Goal: Task Accomplishment & Management: Complete application form

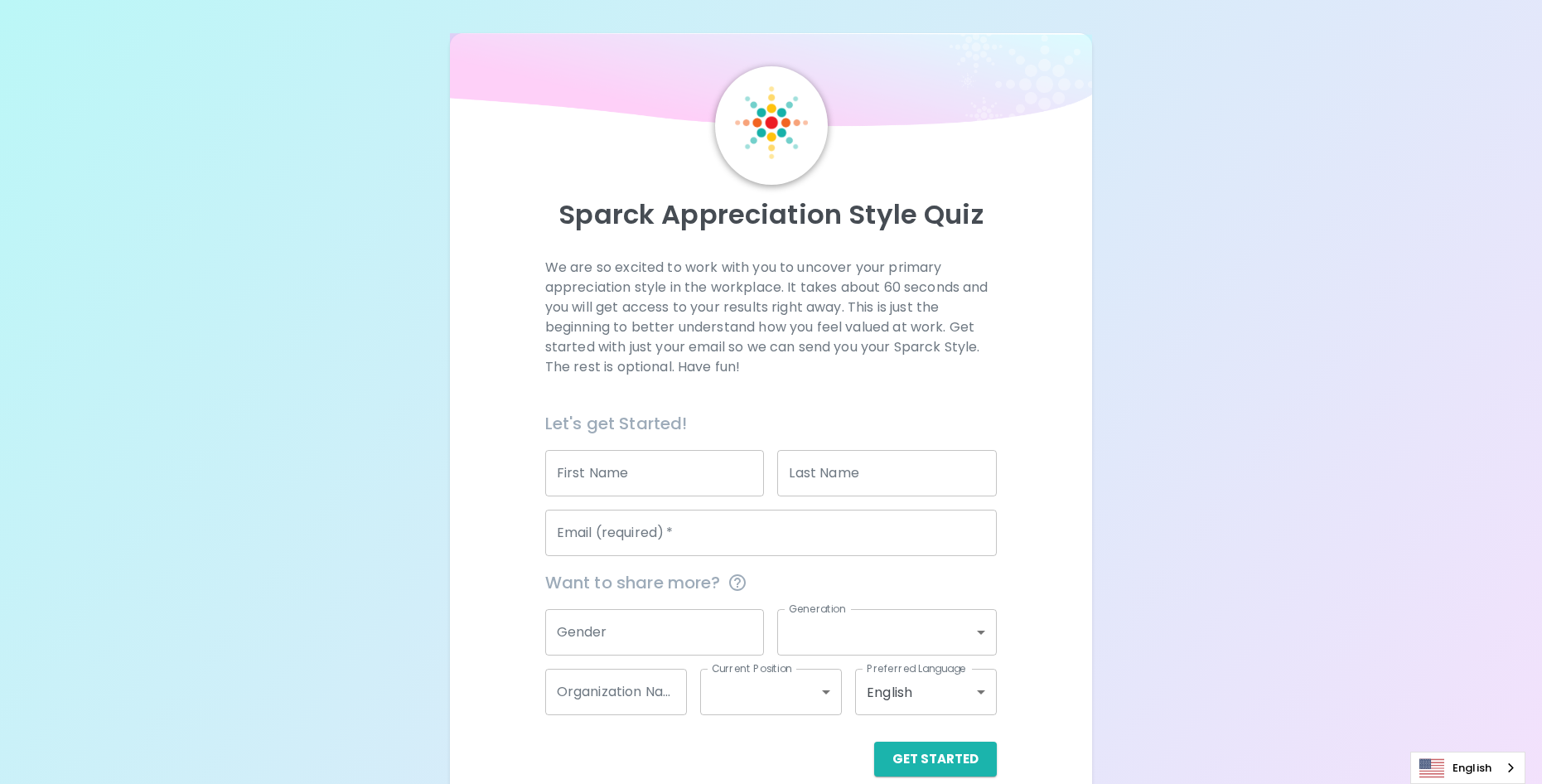
click at [670, 481] on input "First Name" at bounding box center [655, 473] width 220 height 47
type input "Meagan"
type input "Burger"
type input "[EMAIL_ADDRESS][DOMAIN_NAME]"
type input "National General Insurance Co."
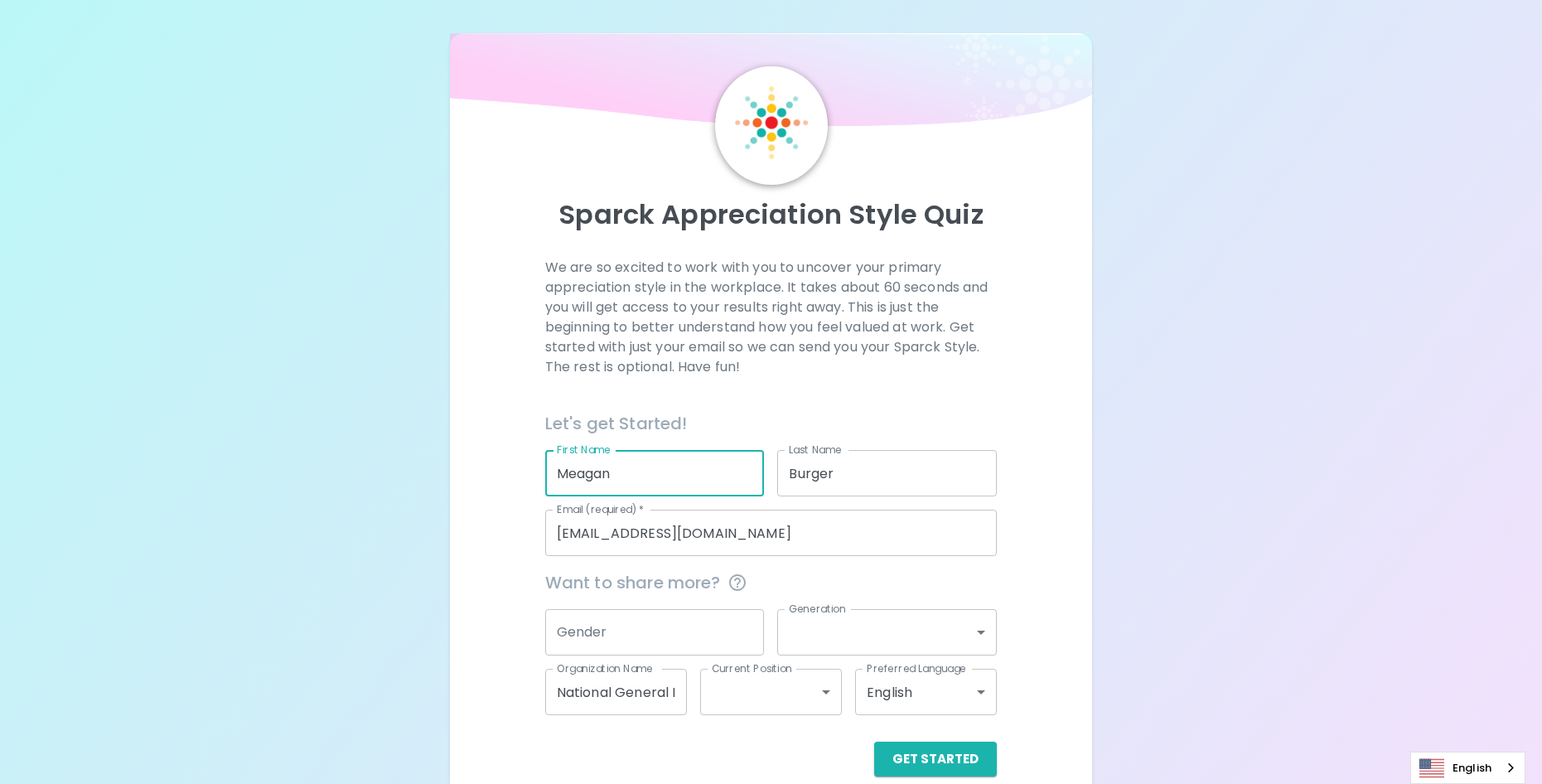
scroll to position [26, 0]
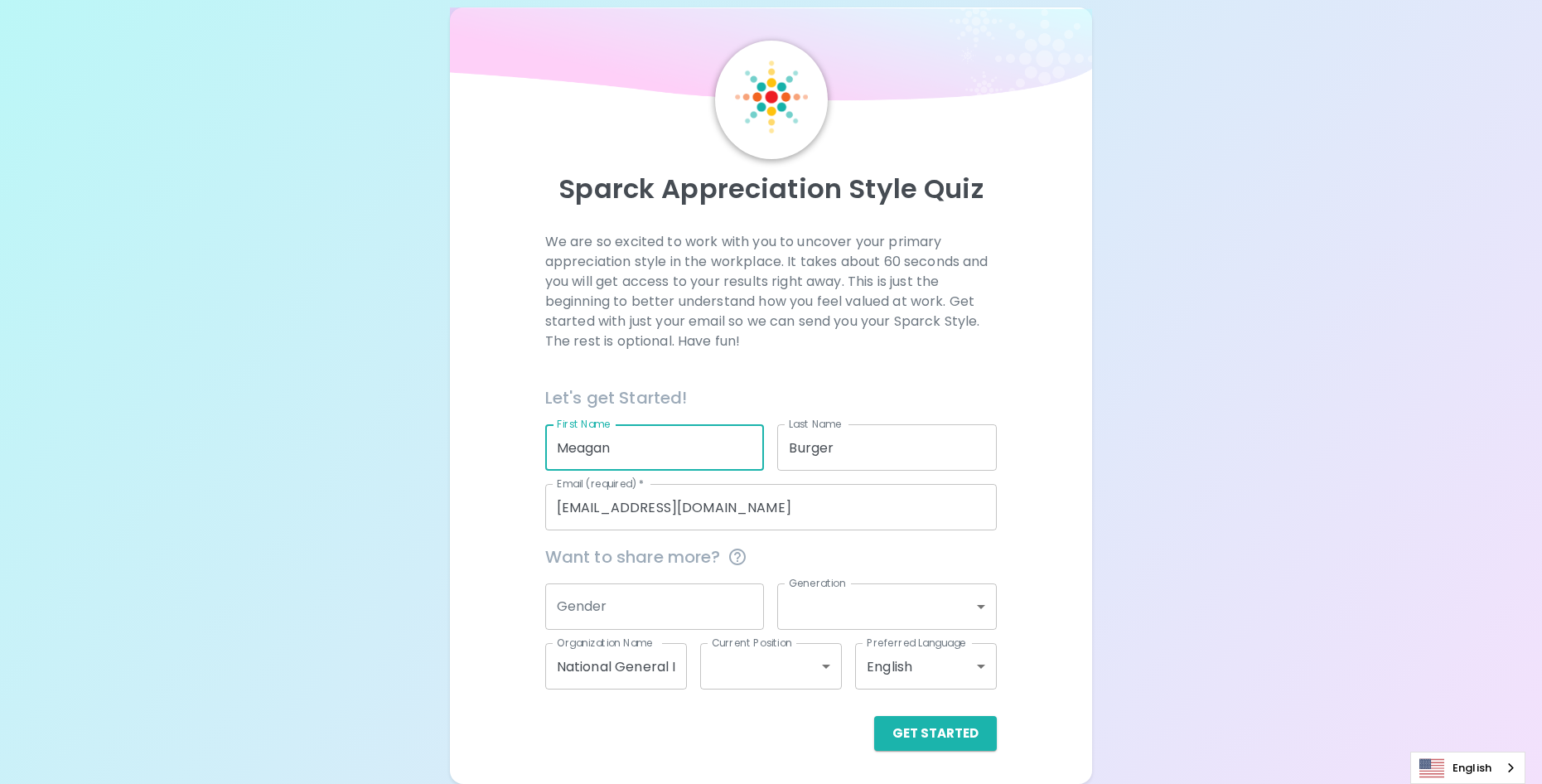
click at [654, 600] on input "Gender" at bounding box center [655, 606] width 220 height 47
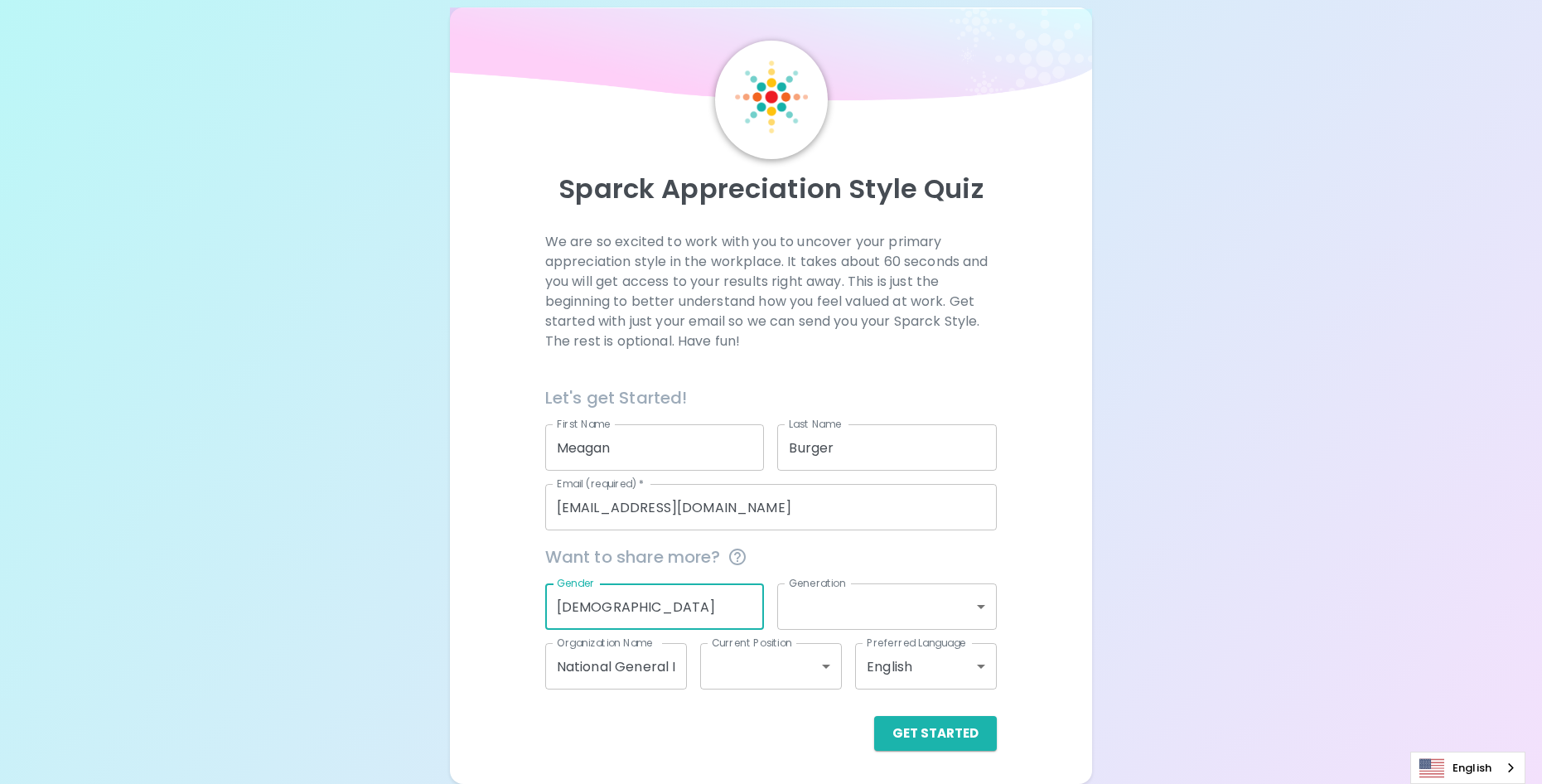
type input "[DEMOGRAPHIC_DATA]"
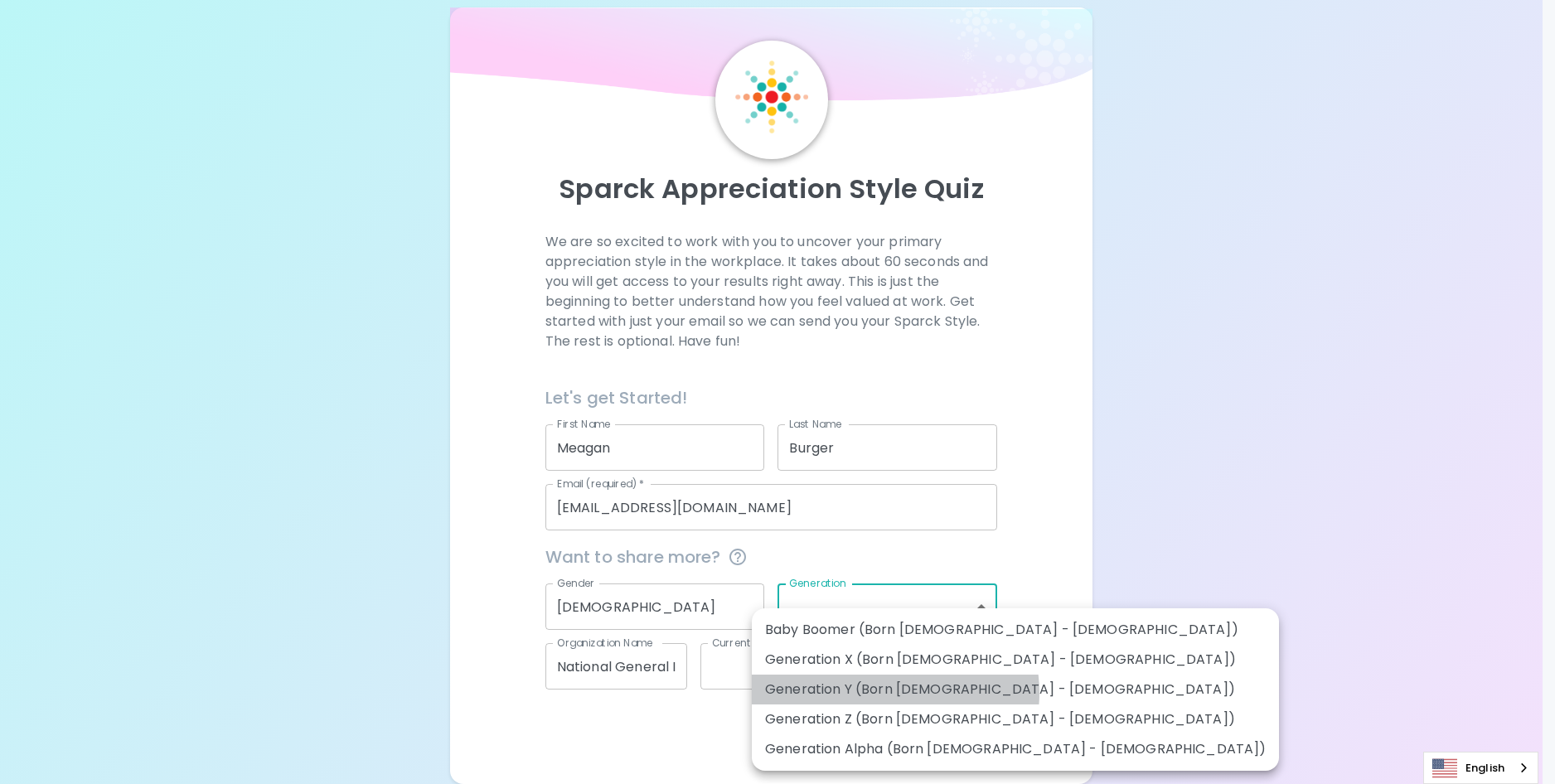
click at [894, 693] on li "Generation Y (Born [DEMOGRAPHIC_DATA] - [DEMOGRAPHIC_DATA])" at bounding box center [1015, 689] width 527 height 30
type input "generation_y"
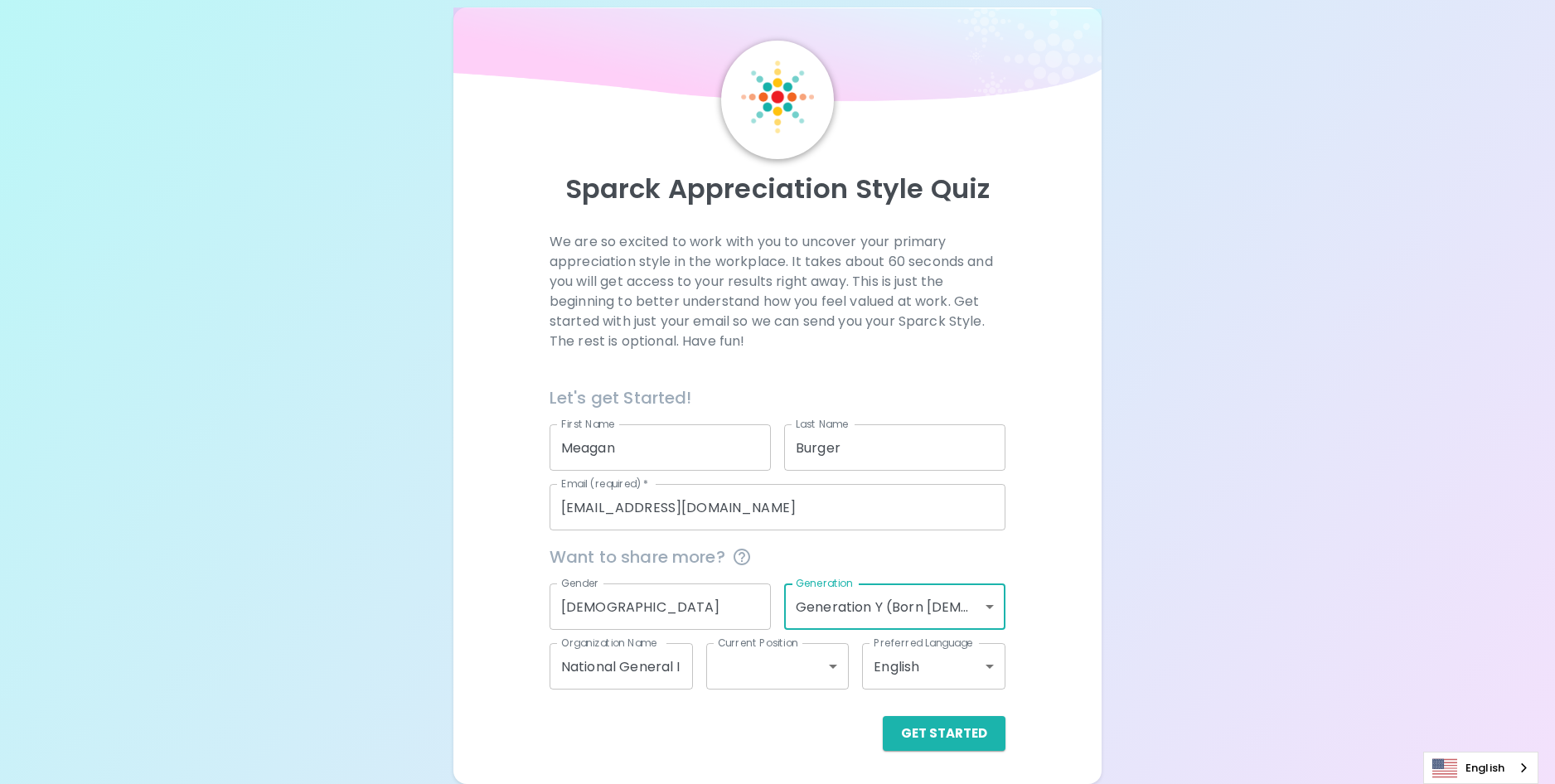
click at [860, 611] on body "Sparck Appreciation Style Quiz We are so excited to work with you to uncover yo…" at bounding box center [777, 379] width 1555 height 810
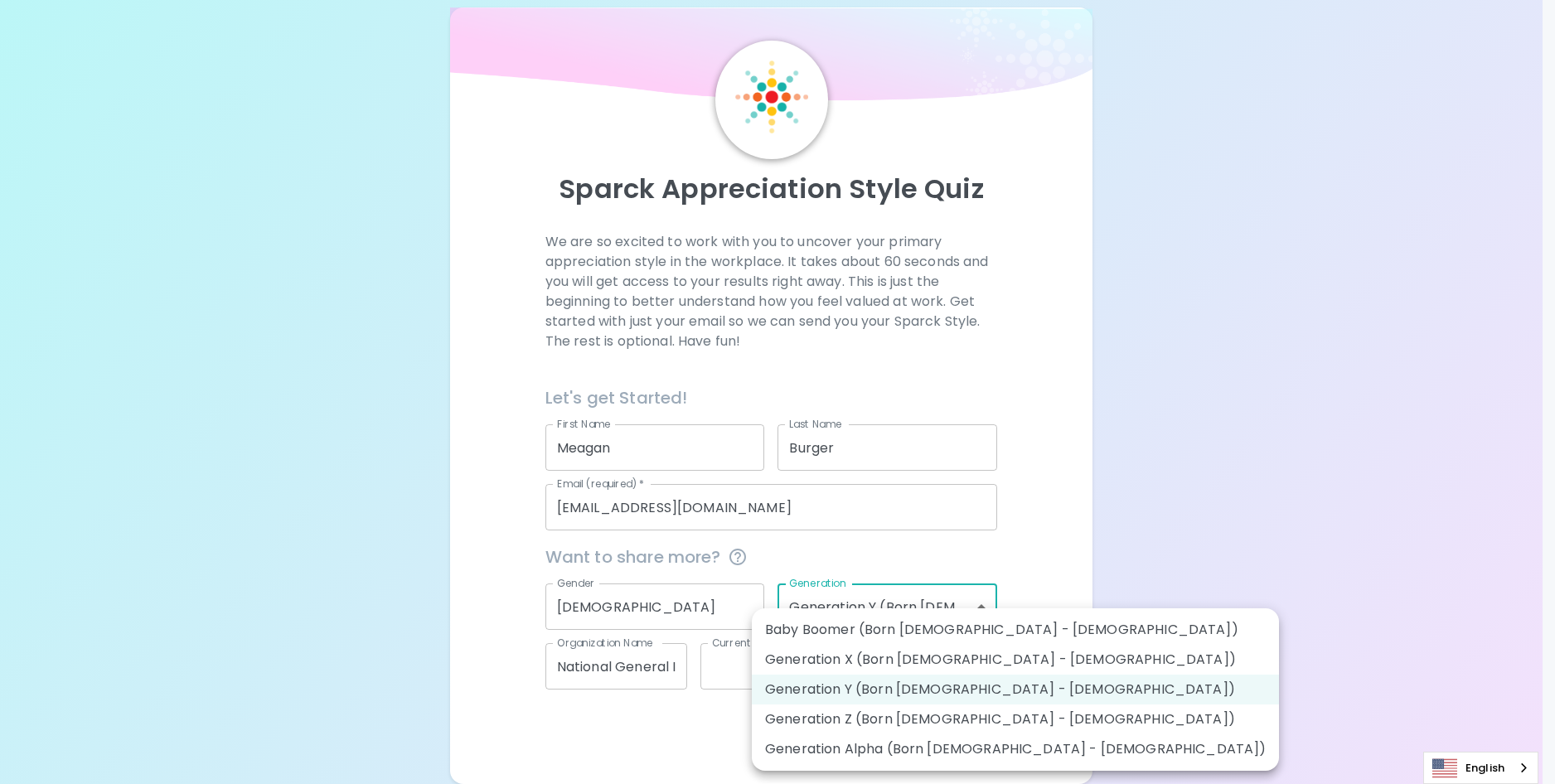
click at [1146, 600] on div at bounding box center [777, 392] width 1555 height 784
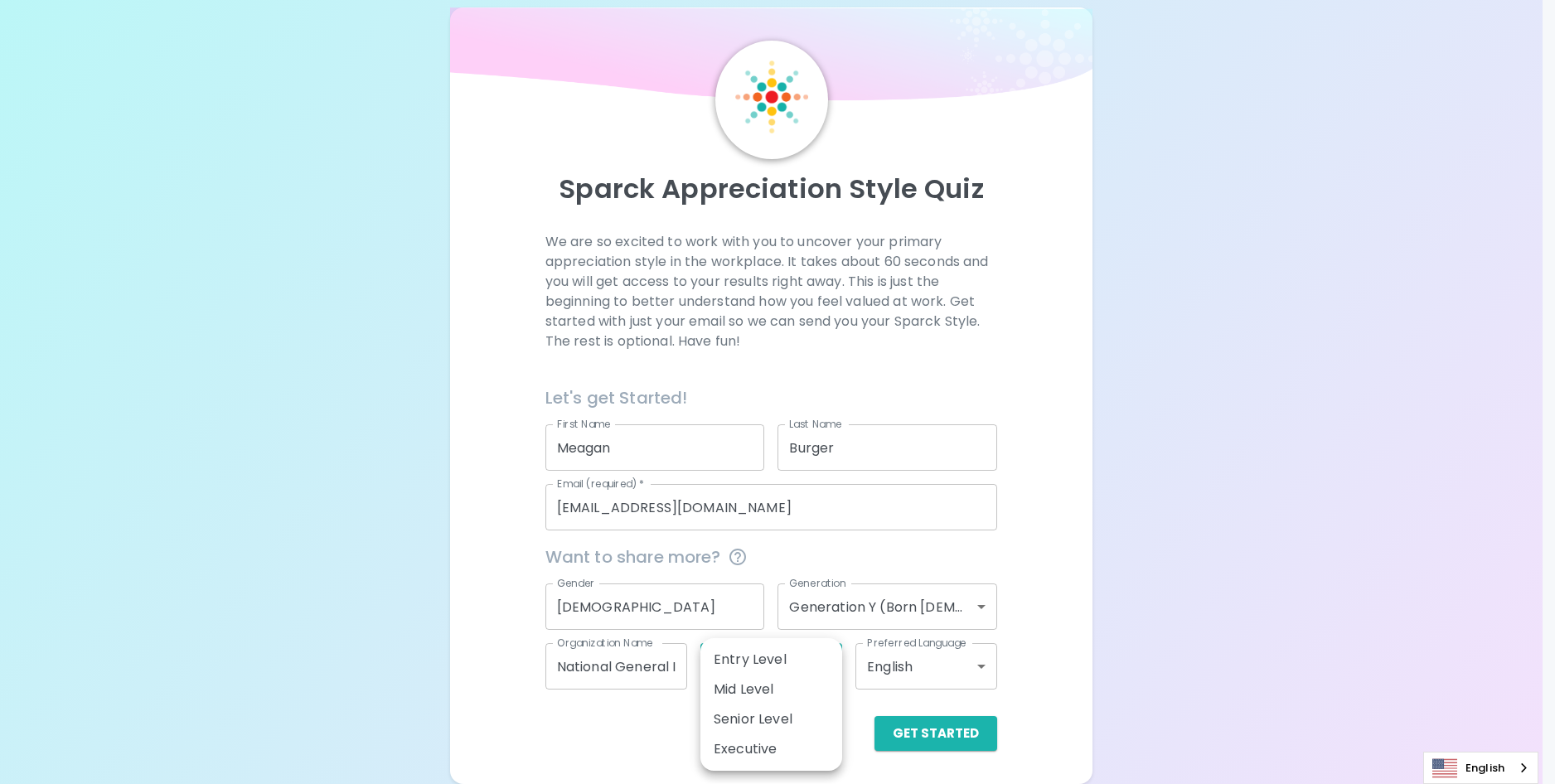
click at [717, 672] on body "Sparck Appreciation Style Quiz We are so excited to work with you to uncover yo…" at bounding box center [777, 379] width 1555 height 810
click at [755, 688] on li "Mid Level" at bounding box center [771, 689] width 142 height 30
type input "mid_level"
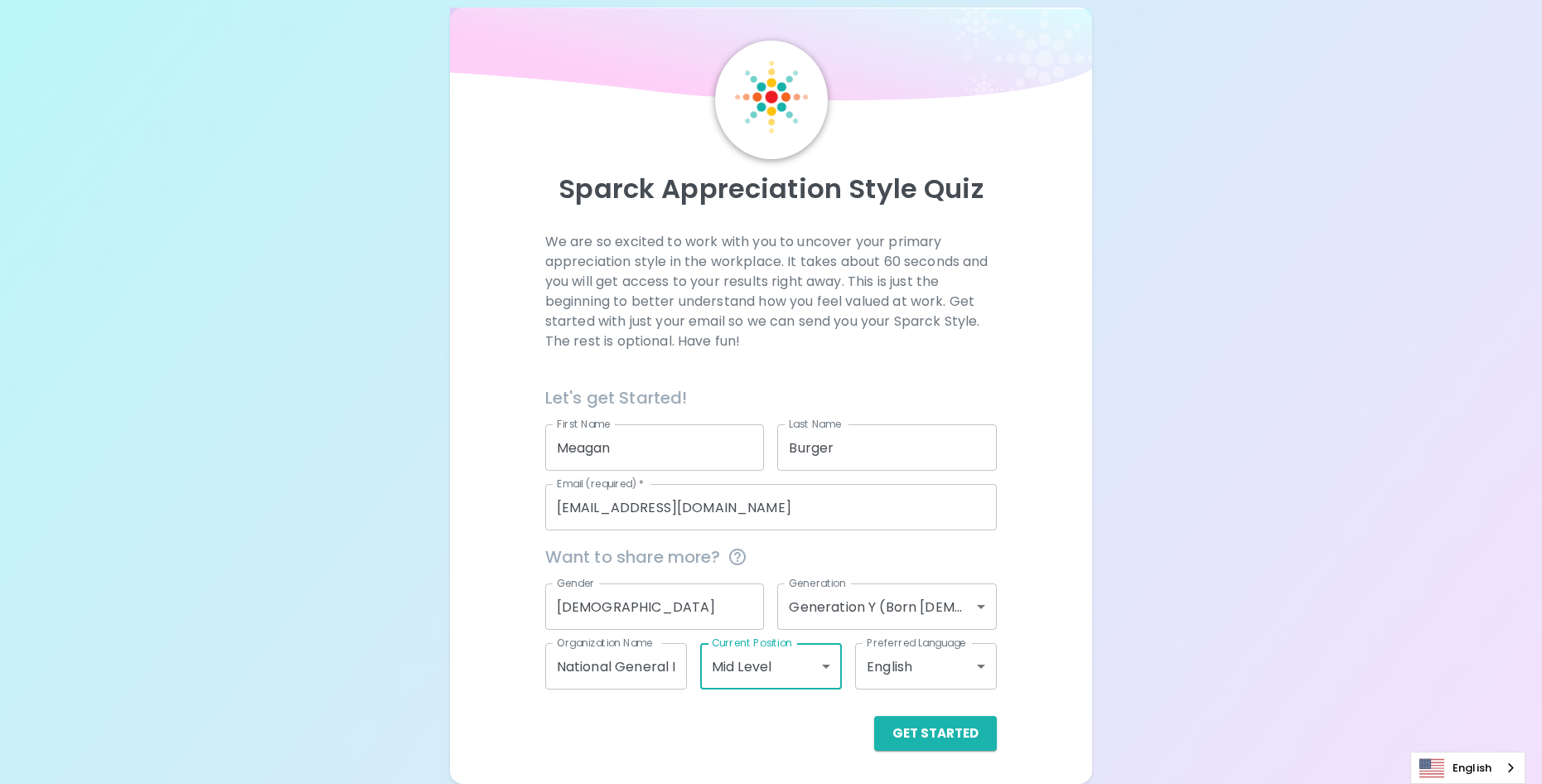
click at [741, 666] on body "Sparck Appreciation Style Quiz We are so excited to work with you to uncover yo…" at bounding box center [771, 379] width 1542 height 810
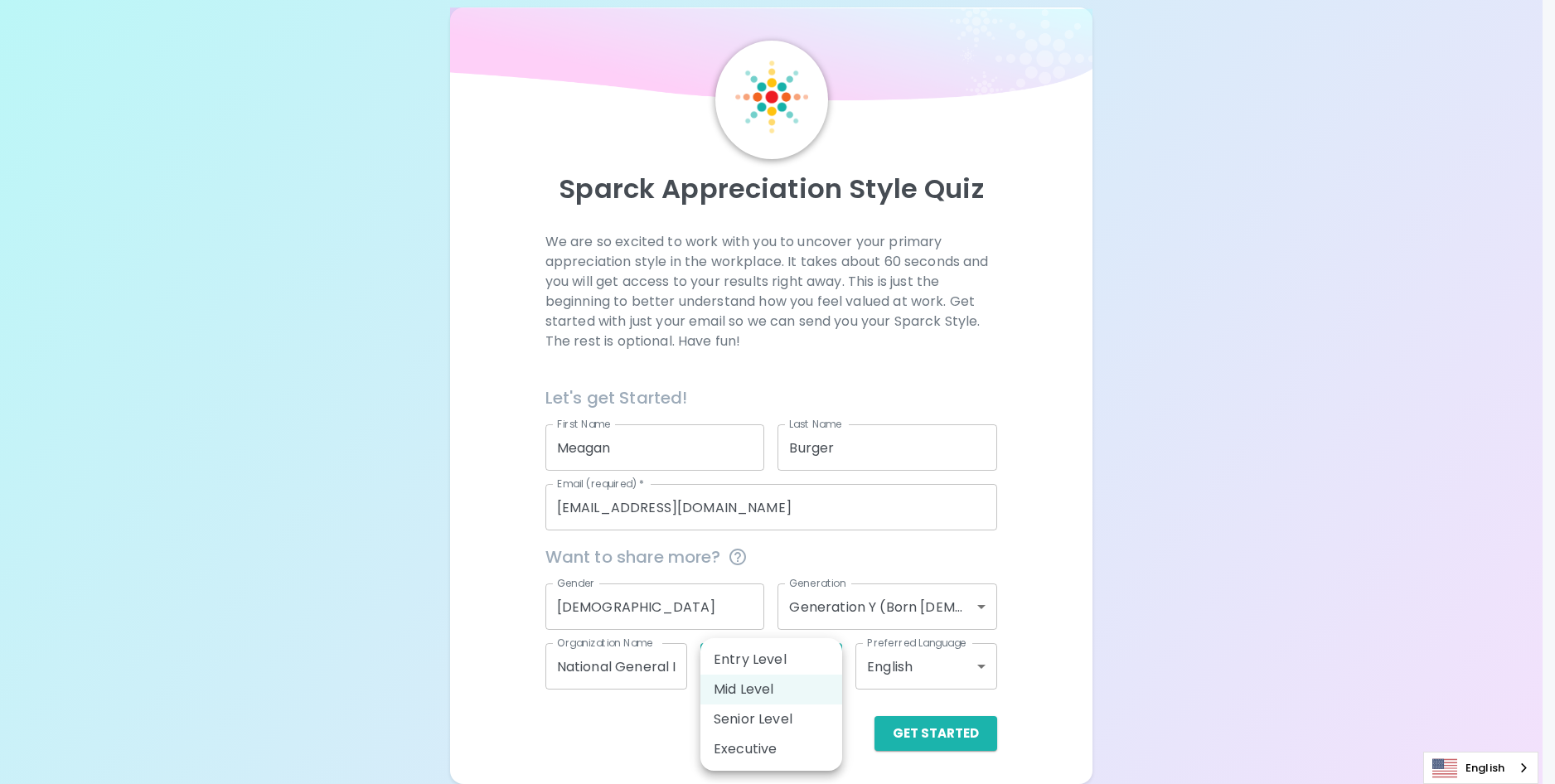
click at [1039, 674] on div at bounding box center [777, 392] width 1555 height 784
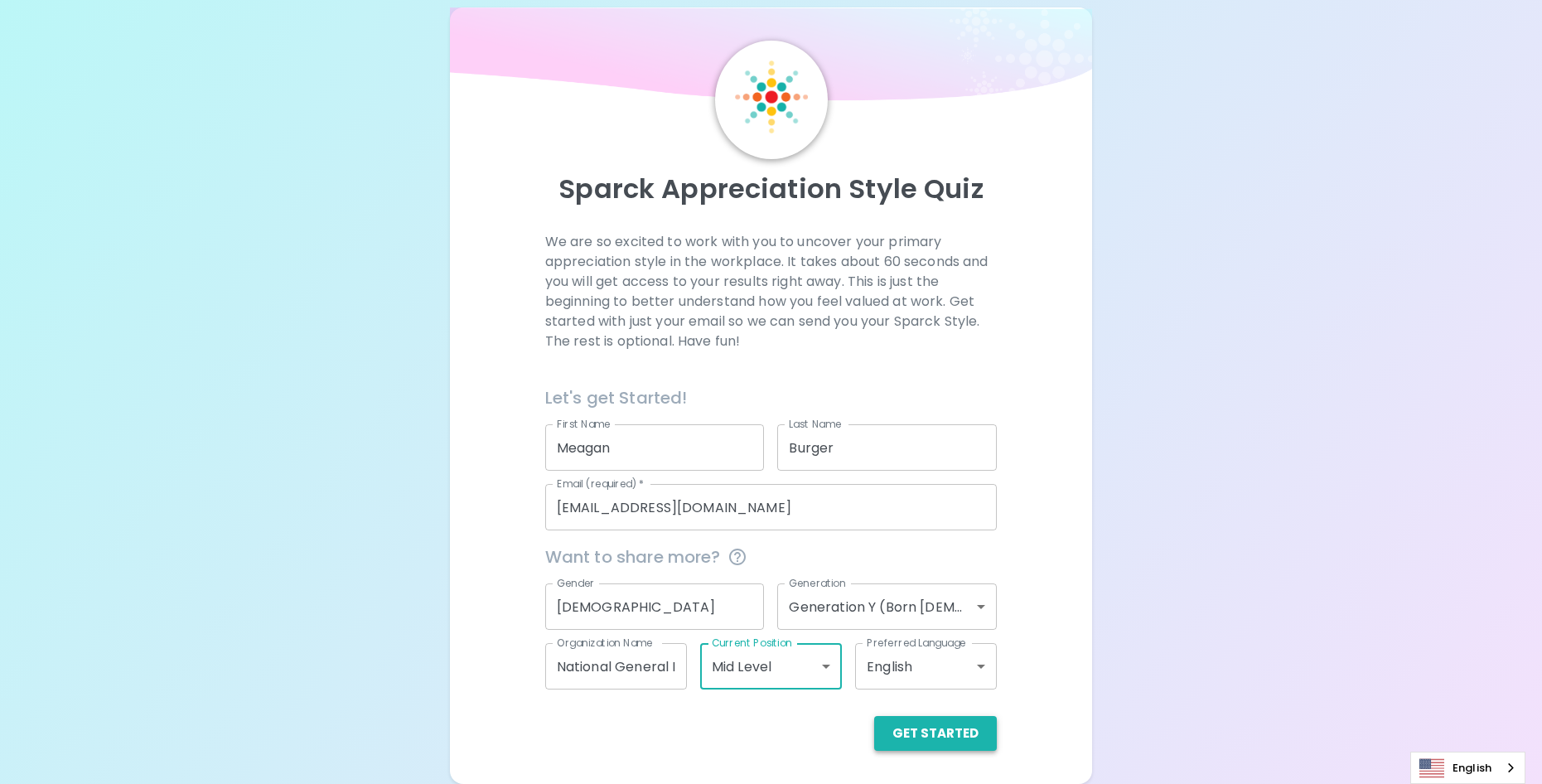
click at [921, 736] on button "Get Started" at bounding box center [935, 733] width 123 height 35
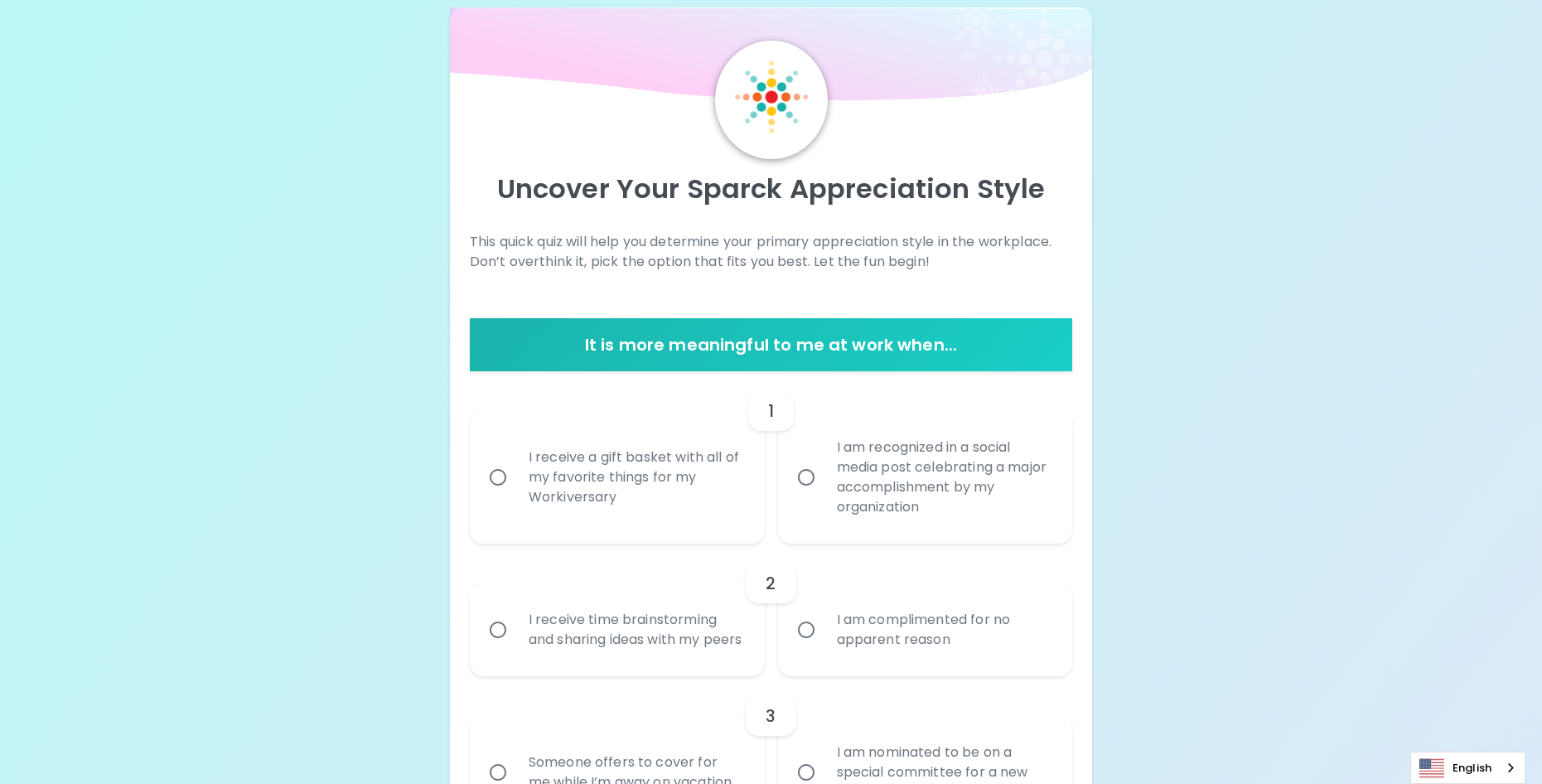
click at [890, 474] on div "I am recognized in a social media post celebrating a major accomplishment by my…" at bounding box center [944, 477] width 241 height 119
click at [824, 474] on input "I am recognized in a social media post celebrating a major accomplishment by my…" at bounding box center [806, 478] width 35 height 35
radio input "true"
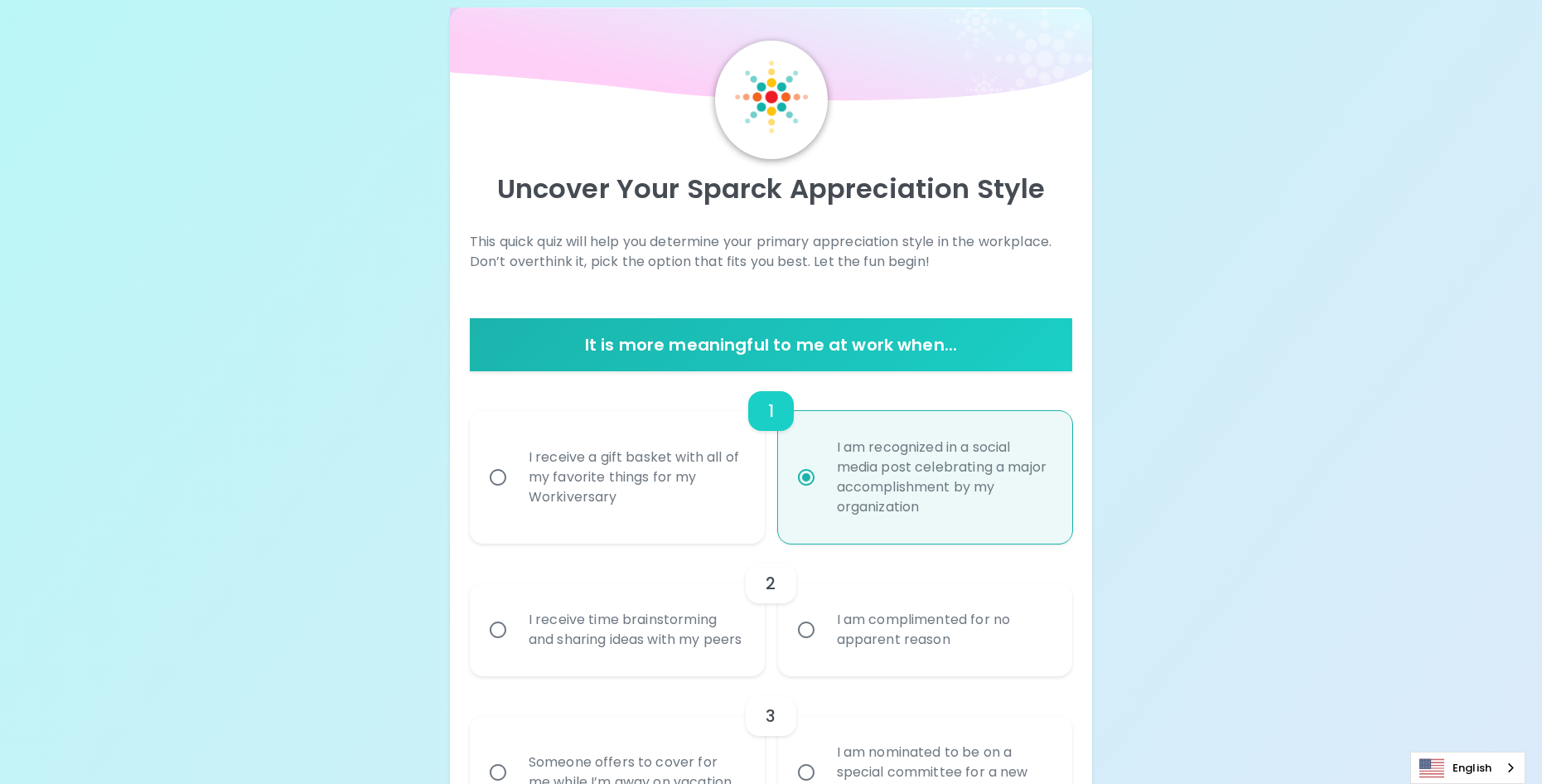
scroll to position [158, 0]
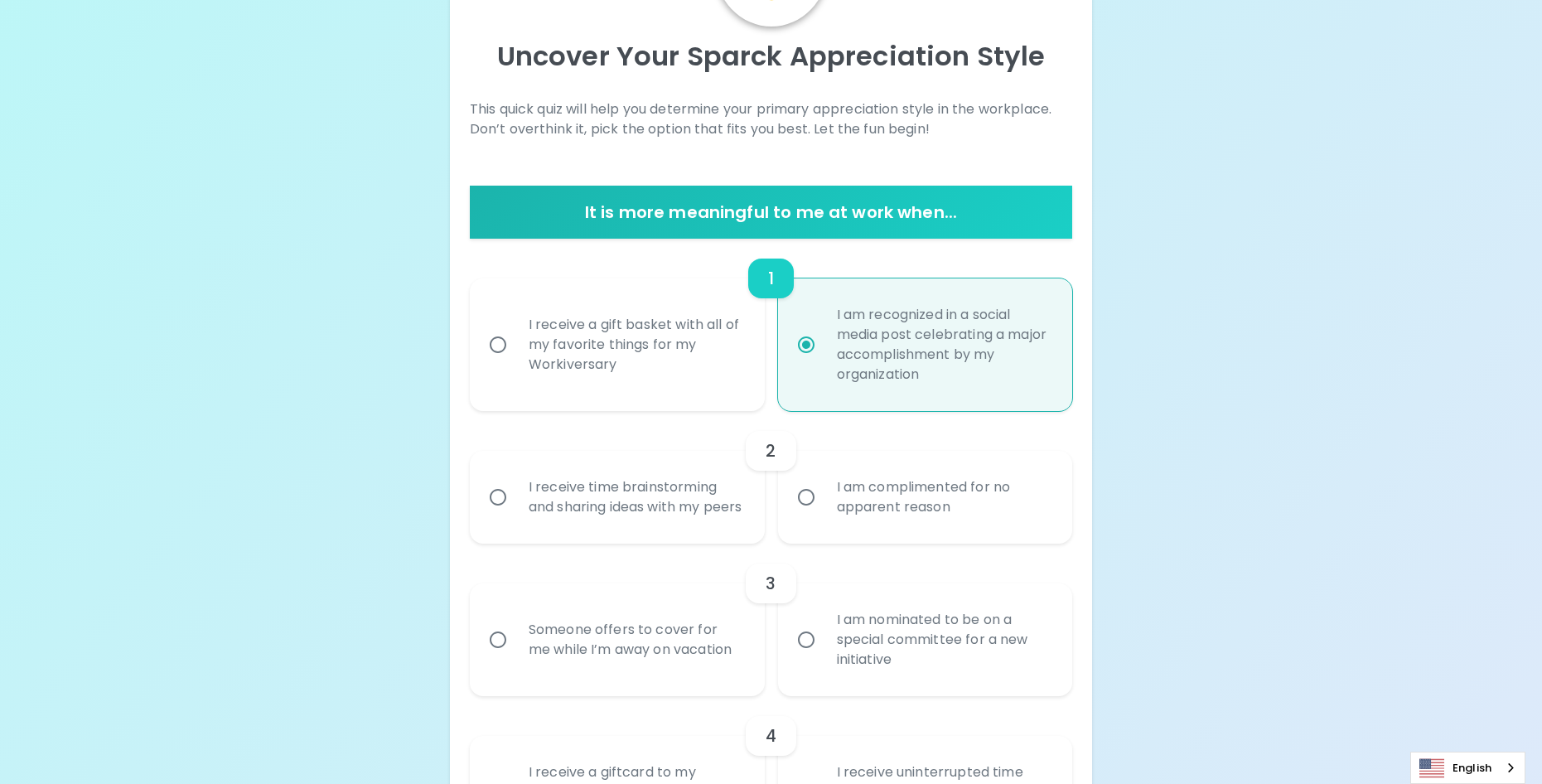
click at [908, 504] on div "I am complimented for no apparent reason" at bounding box center [944, 497] width 241 height 80
click at [824, 504] on input "I am complimented for no apparent reason" at bounding box center [806, 497] width 35 height 35
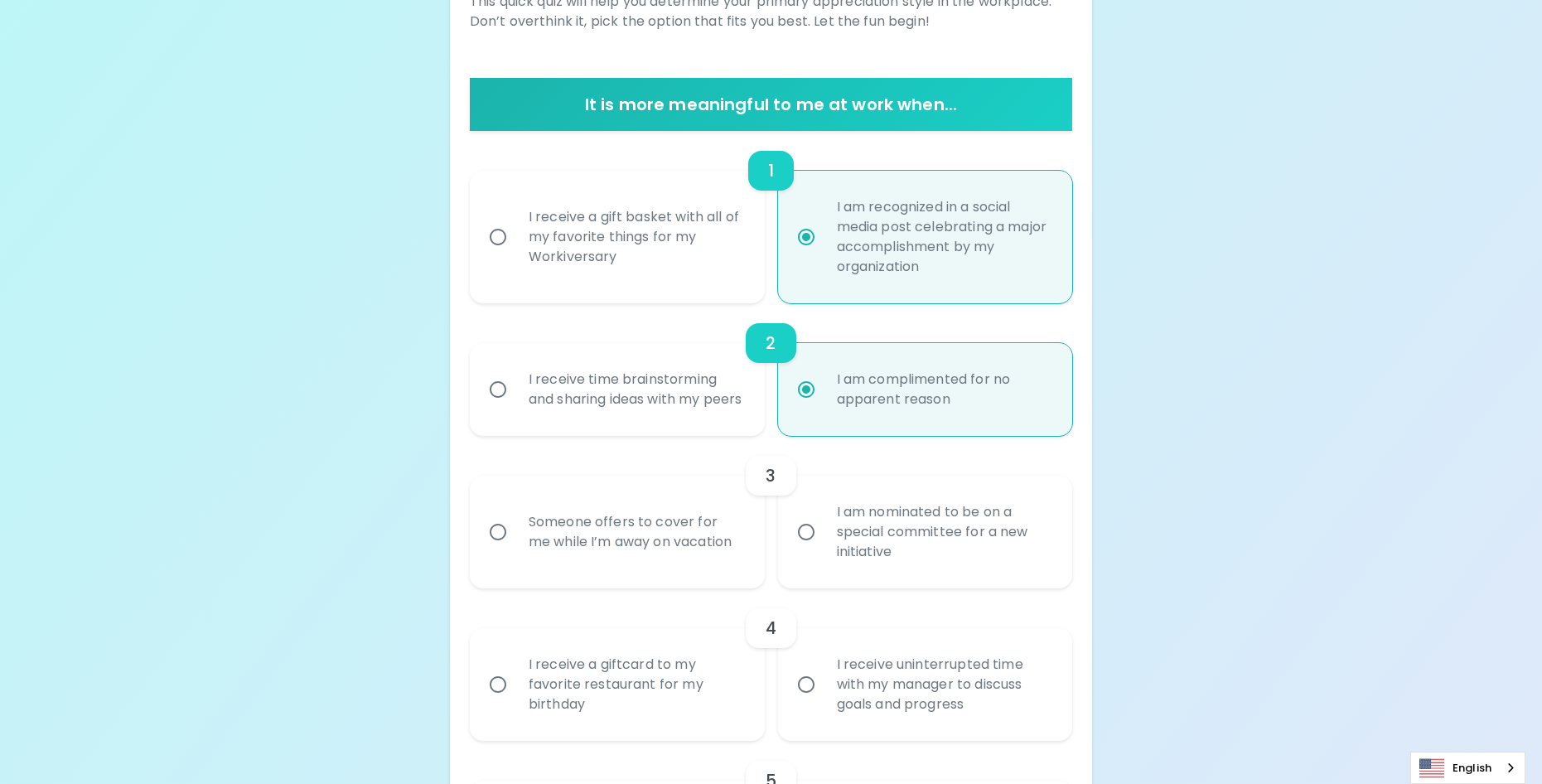
scroll to position [291, 0]
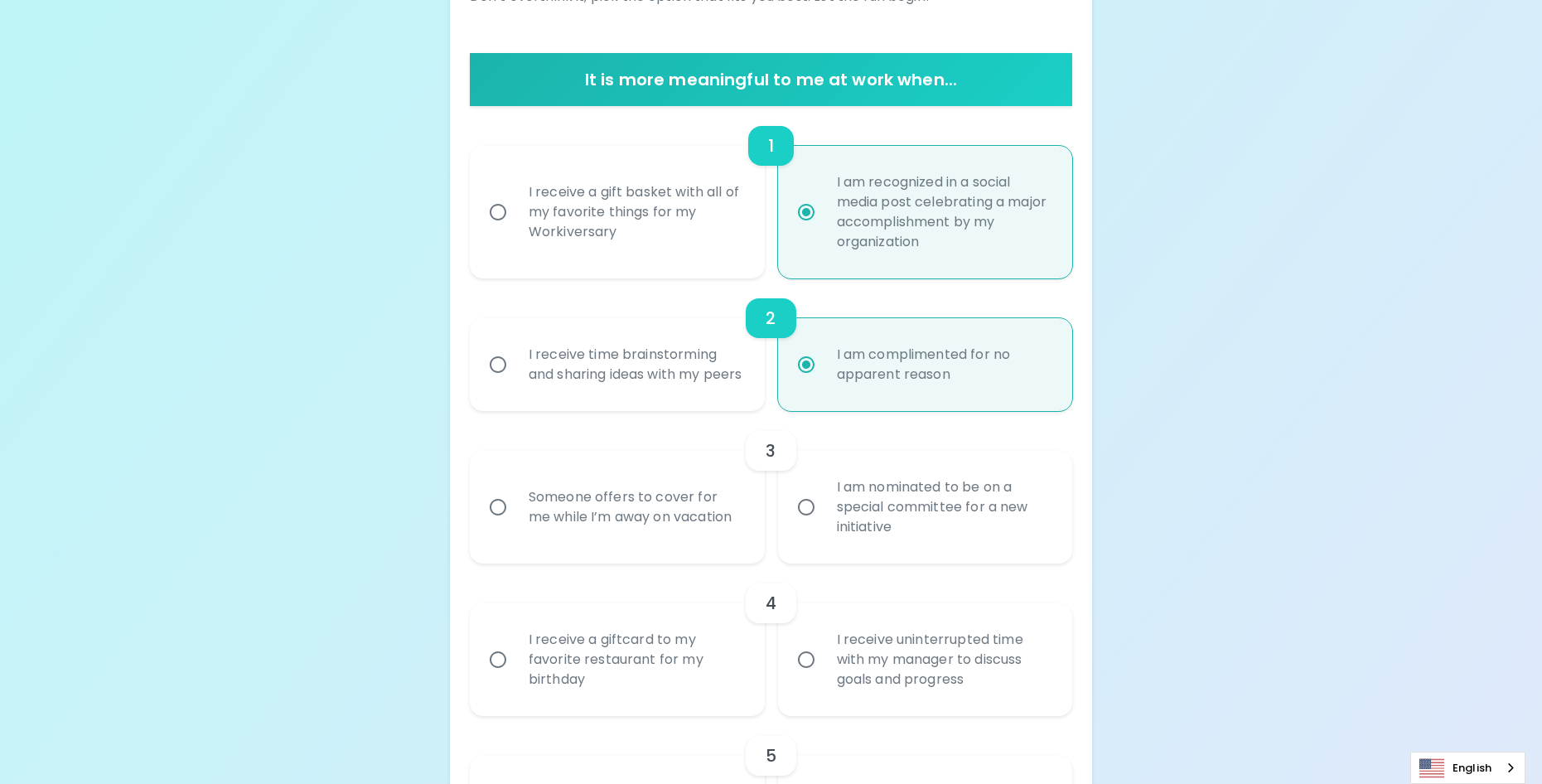
radio input "true"
click at [884, 521] on div "I am nominated to be on a special committee for a new initiative" at bounding box center [944, 507] width 241 height 100
click at [824, 521] on input "I am nominated to be on a special committee for a new initiative" at bounding box center [806, 507] width 35 height 35
radio input "false"
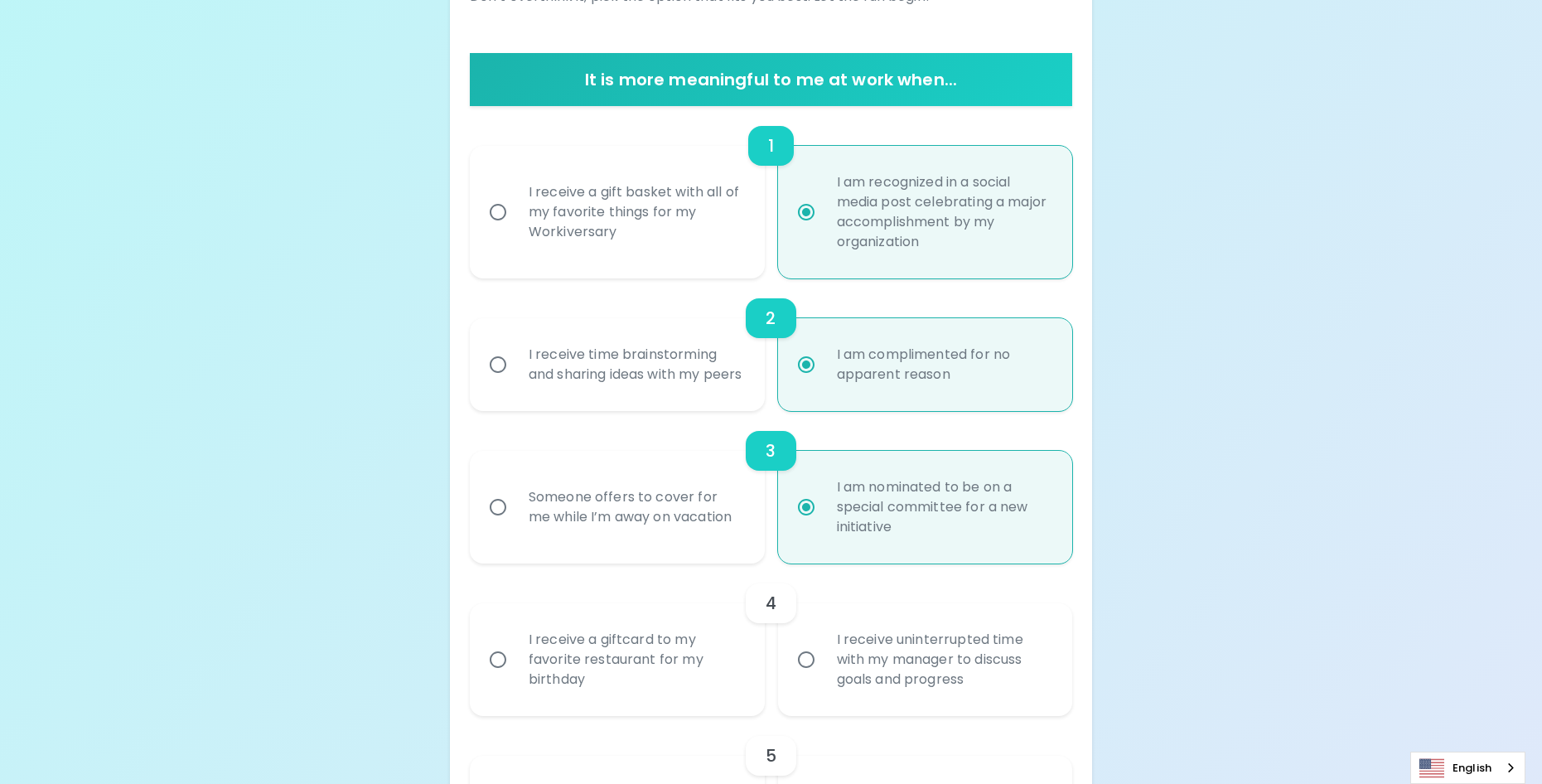
scroll to position [424, 0]
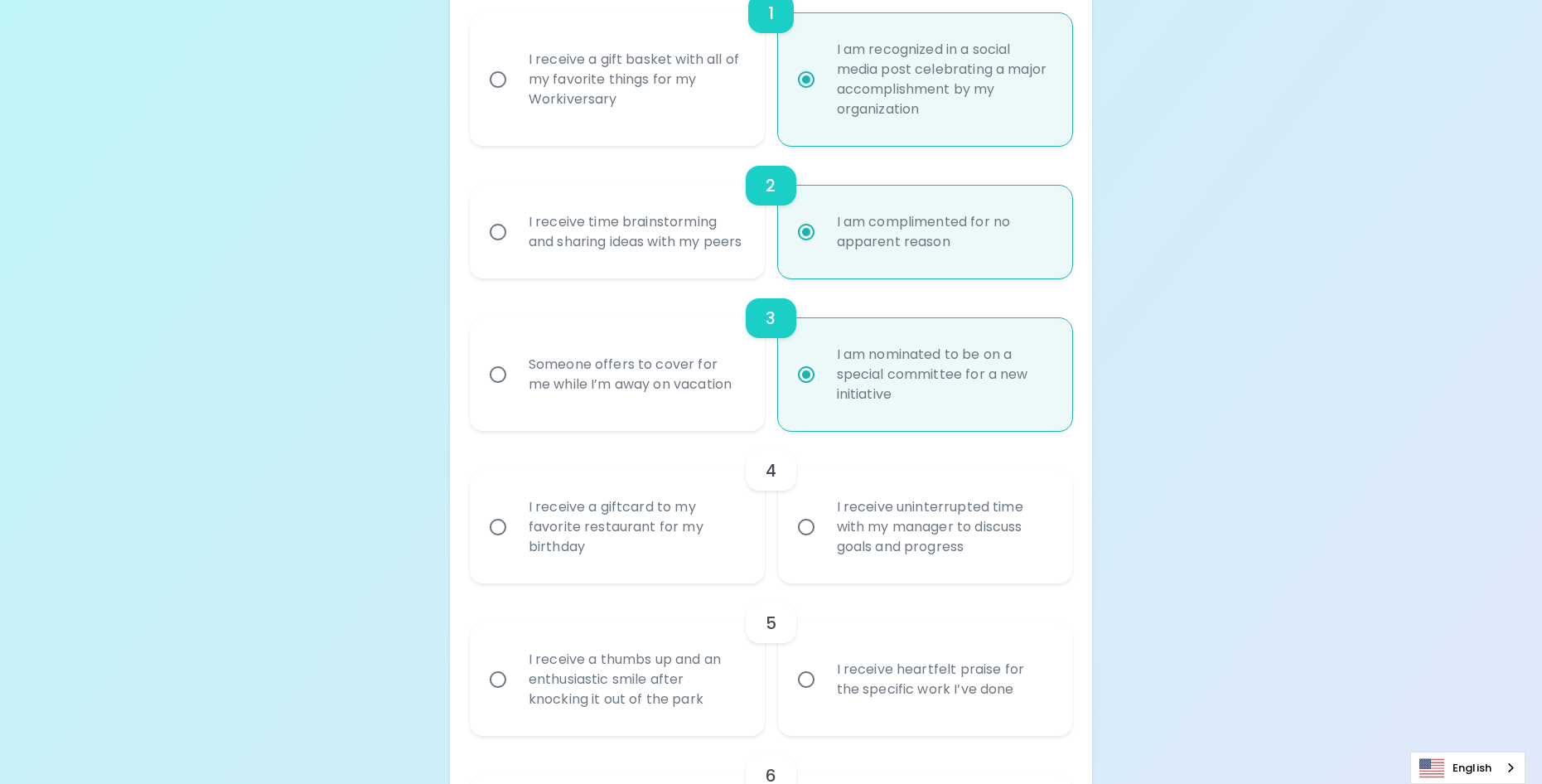
radio input "true"
click at [697, 553] on div "I receive a giftcard to my favorite restaurant for my birthday" at bounding box center [635, 527] width 241 height 100
click at [515, 544] on input "I receive a giftcard to my favorite restaurant for my birthday" at bounding box center [498, 527] width 35 height 35
radio input "false"
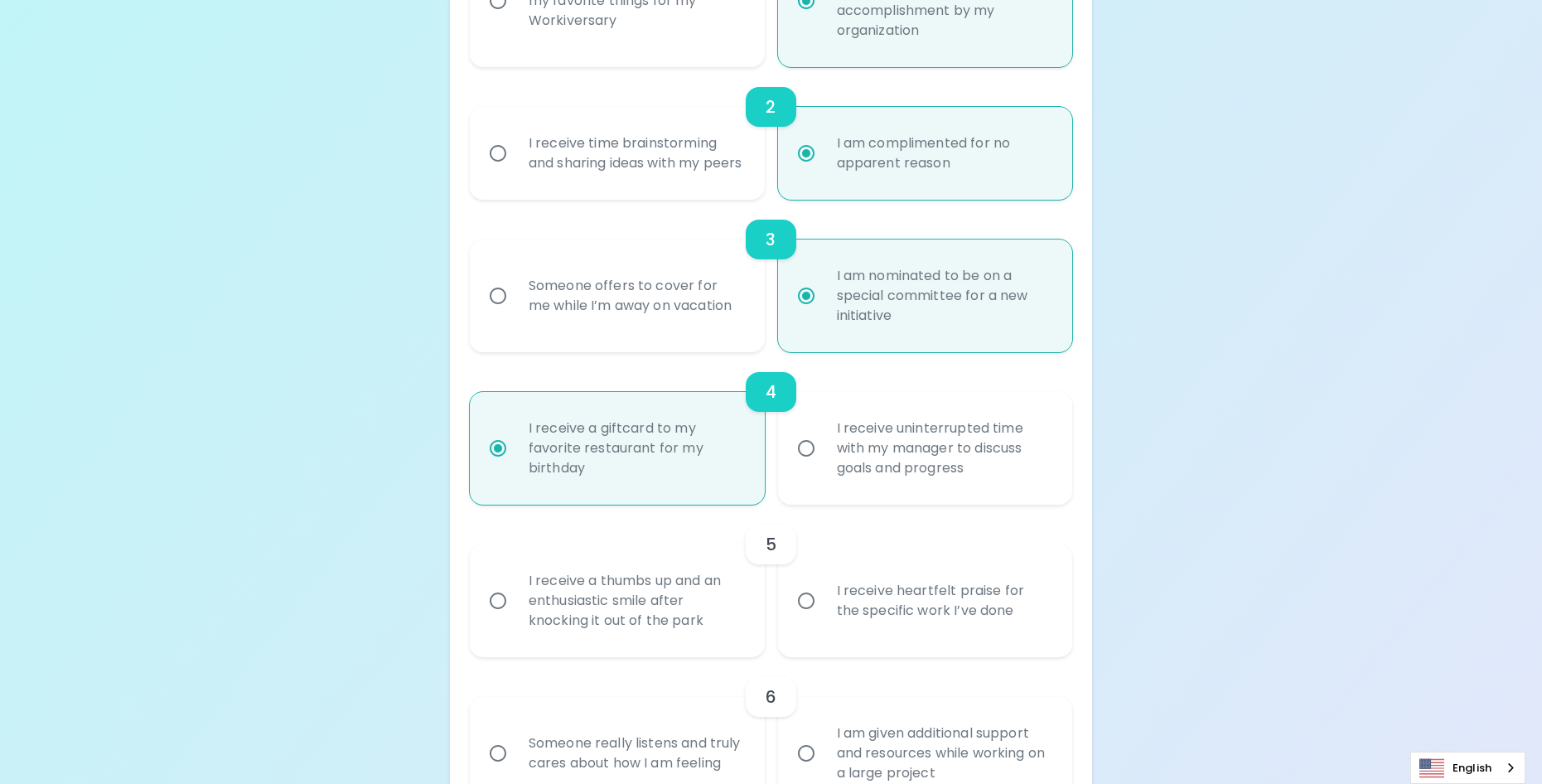
scroll to position [556, 0]
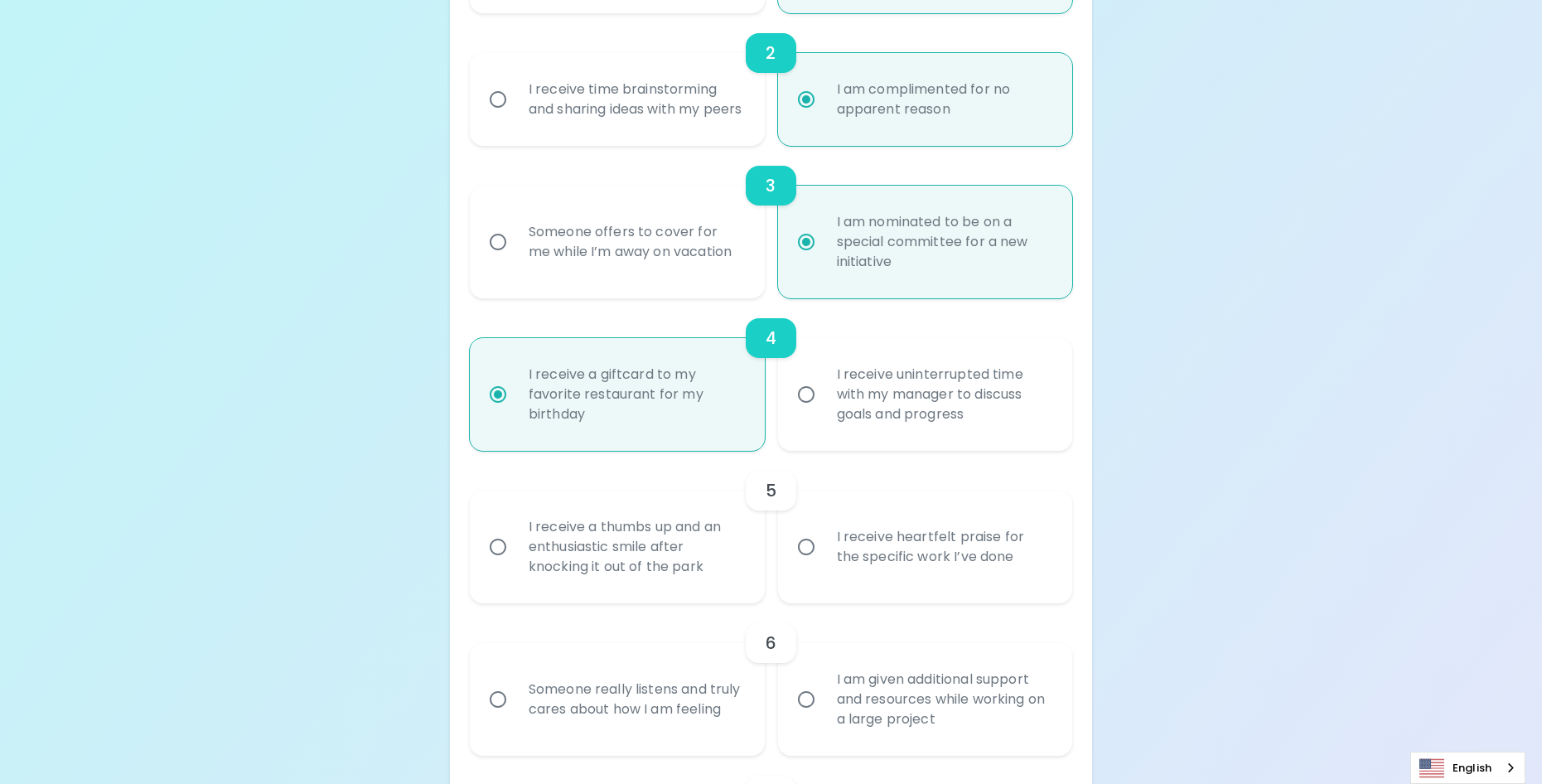
radio input "true"
click at [989, 579] on div "I receive heartfelt praise for the specific work I’ve done" at bounding box center [944, 546] width 241 height 80
click at [824, 564] on input "I receive heartfelt praise for the specific work I’ve done" at bounding box center [806, 547] width 35 height 35
radio input "false"
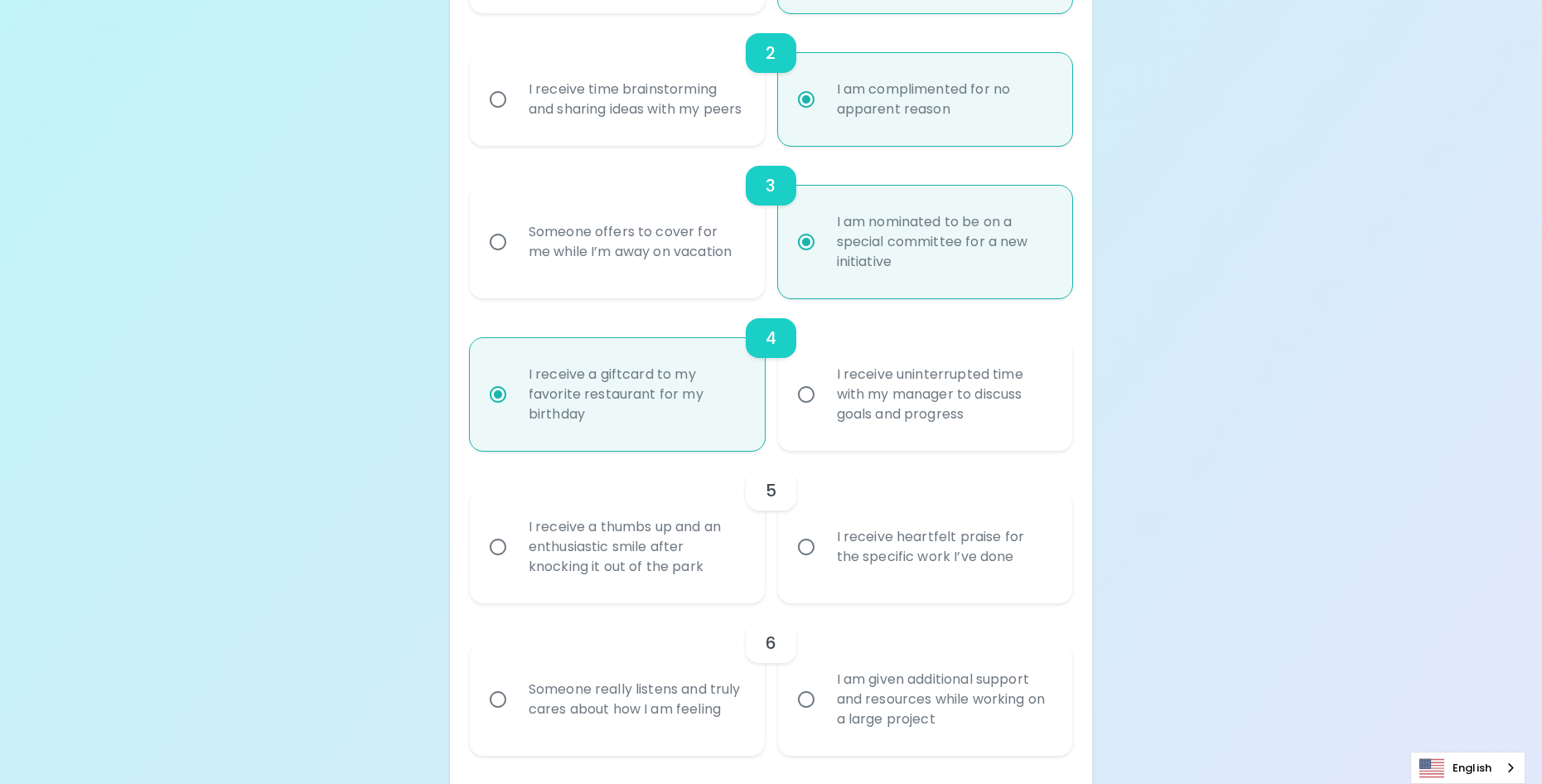
radio input "false"
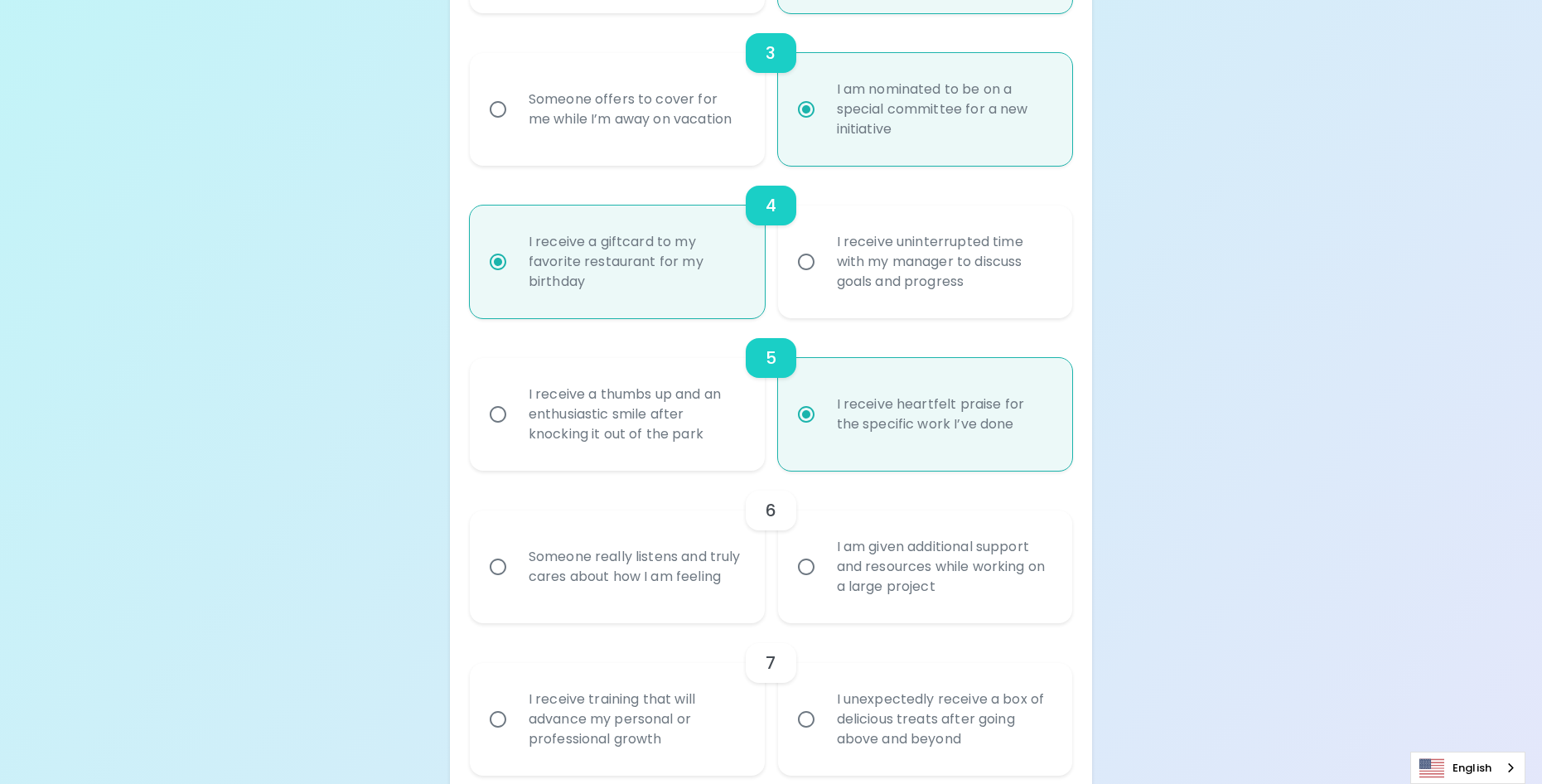
scroll to position [771, 0]
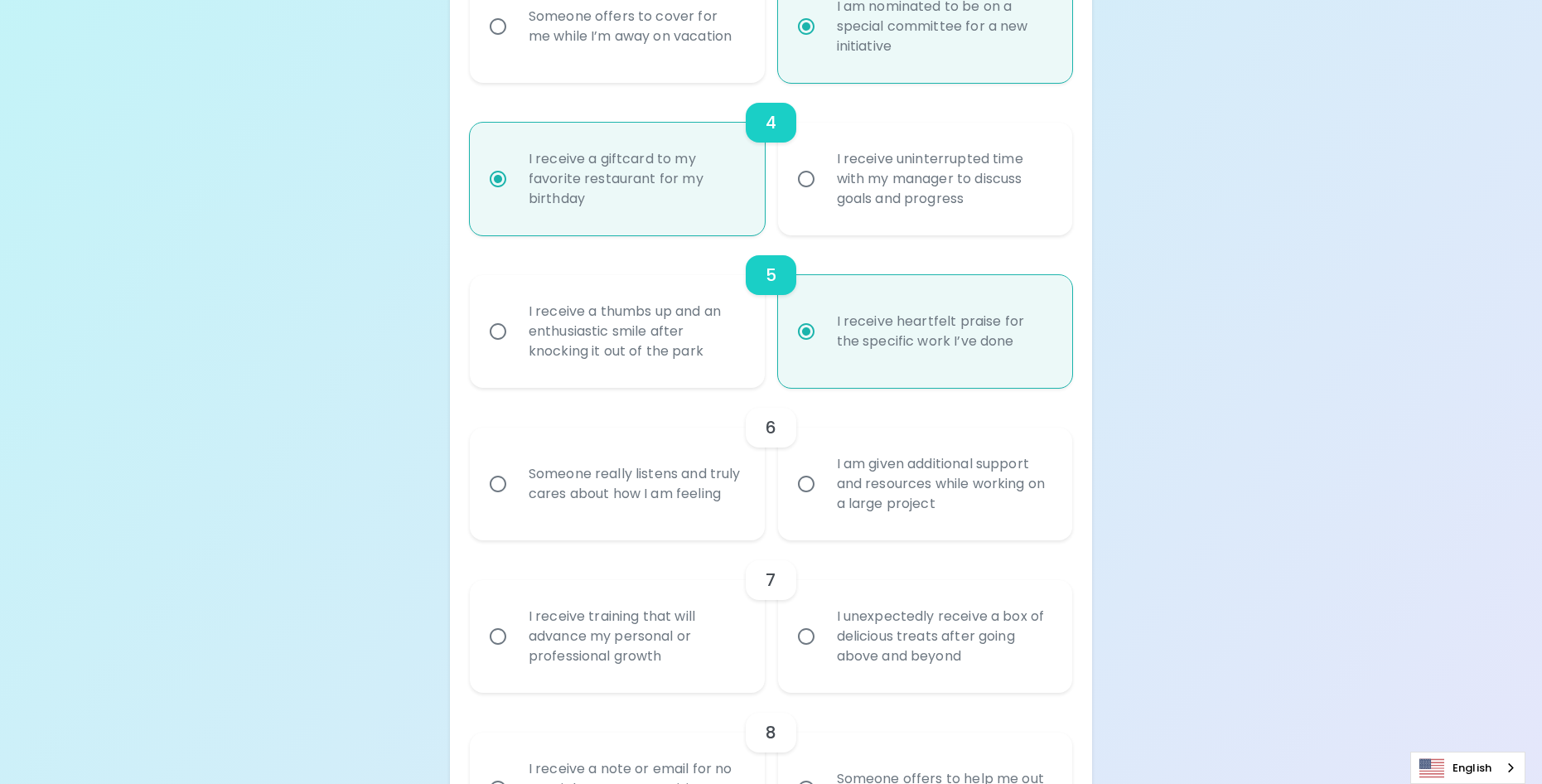
radio input "true"
click at [644, 510] on div "Someone really listens and truly cares about how I am feeling" at bounding box center [635, 483] width 241 height 80
click at [515, 501] on input "Someone really listens and truly cares about how I am feeling" at bounding box center [498, 484] width 35 height 35
radio input "false"
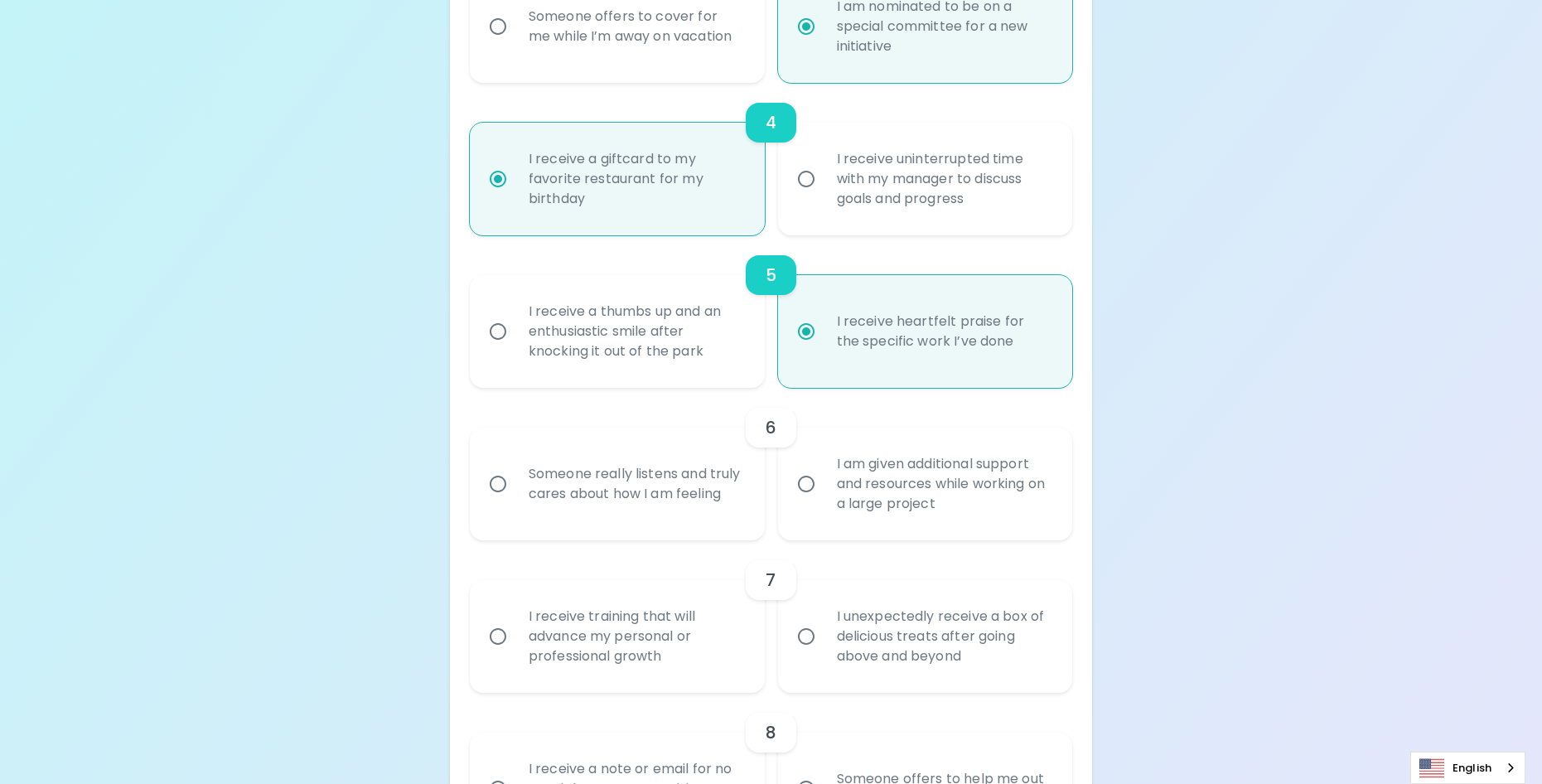
radio input "false"
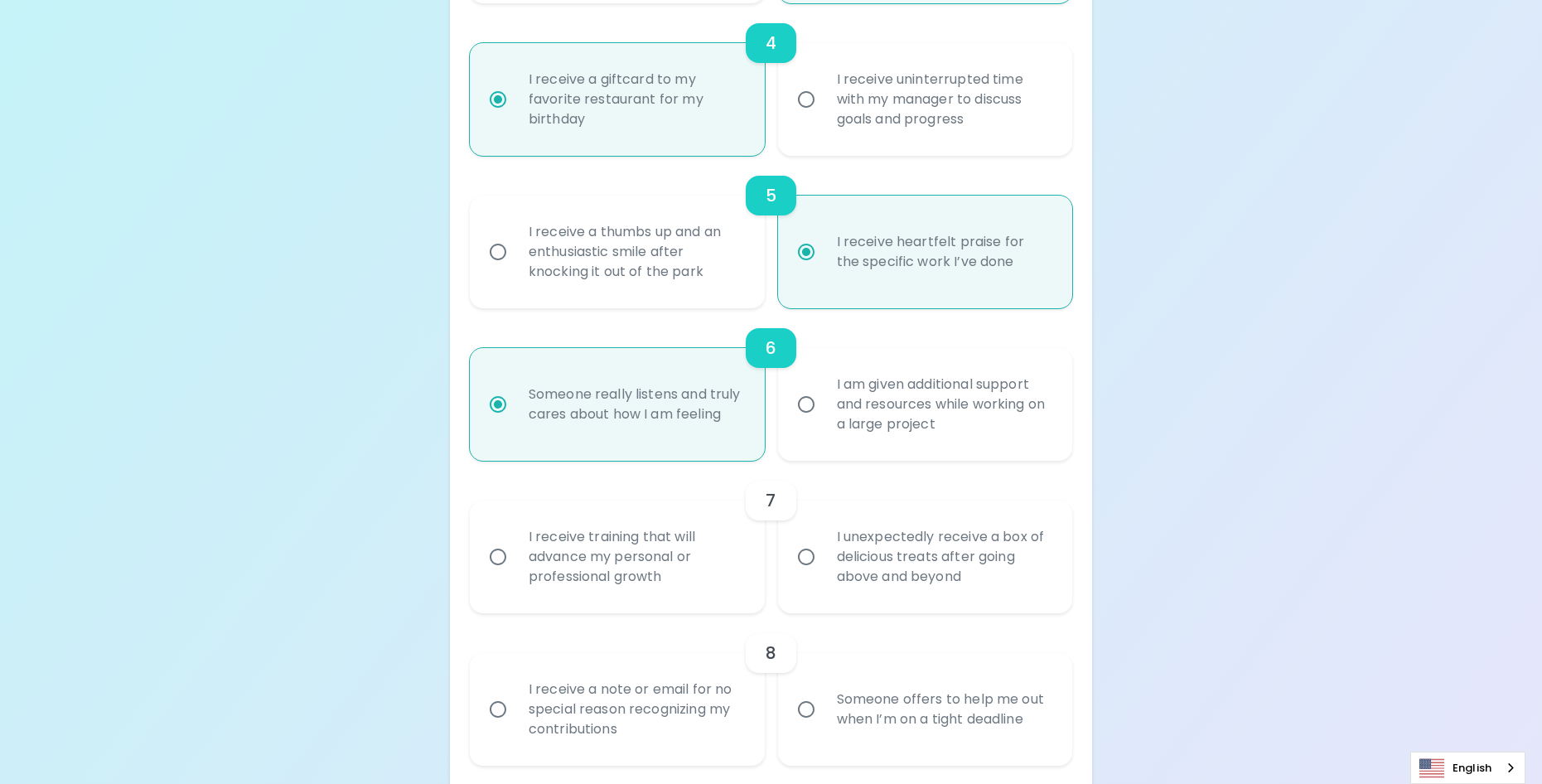
scroll to position [904, 0]
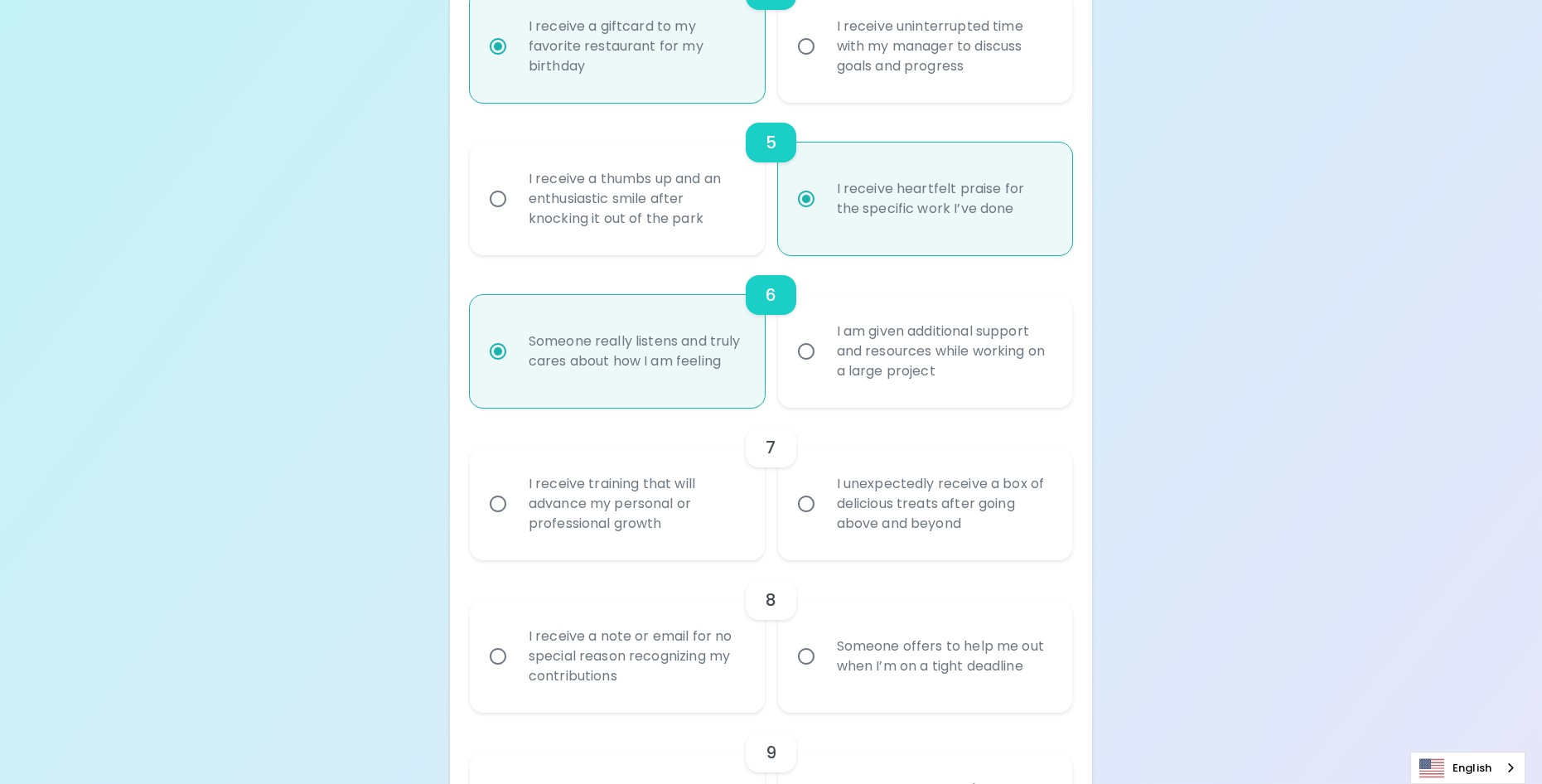
radio input "true"
click at [643, 538] on div "I receive training that will advance my personal or professional growth" at bounding box center [635, 503] width 241 height 100
click at [515, 521] on input "I receive training that will advance my personal or professional growth" at bounding box center [498, 504] width 35 height 35
radio input "false"
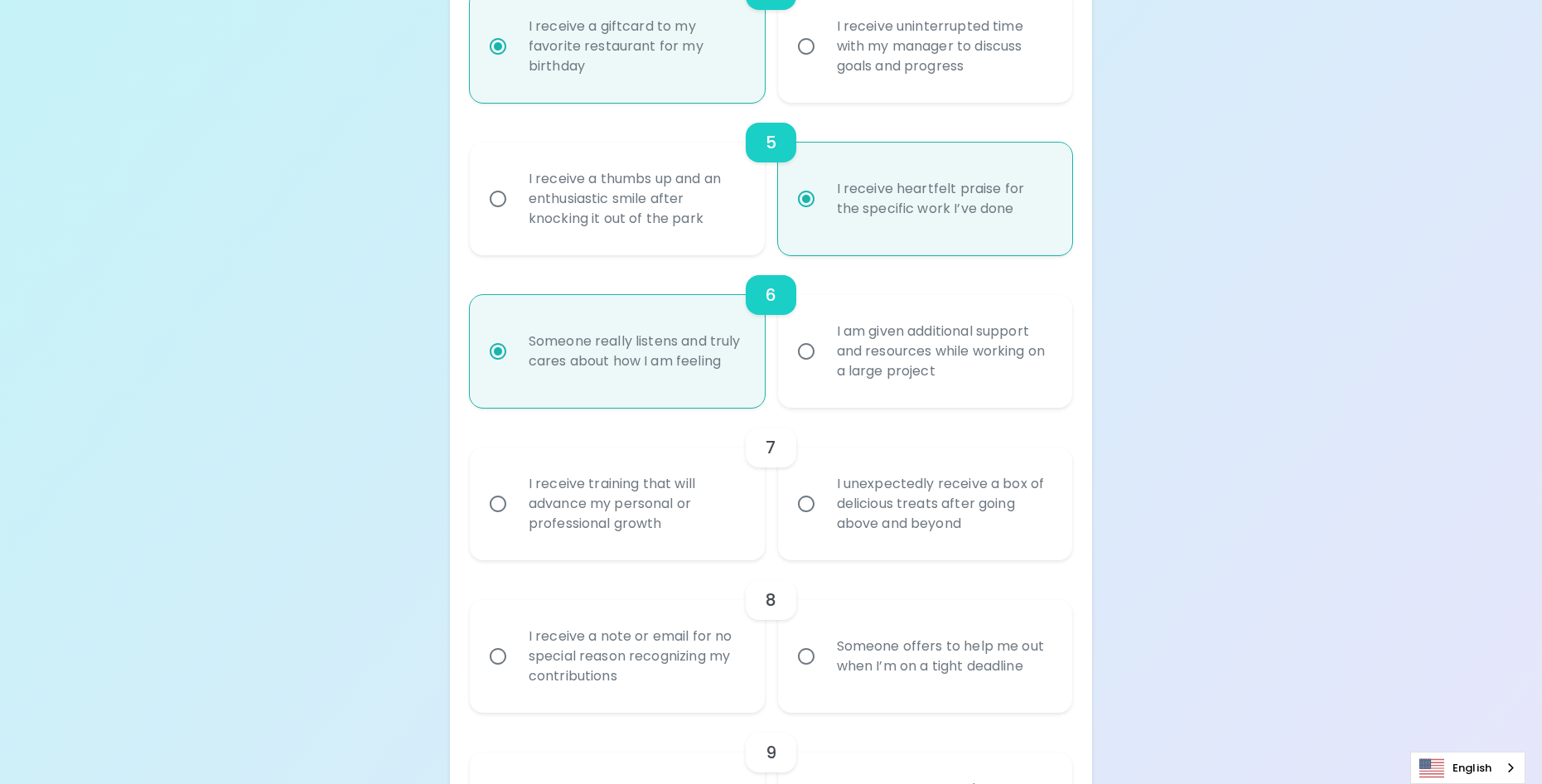
radio input "false"
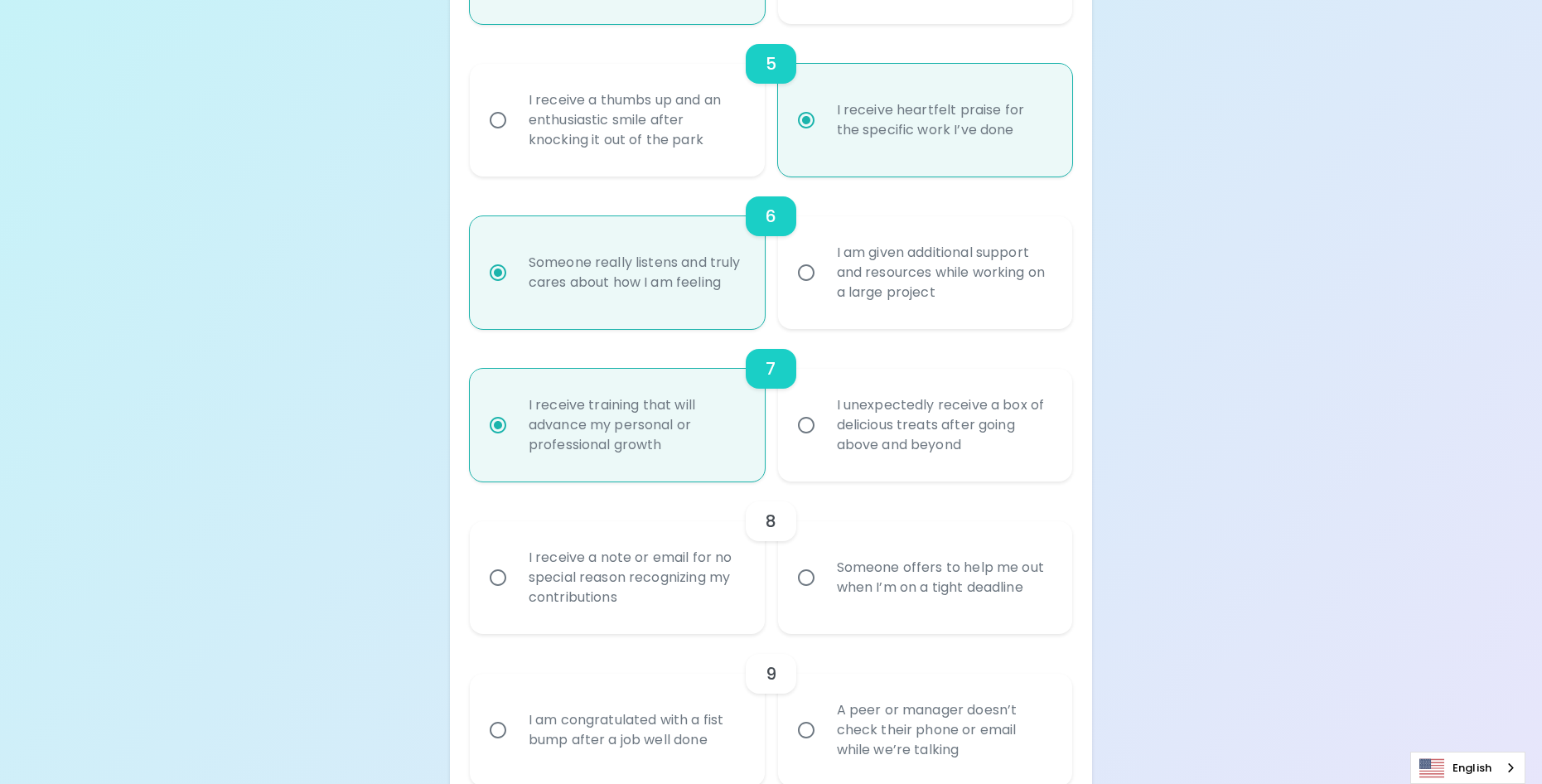
scroll to position [1036, 0]
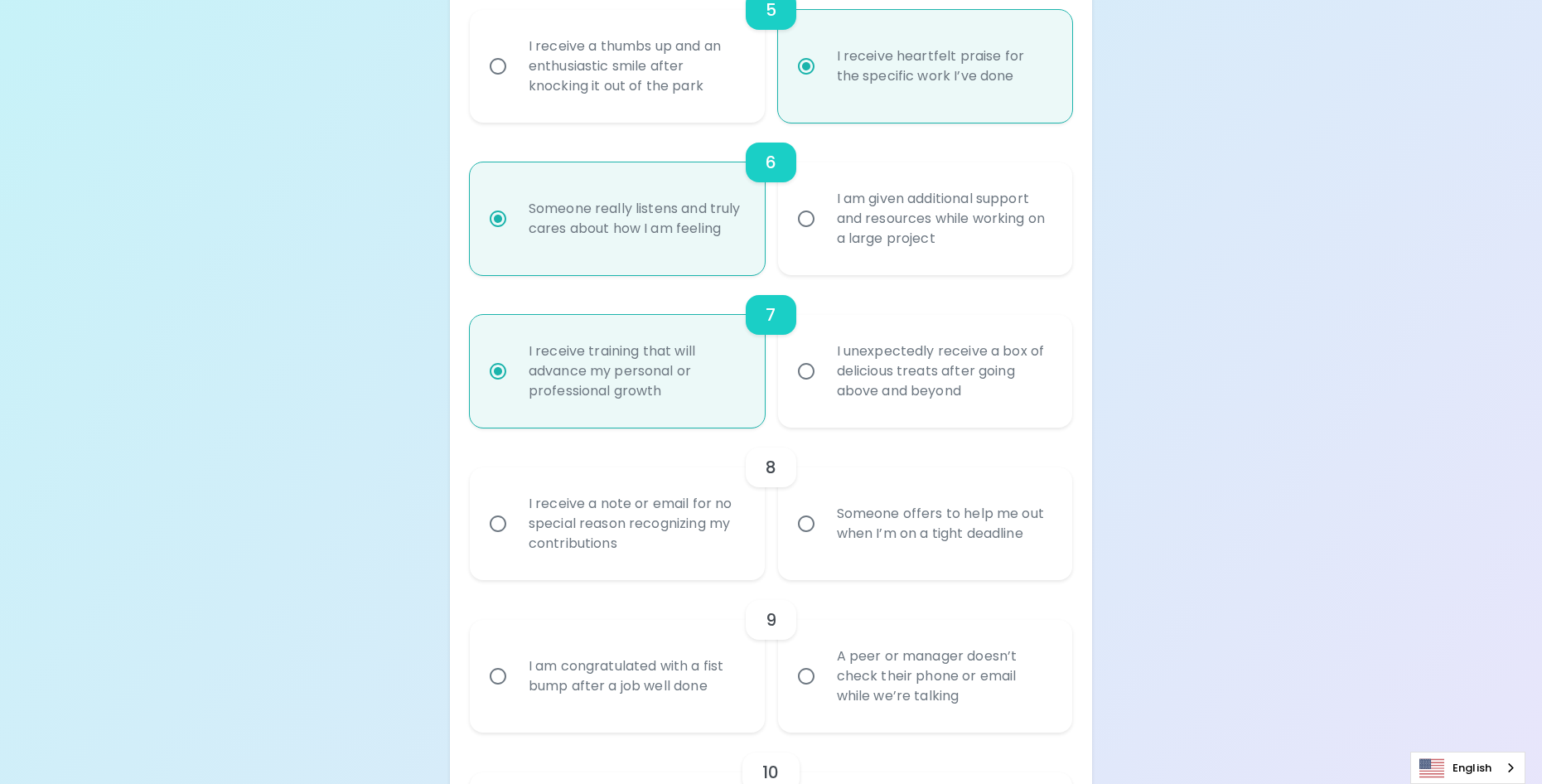
radio input "true"
click at [916, 564] on div "Someone offers to help me out when I’m on a tight deadline" at bounding box center [944, 523] width 241 height 80
click at [824, 541] on input "Someone offers to help me out when I’m on a tight deadline" at bounding box center [806, 523] width 35 height 35
radio input "false"
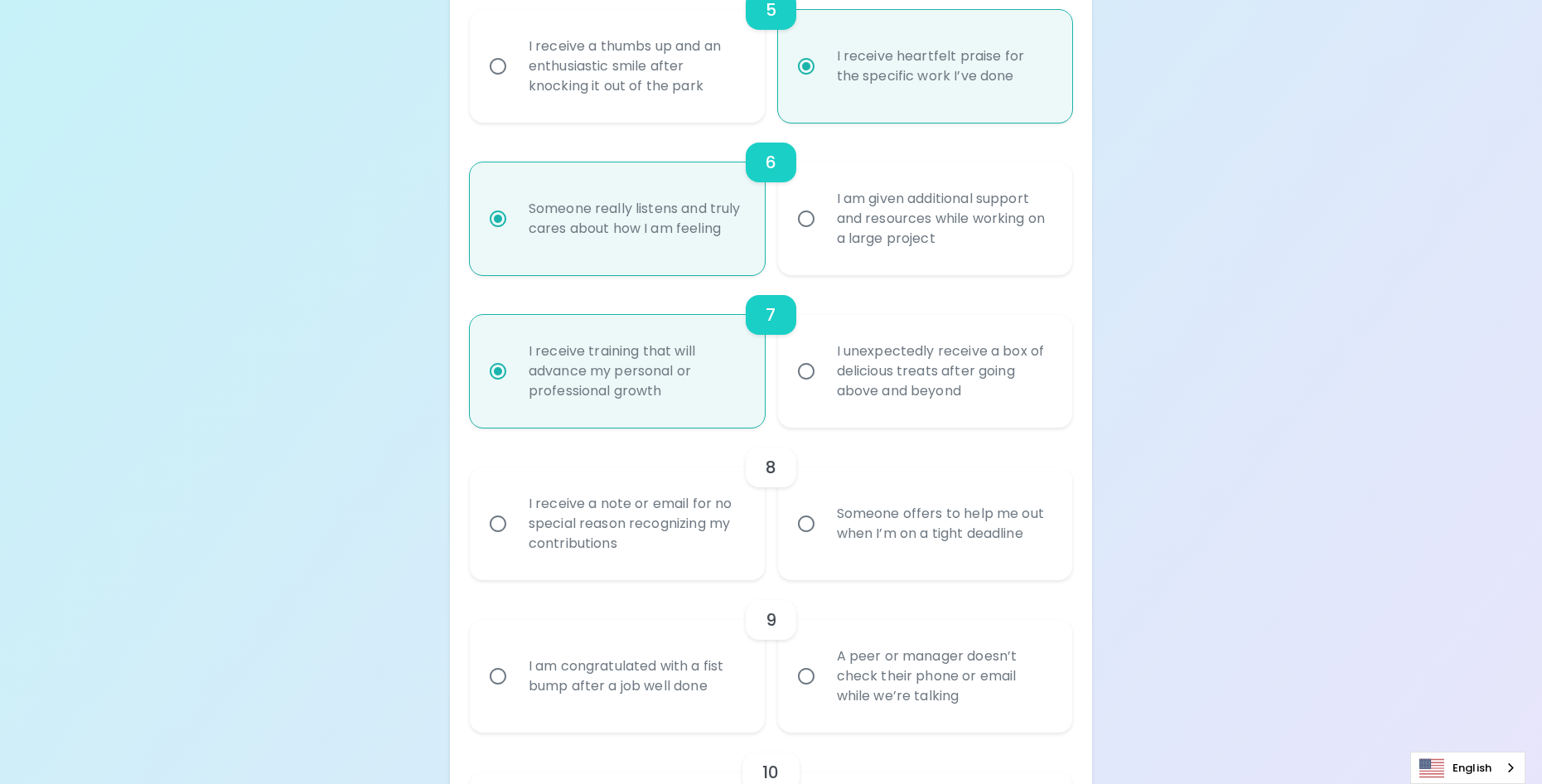
radio input "false"
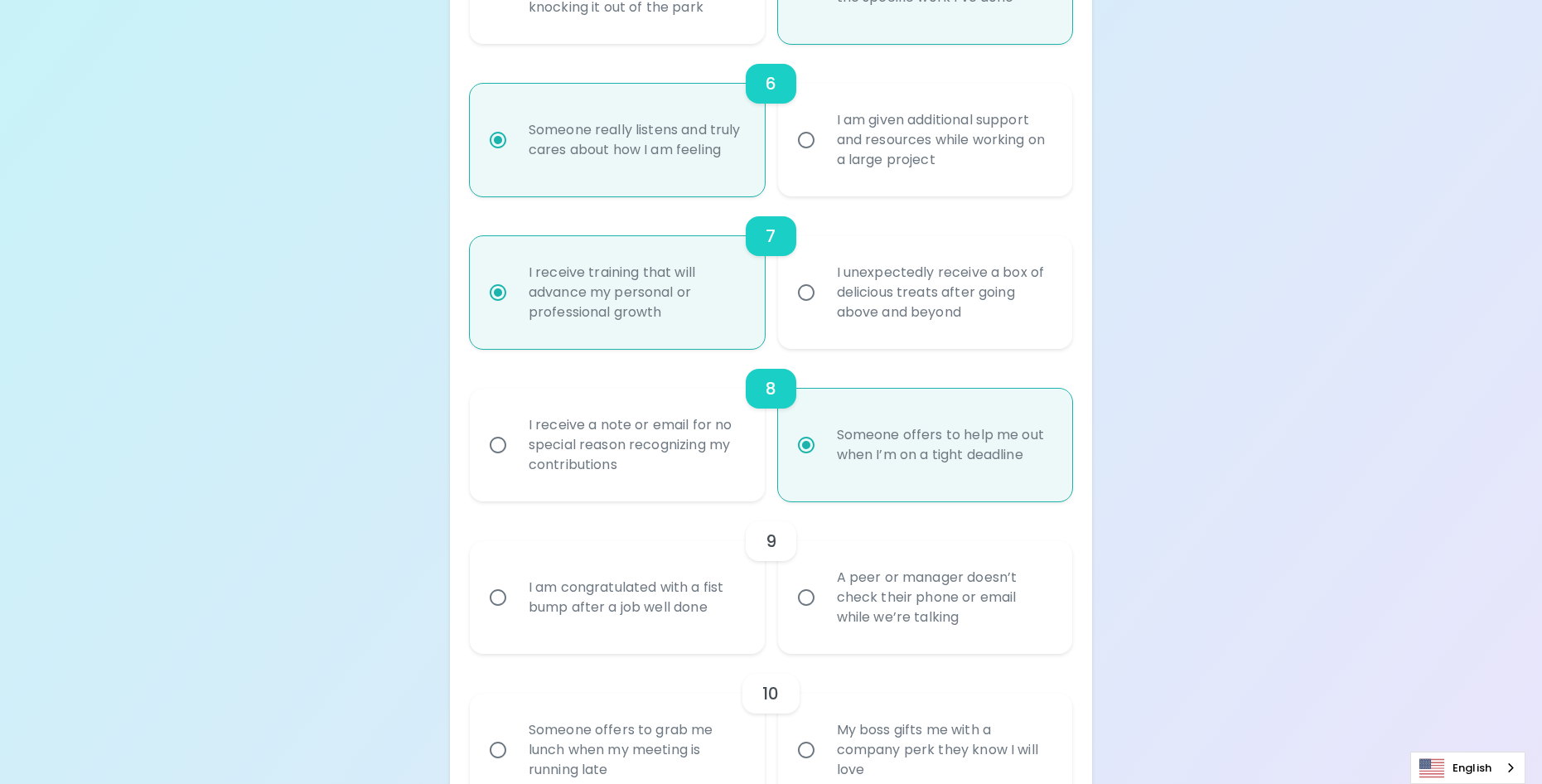
scroll to position [1169, 0]
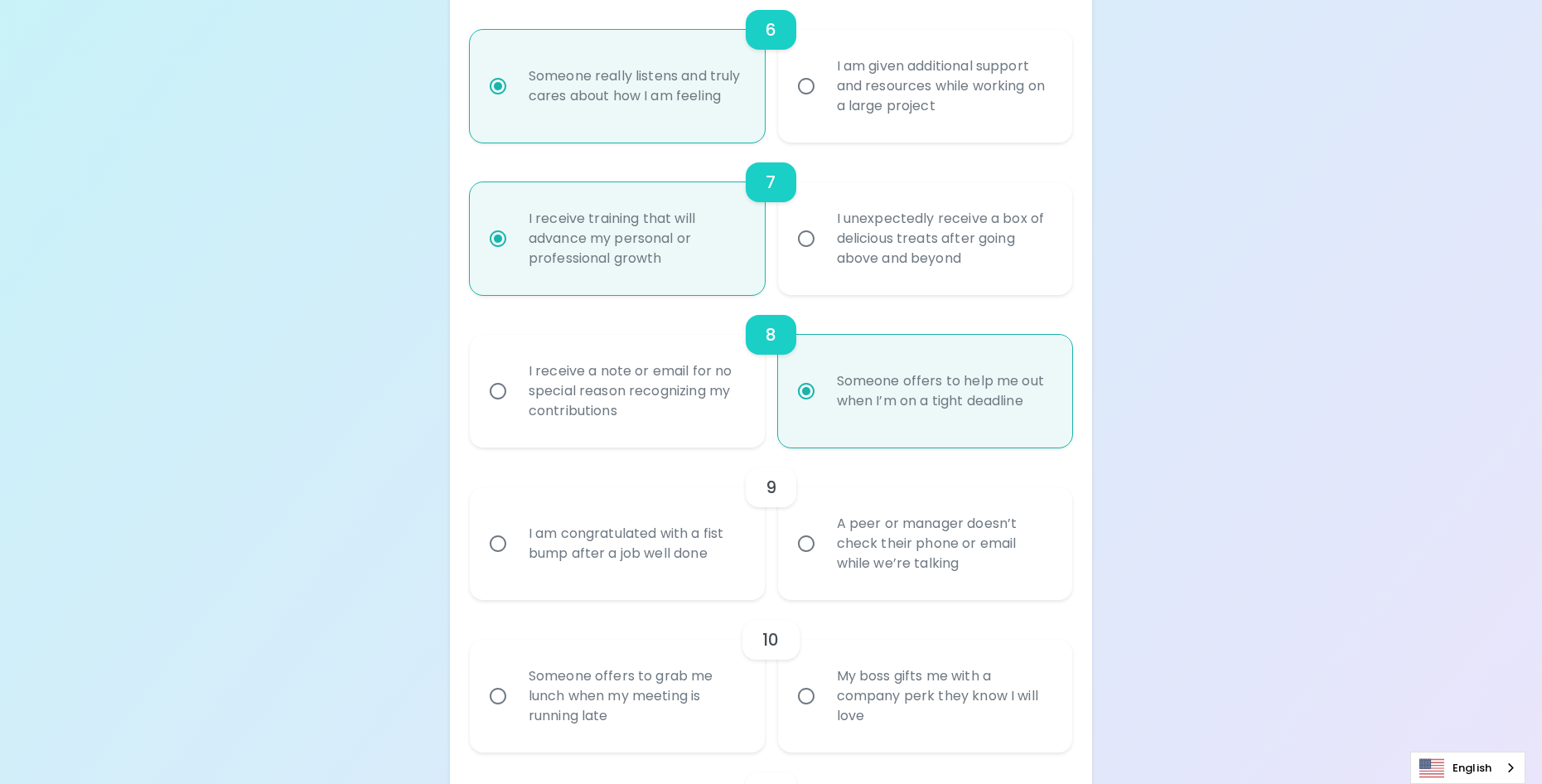
radio input "true"
click at [612, 600] on label "I am congratulated with a fist bump after a job well done" at bounding box center [608, 542] width 295 height 113
click at [515, 561] on input "I am congratulated with a fist bump after a job well done" at bounding box center [498, 543] width 35 height 35
radio input "false"
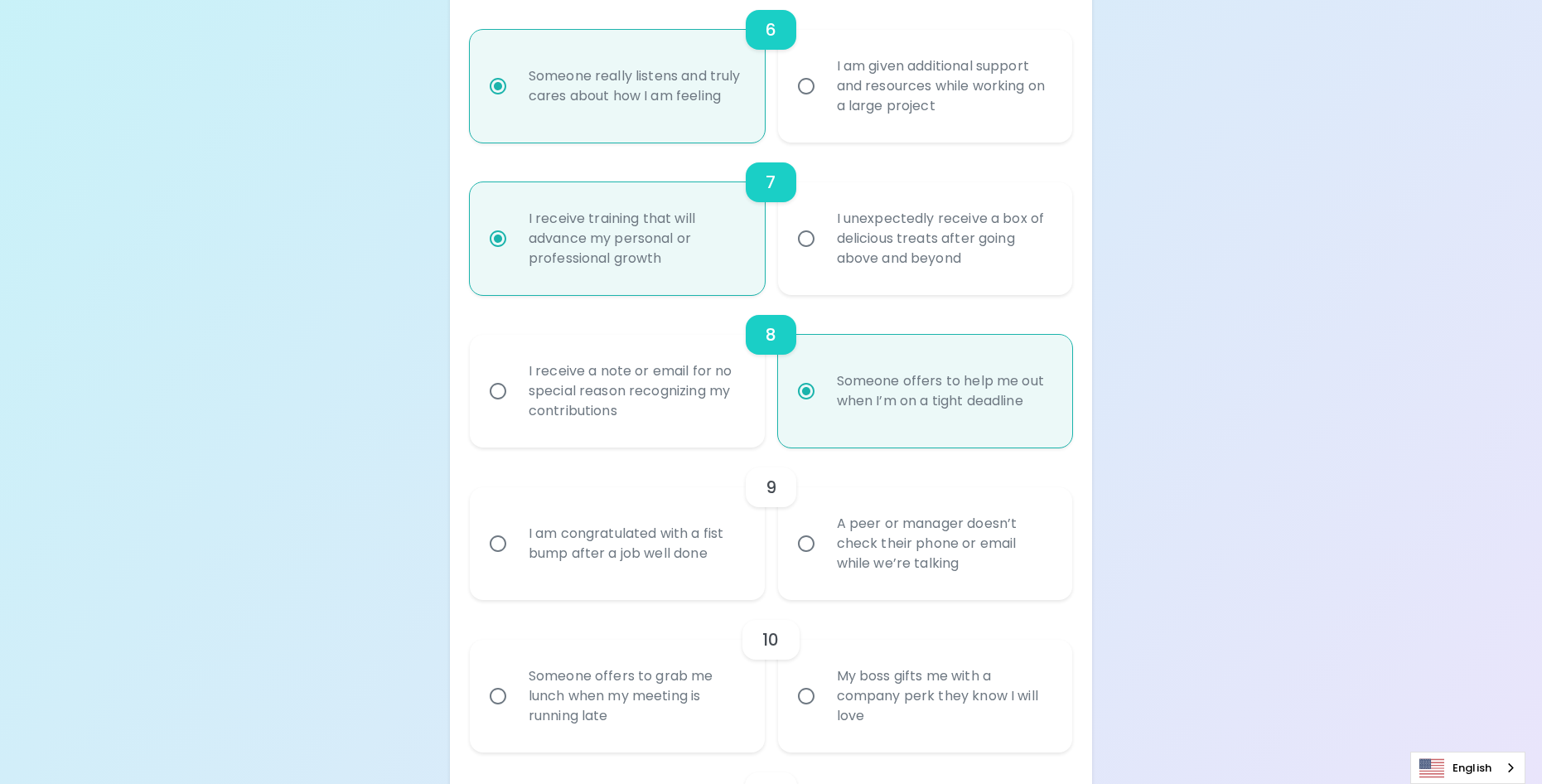
radio input "false"
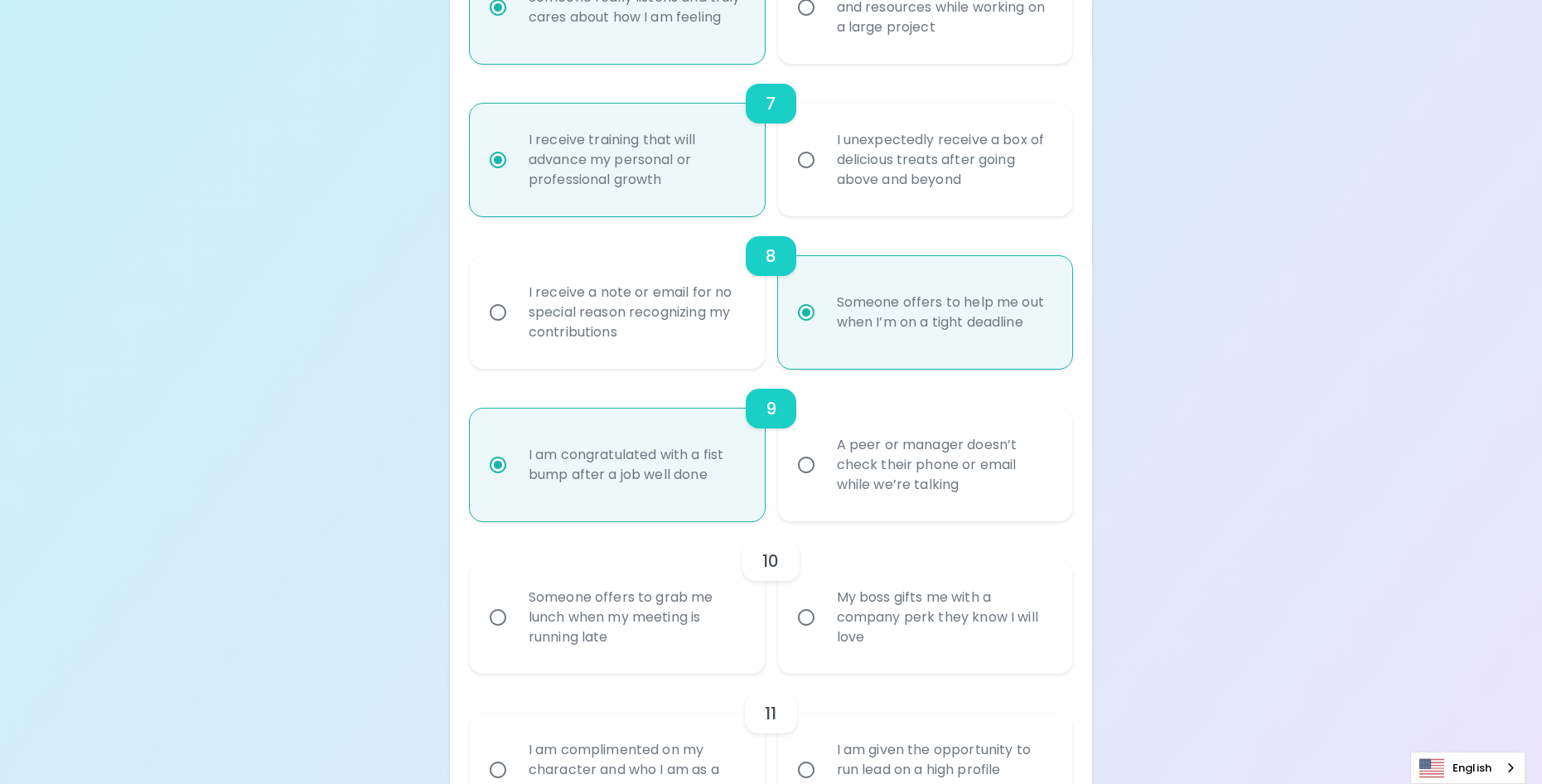
scroll to position [1302, 0]
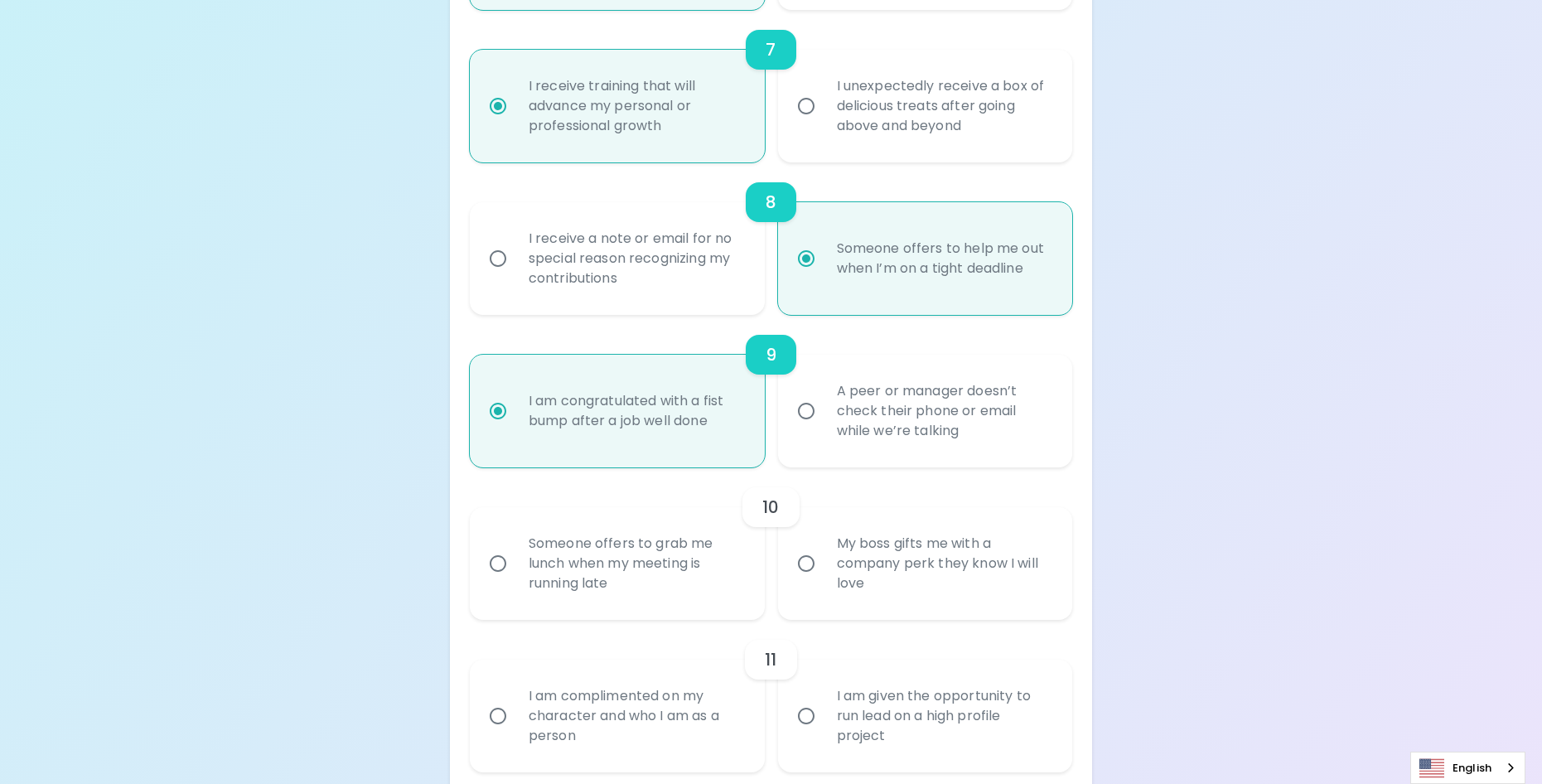
radio input "true"
click at [943, 613] on div "My boss gifts me with a company perk they know I will love" at bounding box center [944, 563] width 241 height 100
click at [824, 581] on input "My boss gifts me with a company perk they know I will love" at bounding box center [806, 564] width 35 height 35
radio input "false"
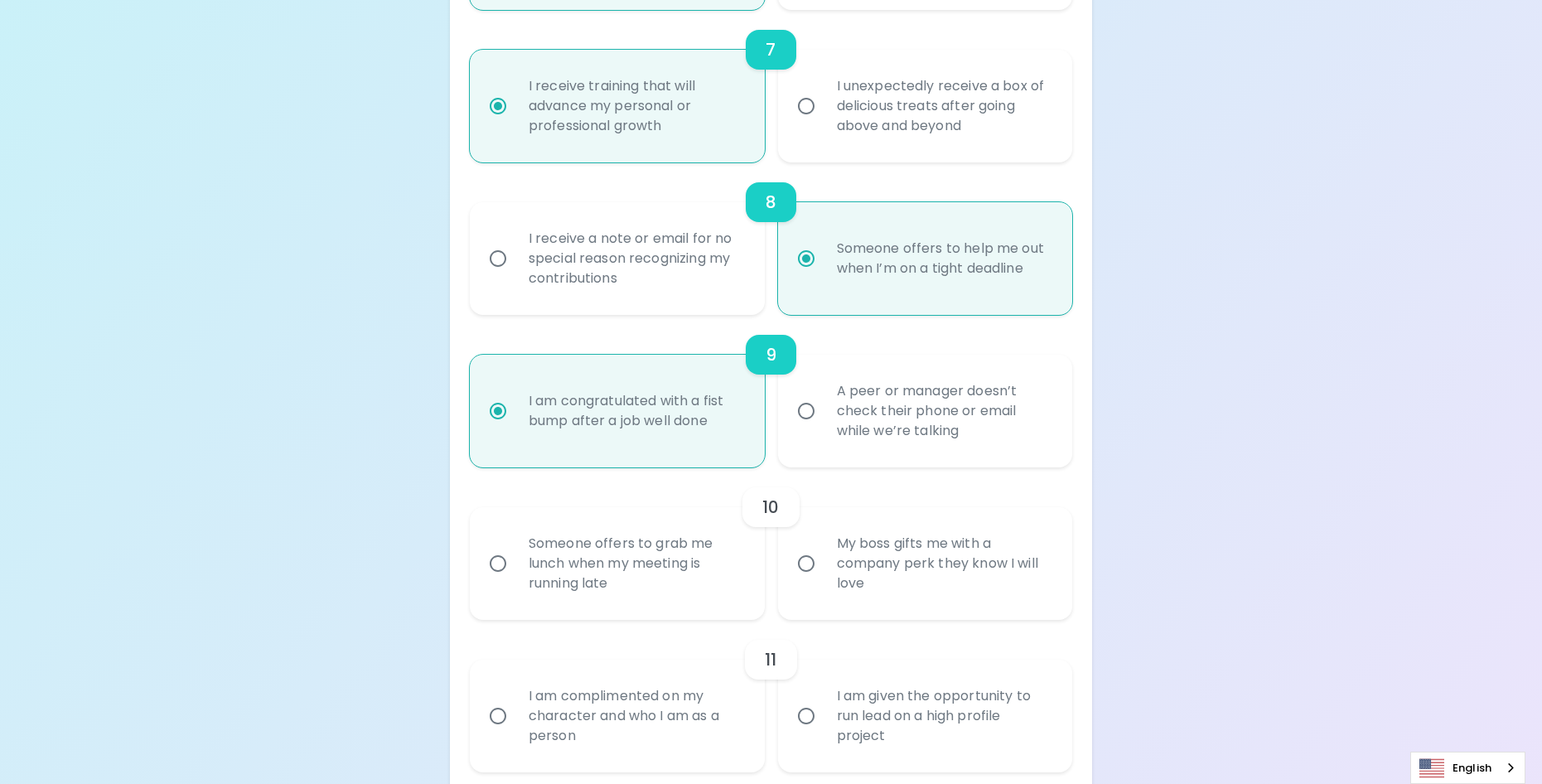
radio input "false"
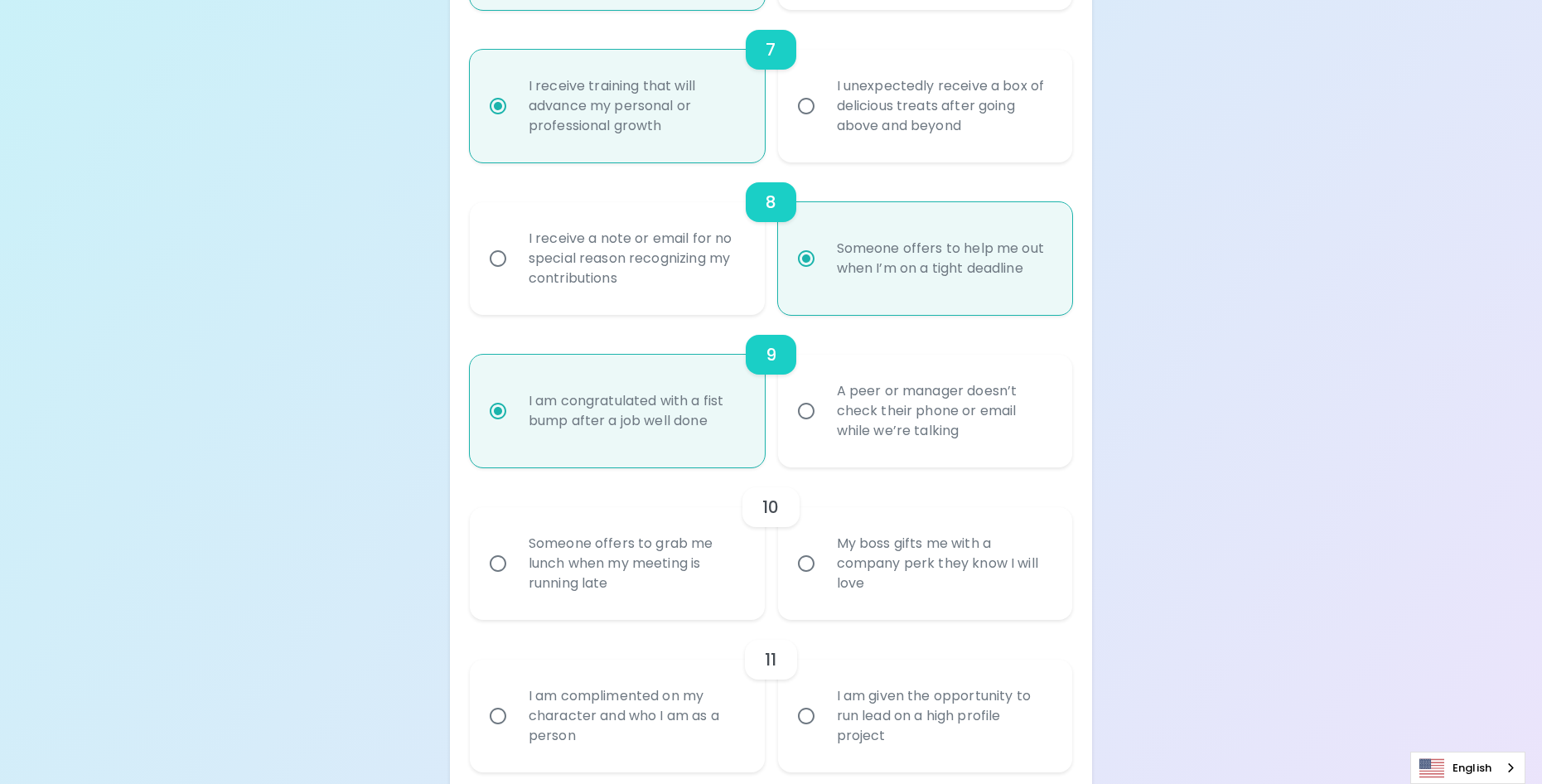
radio input "false"
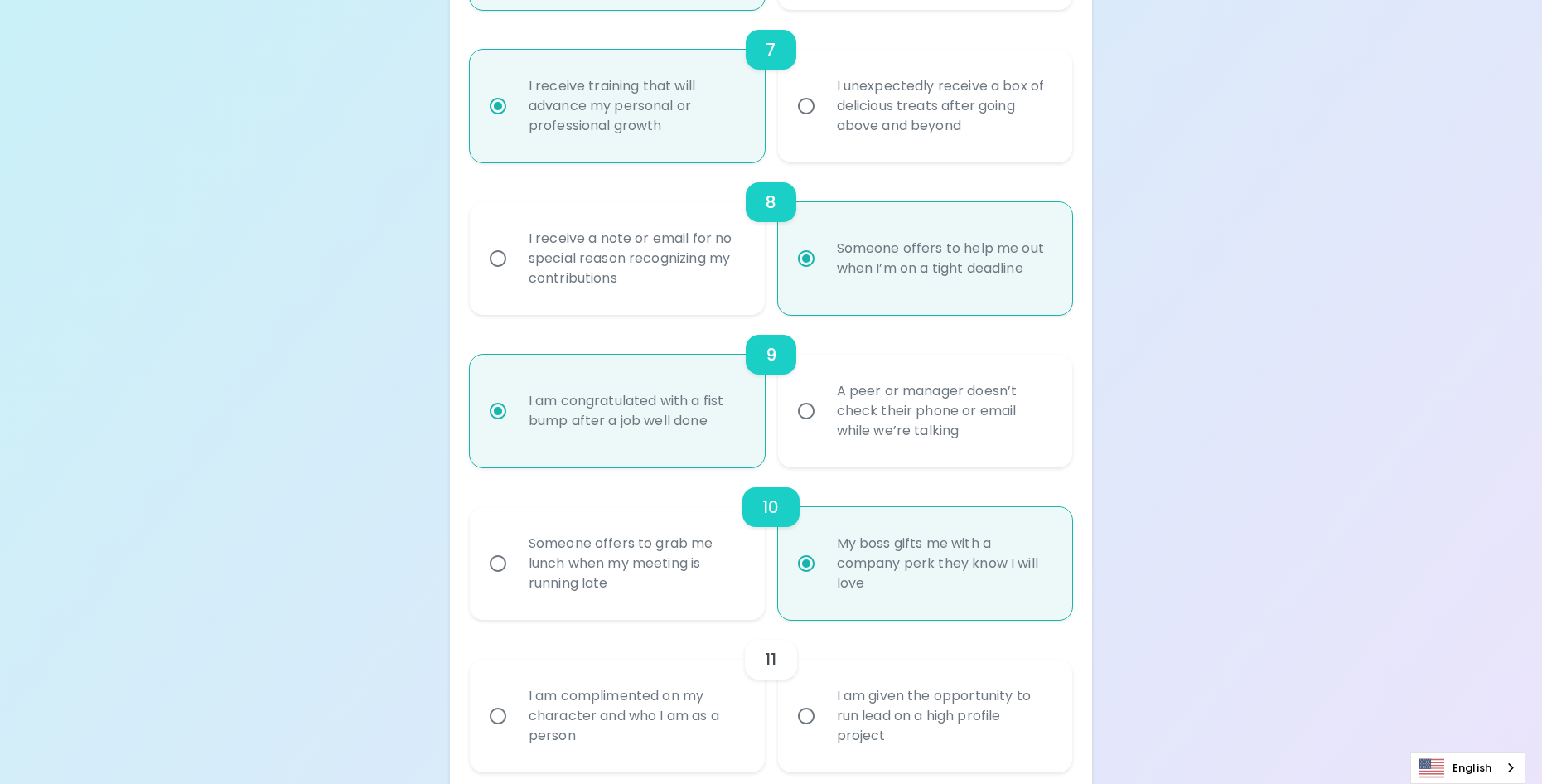
scroll to position [1434, 0]
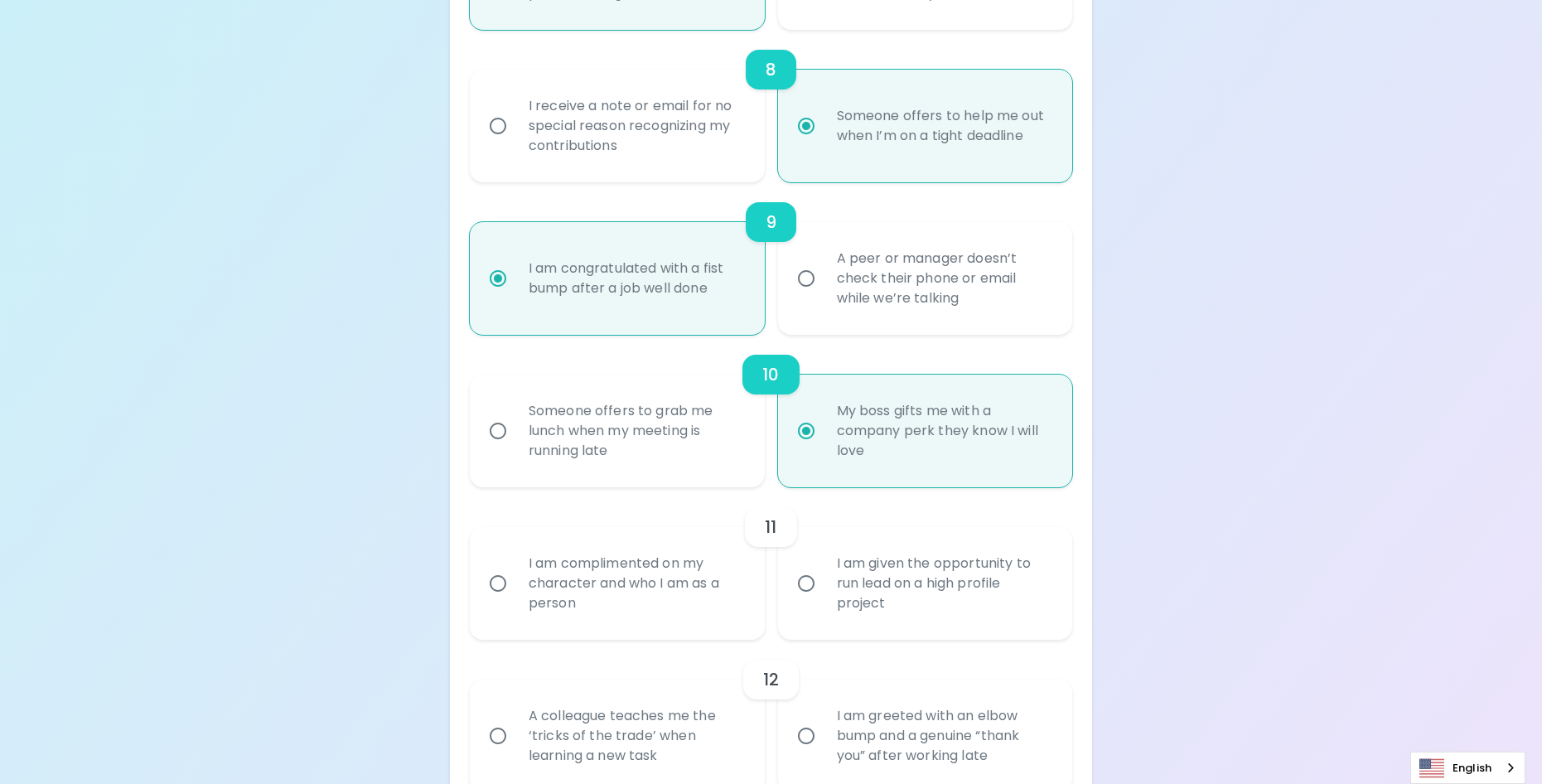
radio input "true"
click at [705, 610] on div "I am complimented on my character and who I am as a person" at bounding box center [635, 583] width 241 height 100
click at [515, 600] on input "I am complimented on my character and who I am as a person" at bounding box center [498, 583] width 35 height 35
radio input "false"
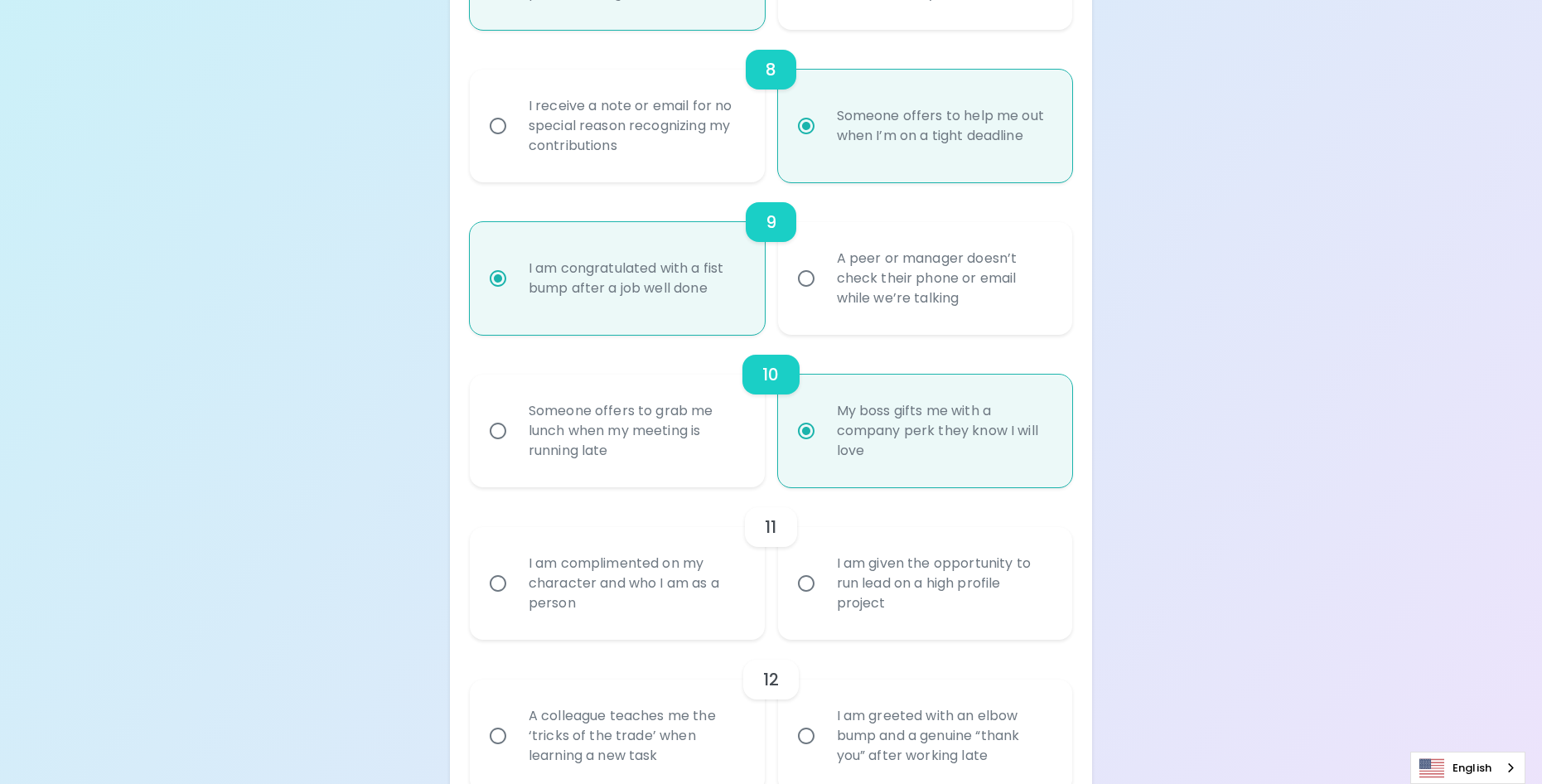
radio input "false"
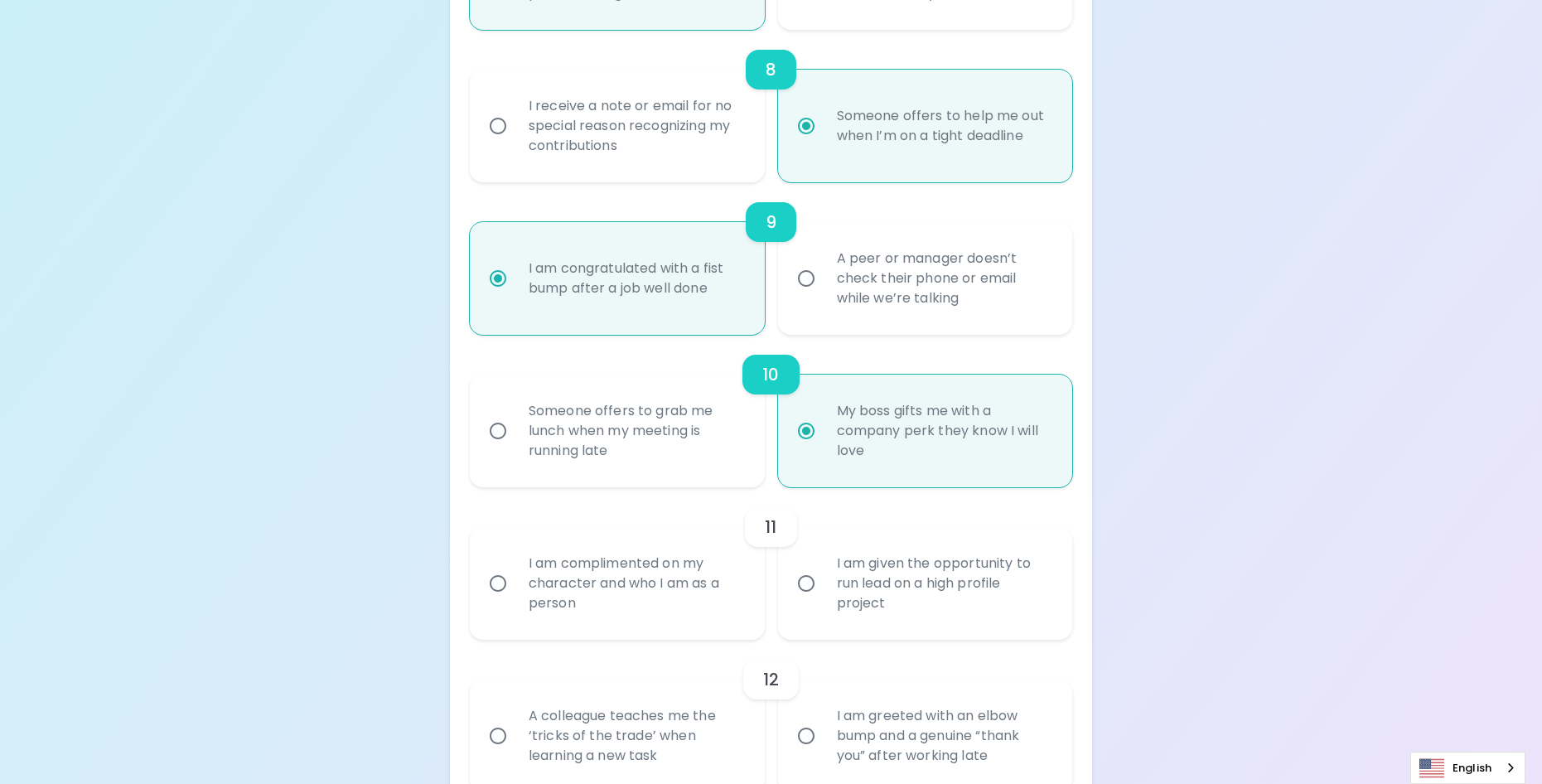
radio input "false"
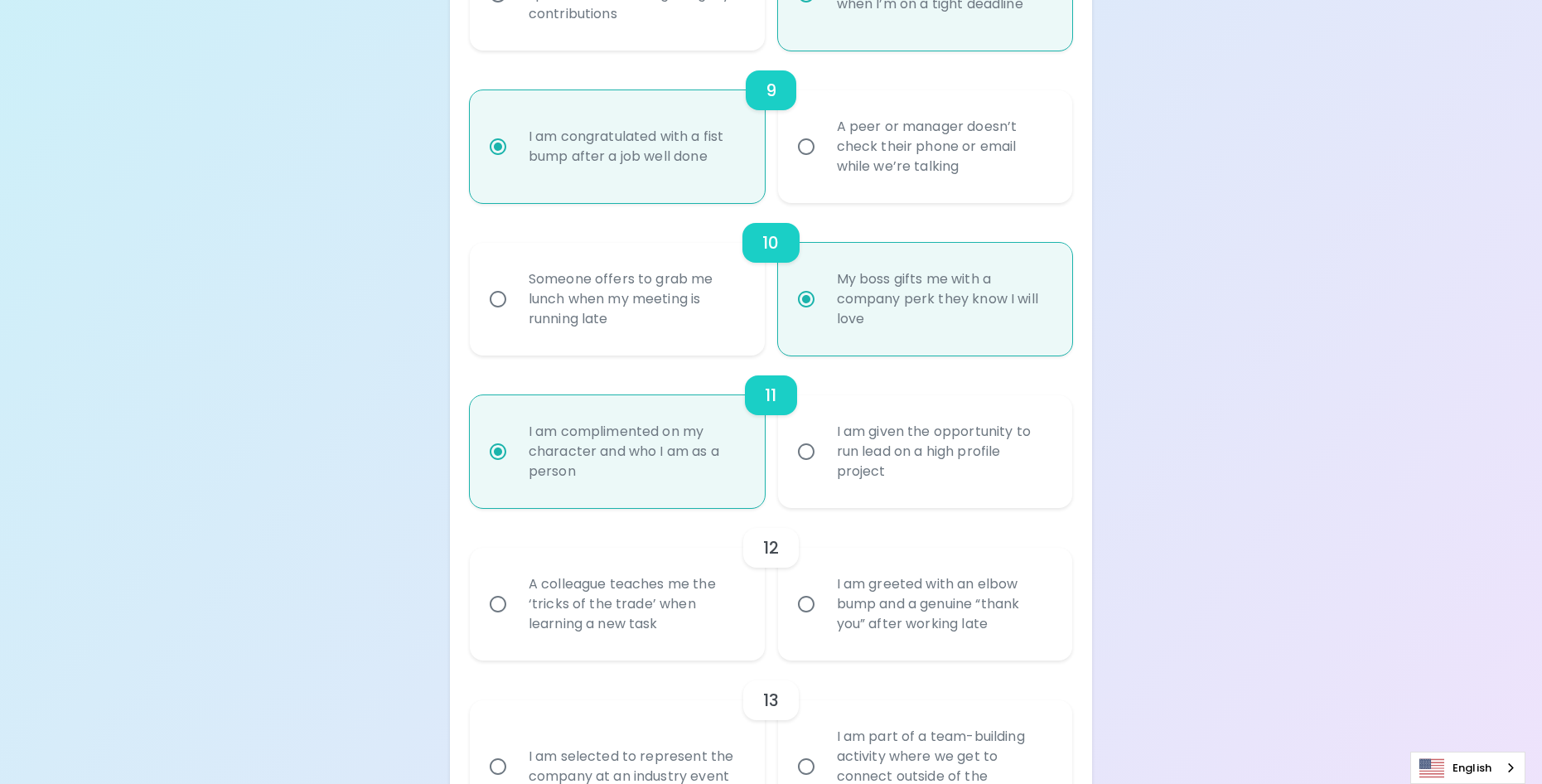
scroll to position [1566, 0]
radio input "true"
click at [690, 627] on div "A colleague teaches me the ‘tricks of the trade’ when learning a new task" at bounding box center [635, 603] width 241 height 100
click at [515, 620] on input "A colleague teaches me the ‘tricks of the trade’ when learning a new task" at bounding box center [498, 603] width 35 height 35
radio input "false"
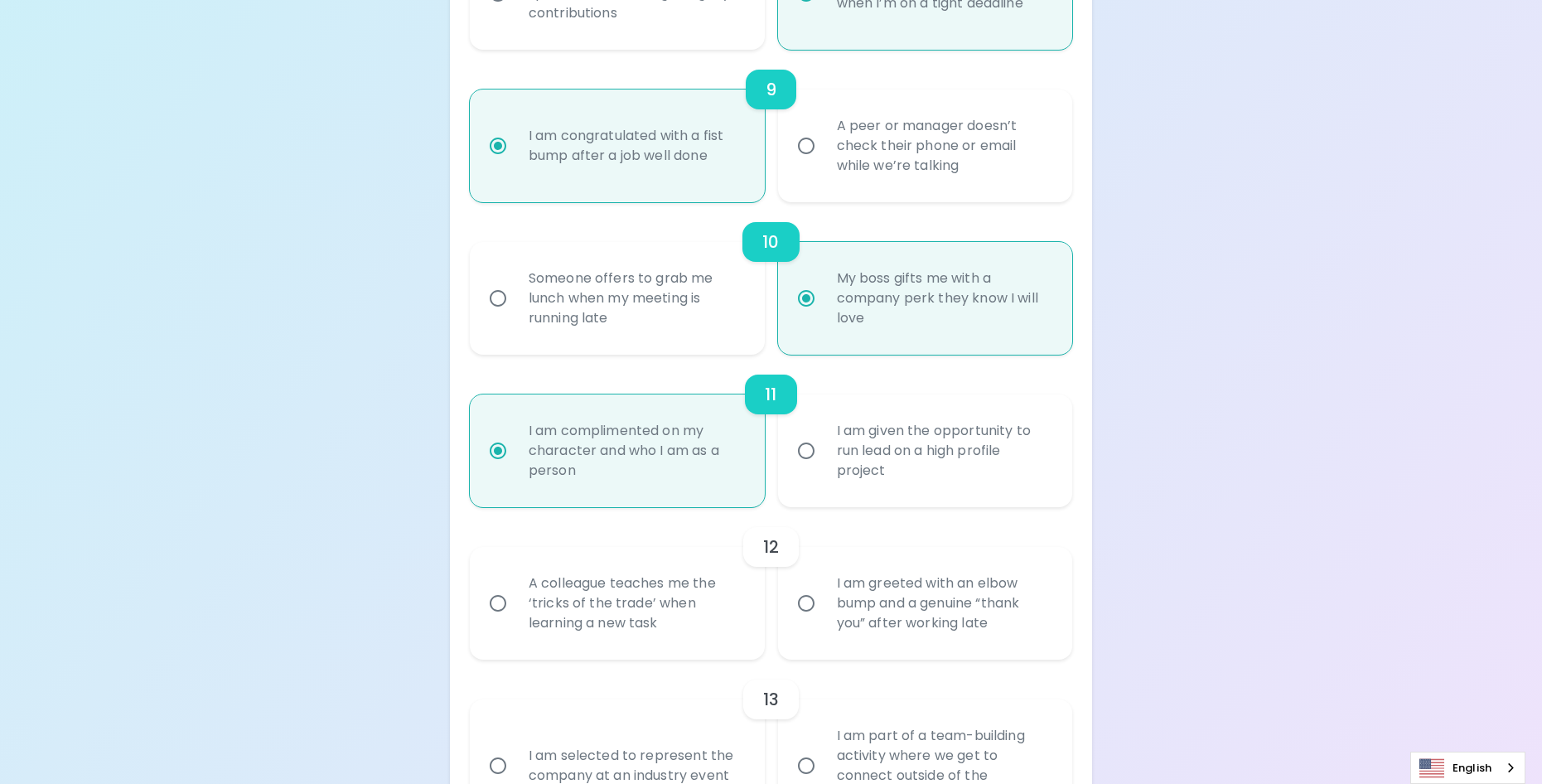
radio input "false"
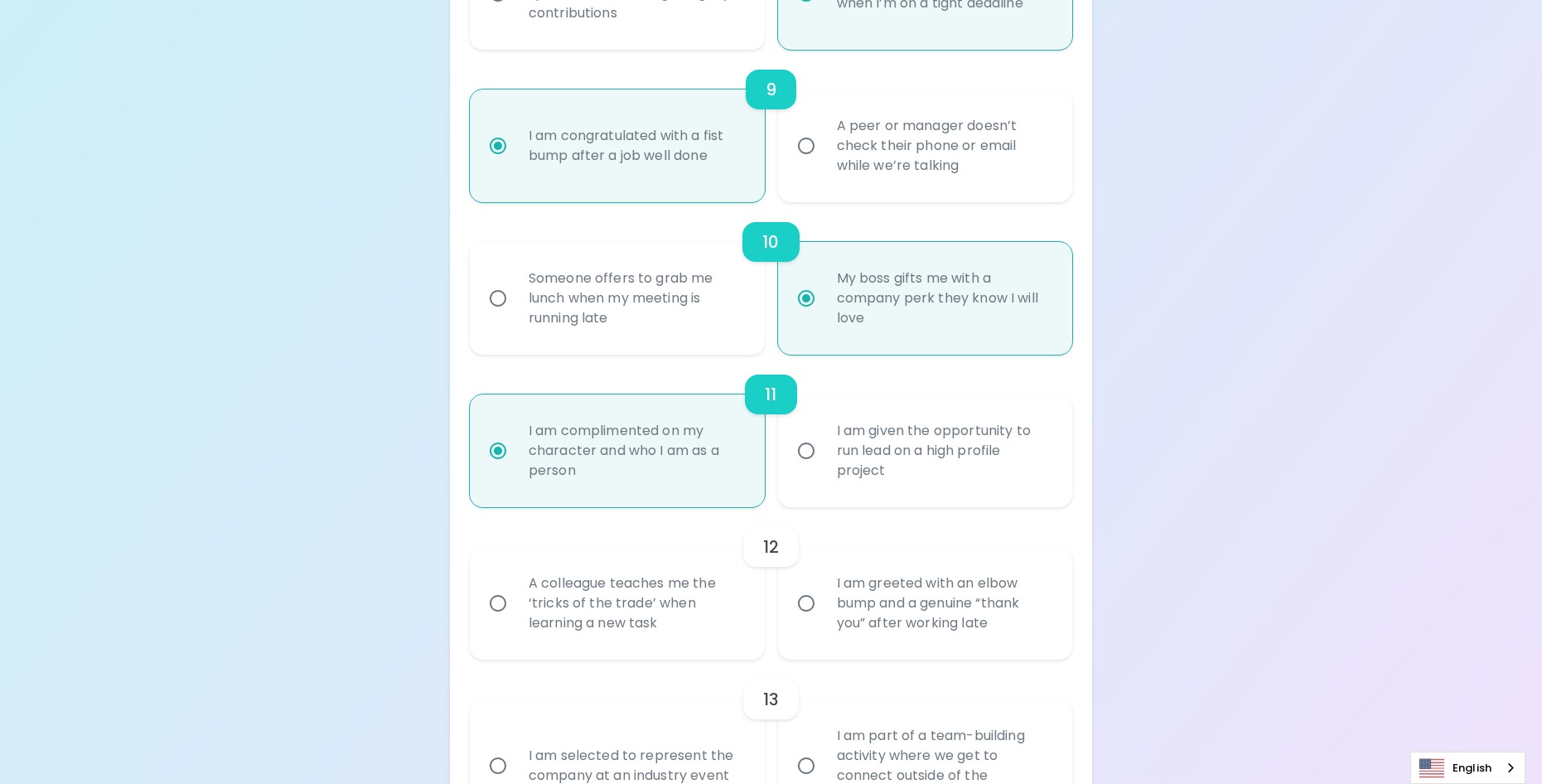
radio input "false"
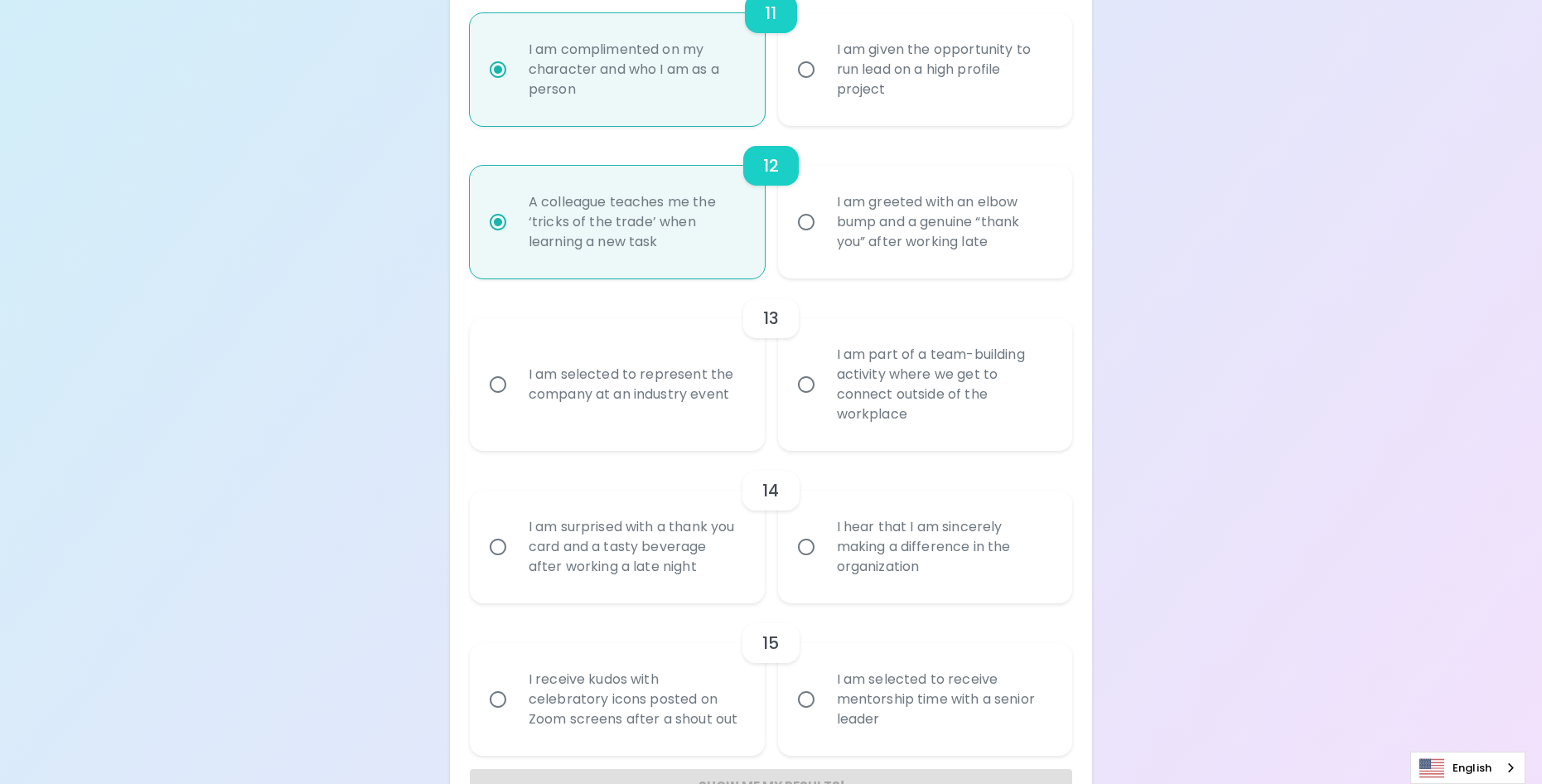
scroll to position [2020, 0]
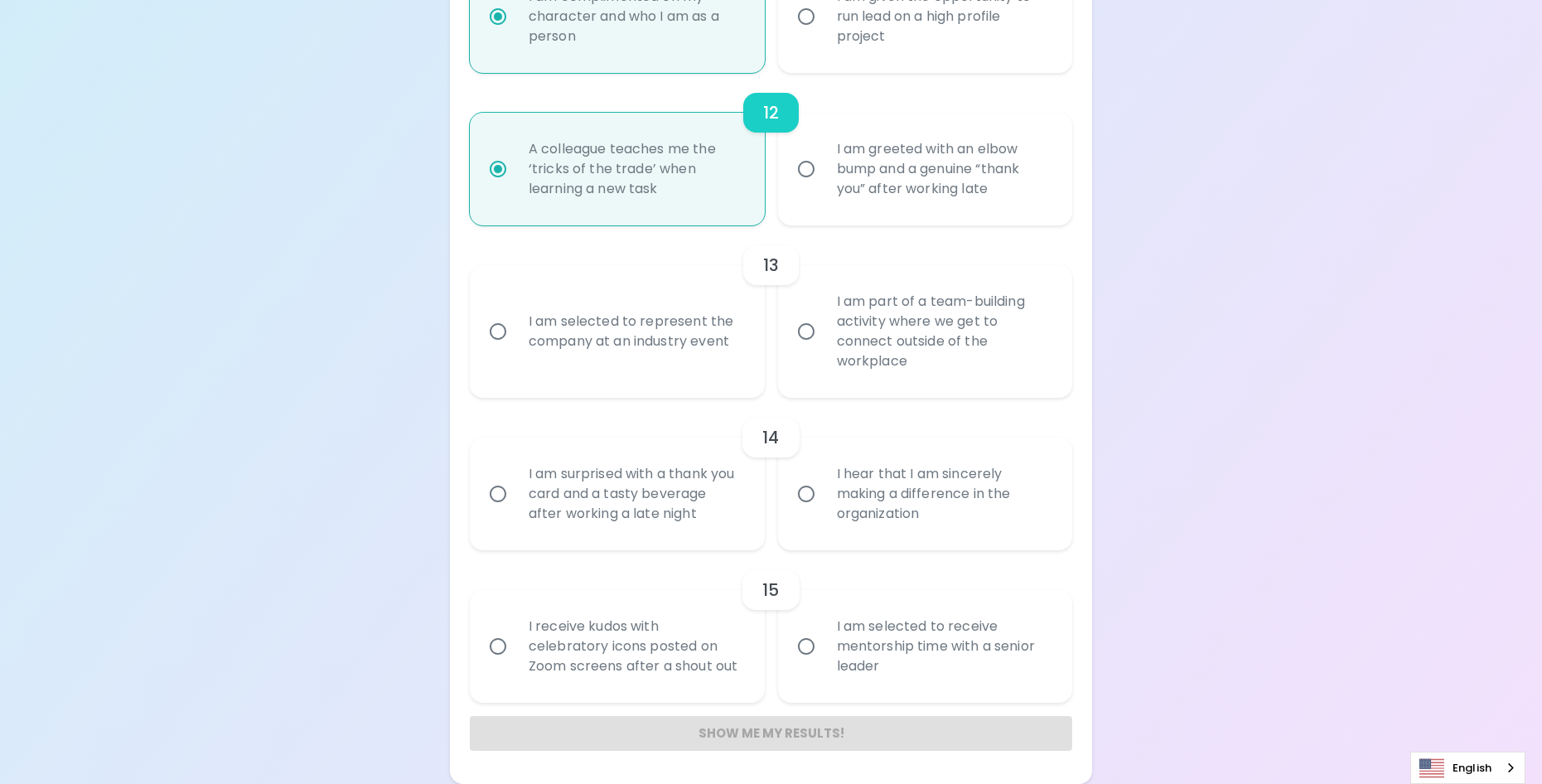
radio input "true"
click at [854, 324] on div "I am part of a team-building activity where we get to connect outside of the wo…" at bounding box center [944, 331] width 241 height 119
click at [824, 324] on input "I am part of a team-building activity where we get to connect outside of the wo…" at bounding box center [806, 331] width 35 height 35
radio input "false"
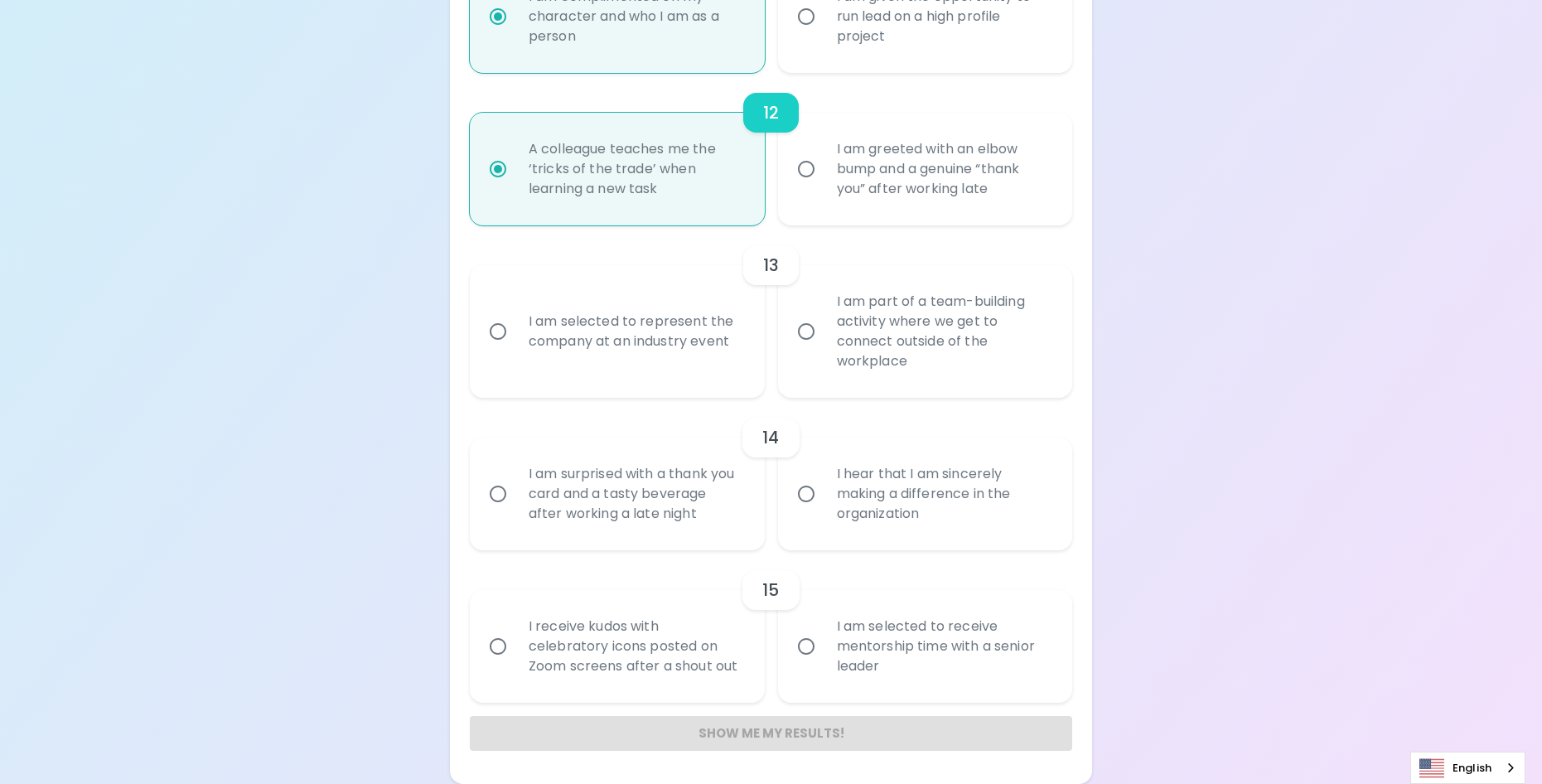
radio input "false"
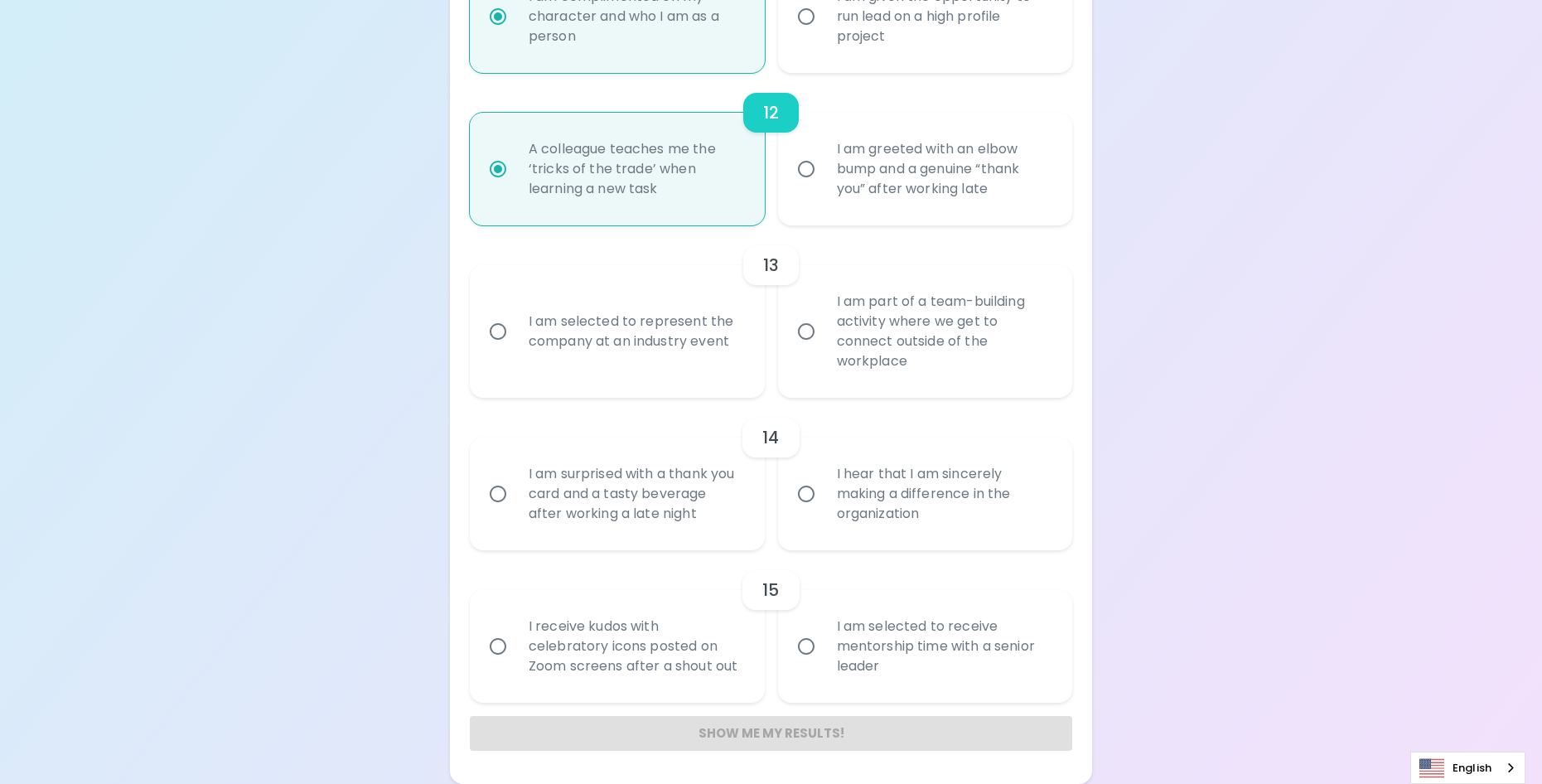
radio input "false"
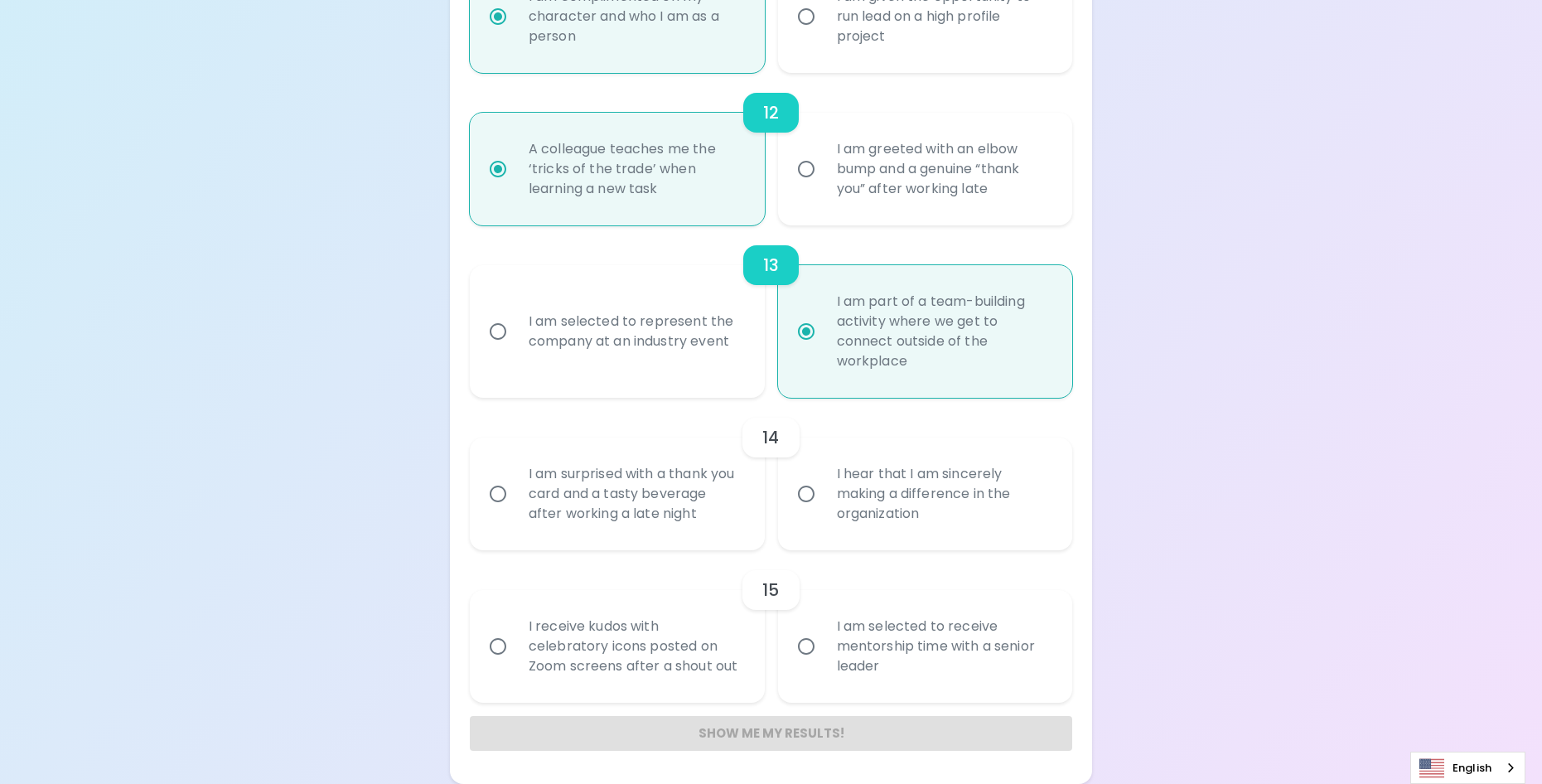
radio input "true"
click at [983, 540] on div "I hear that I am sincerely making a difference in the organization" at bounding box center [944, 493] width 241 height 100
click at [824, 511] on input "I hear that I am sincerely making a difference in the organization" at bounding box center [806, 494] width 35 height 35
radio input "false"
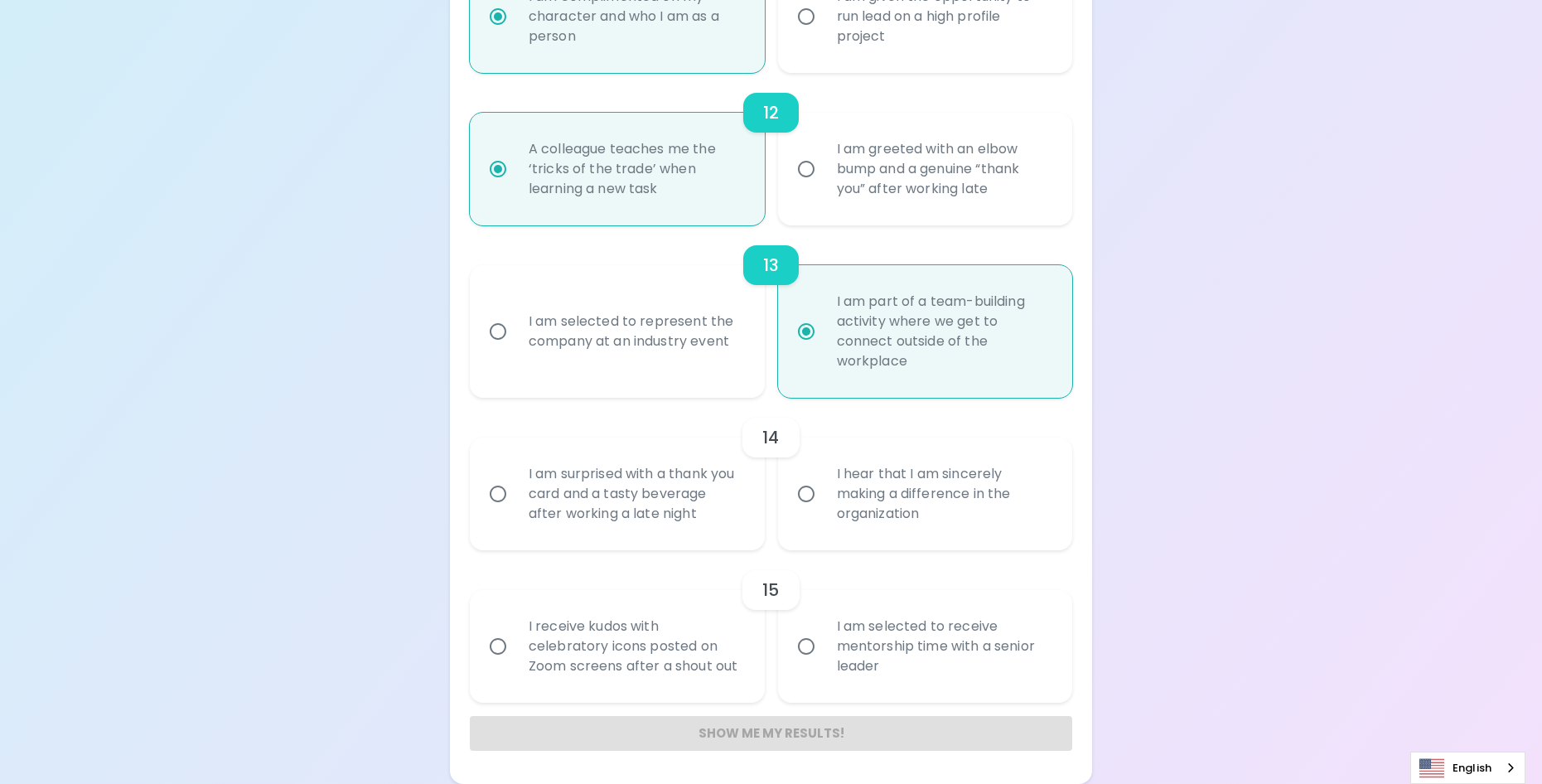
radio input "false"
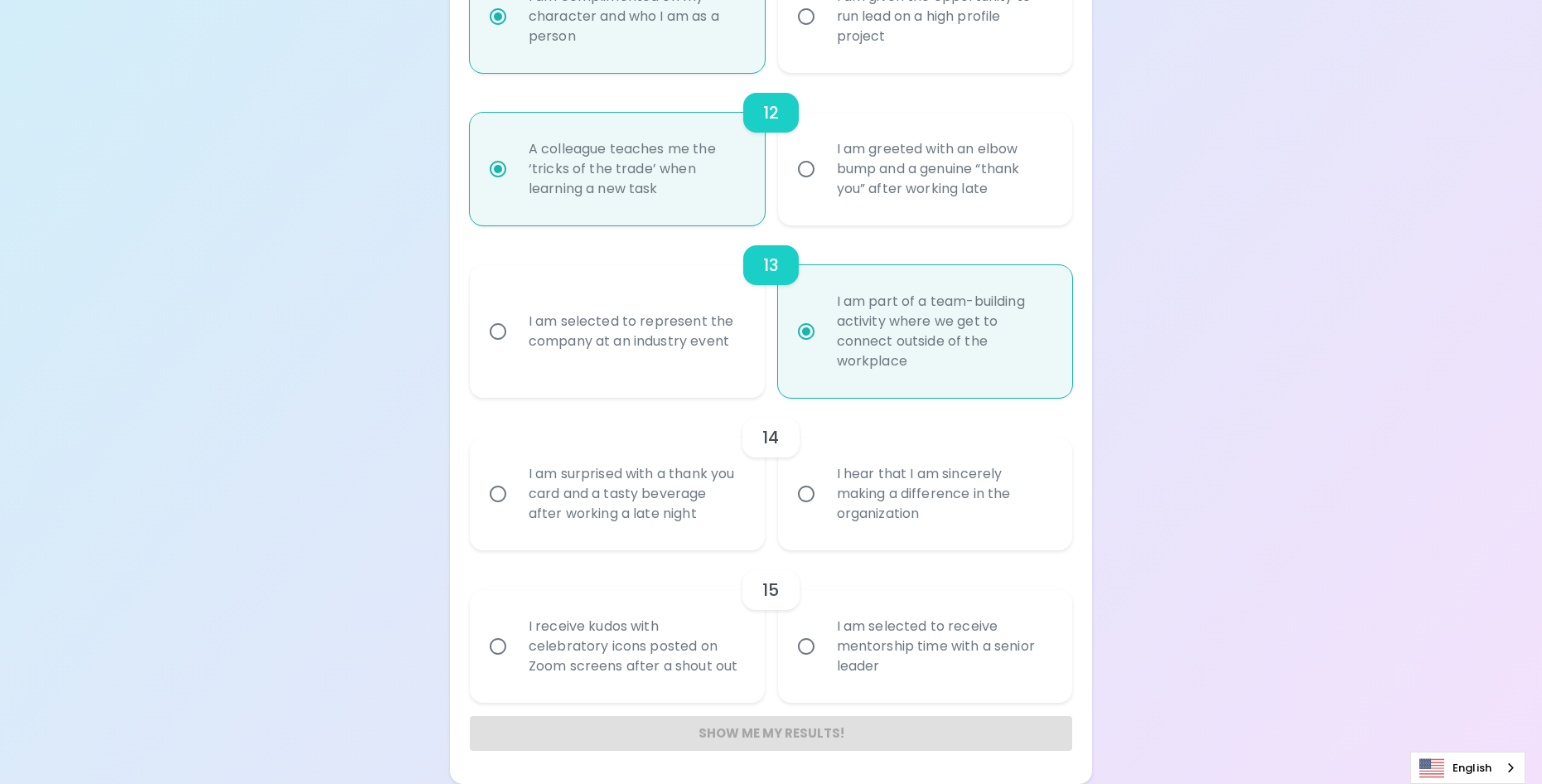
radio input "false"
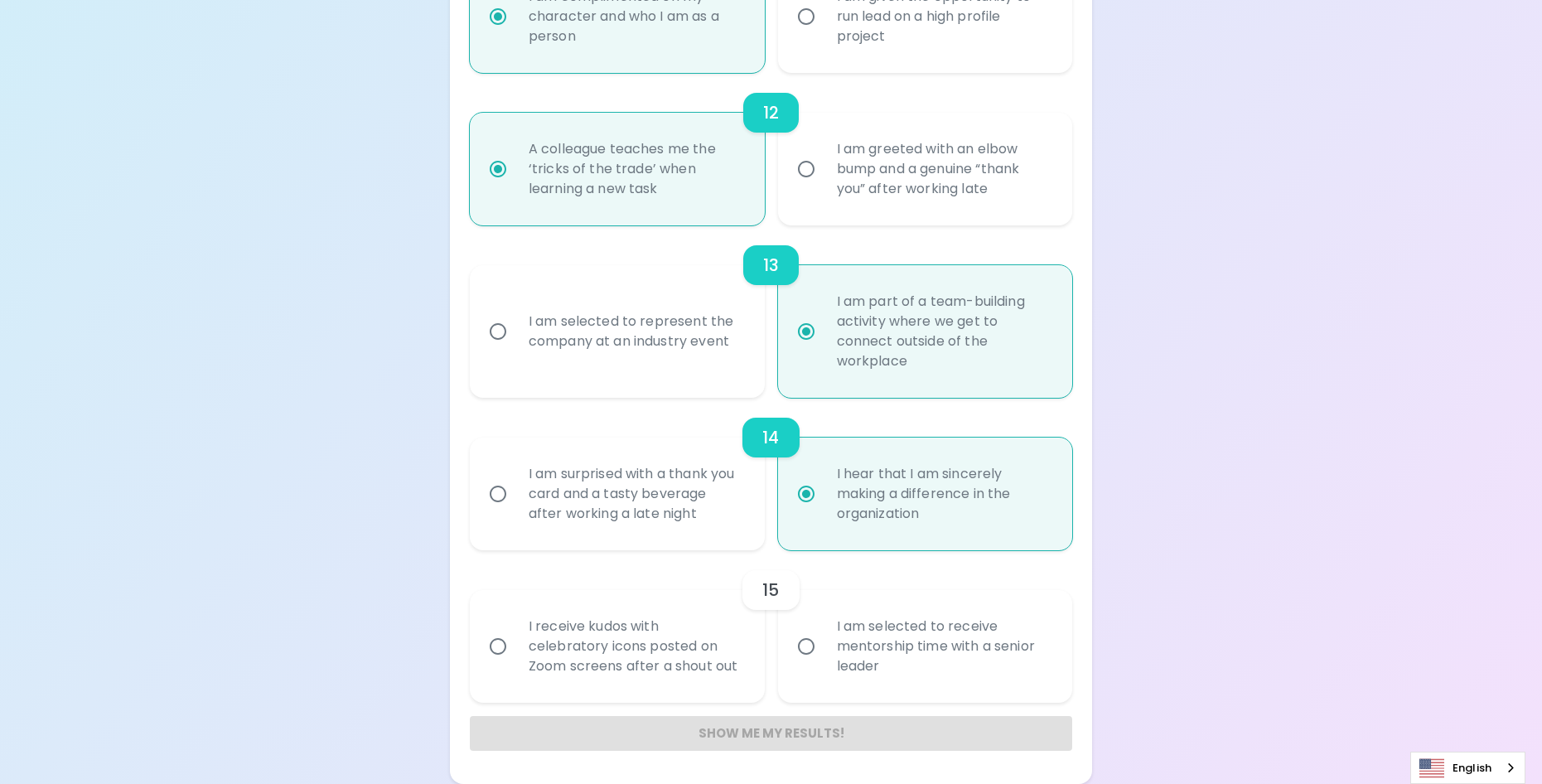
radio input "true"
click at [974, 635] on div "I am selected to receive mentorship time with a senior leader" at bounding box center [944, 646] width 241 height 100
click at [824, 635] on input "I am selected to receive mentorship time with a senior leader" at bounding box center [806, 646] width 35 height 35
radio input "false"
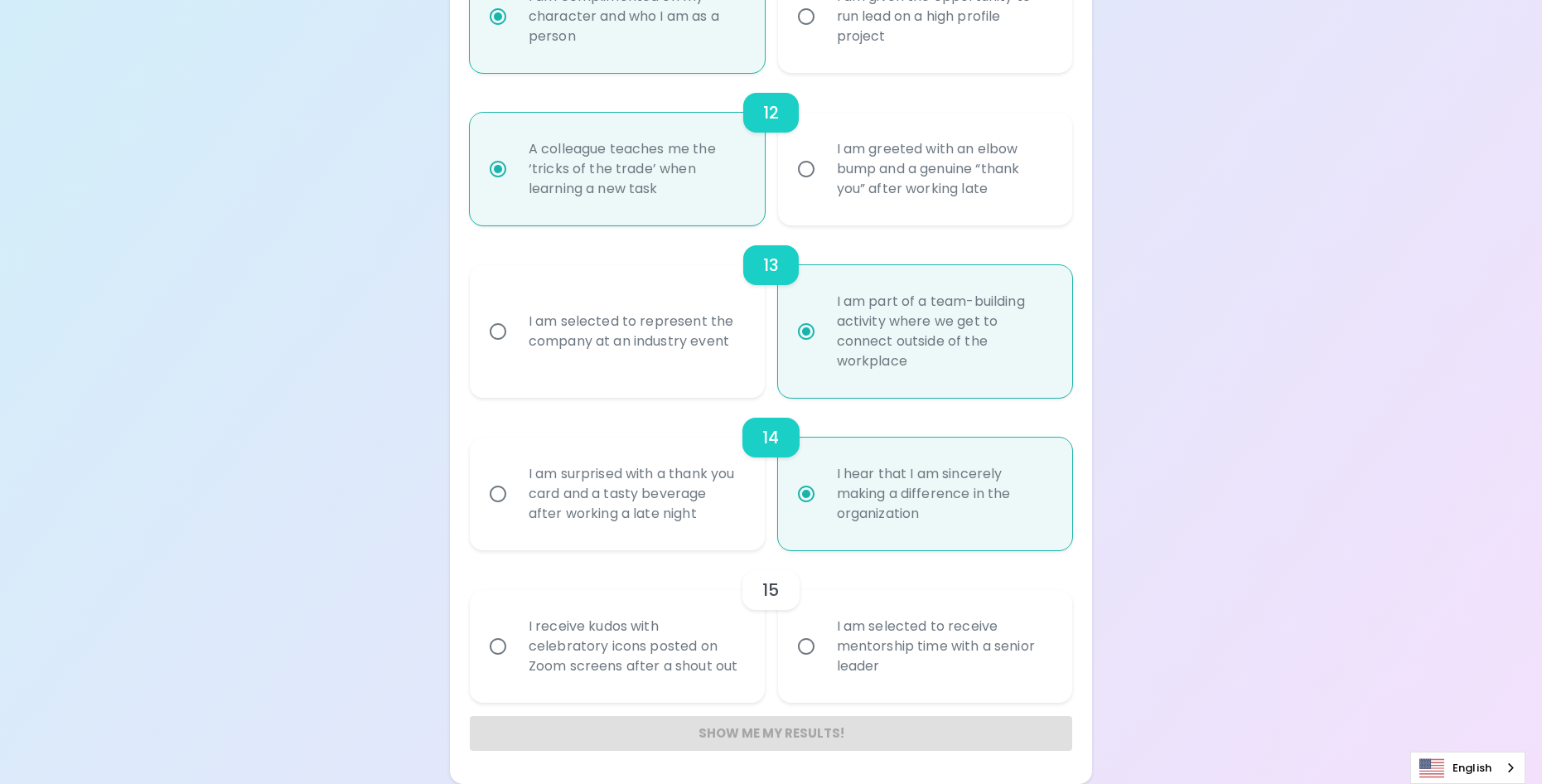
radio input "false"
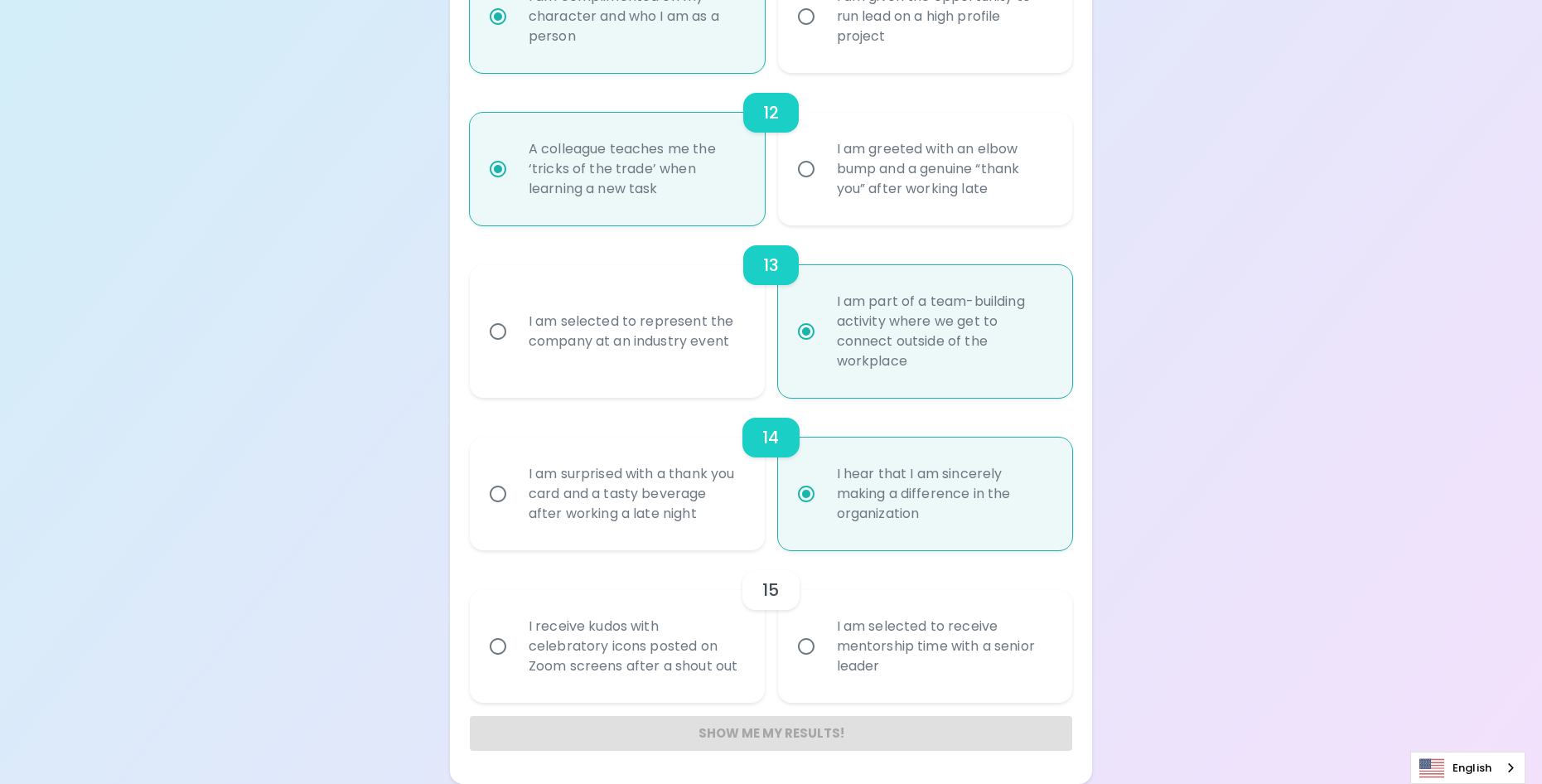
radio input "false"
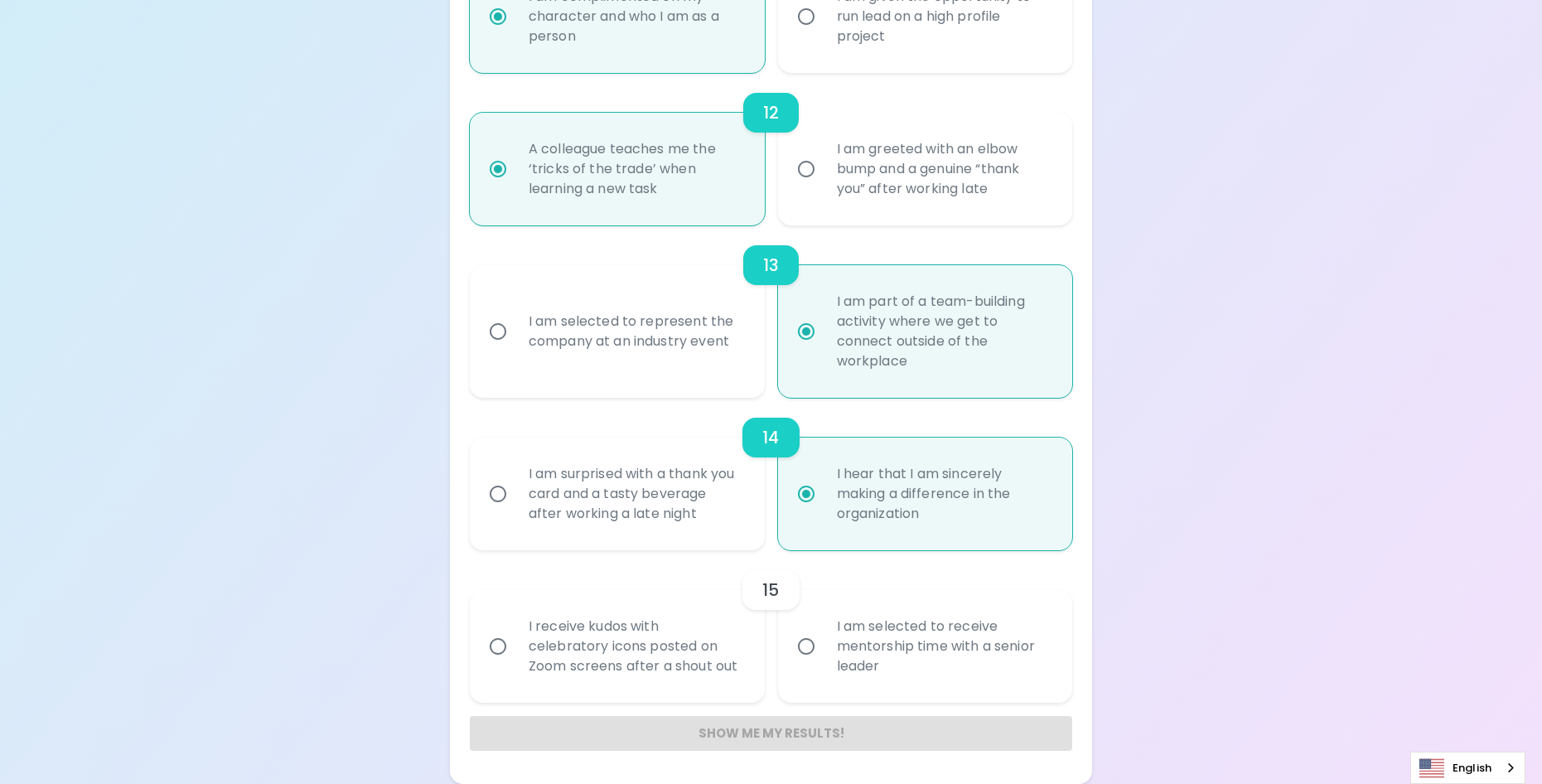
radio input "false"
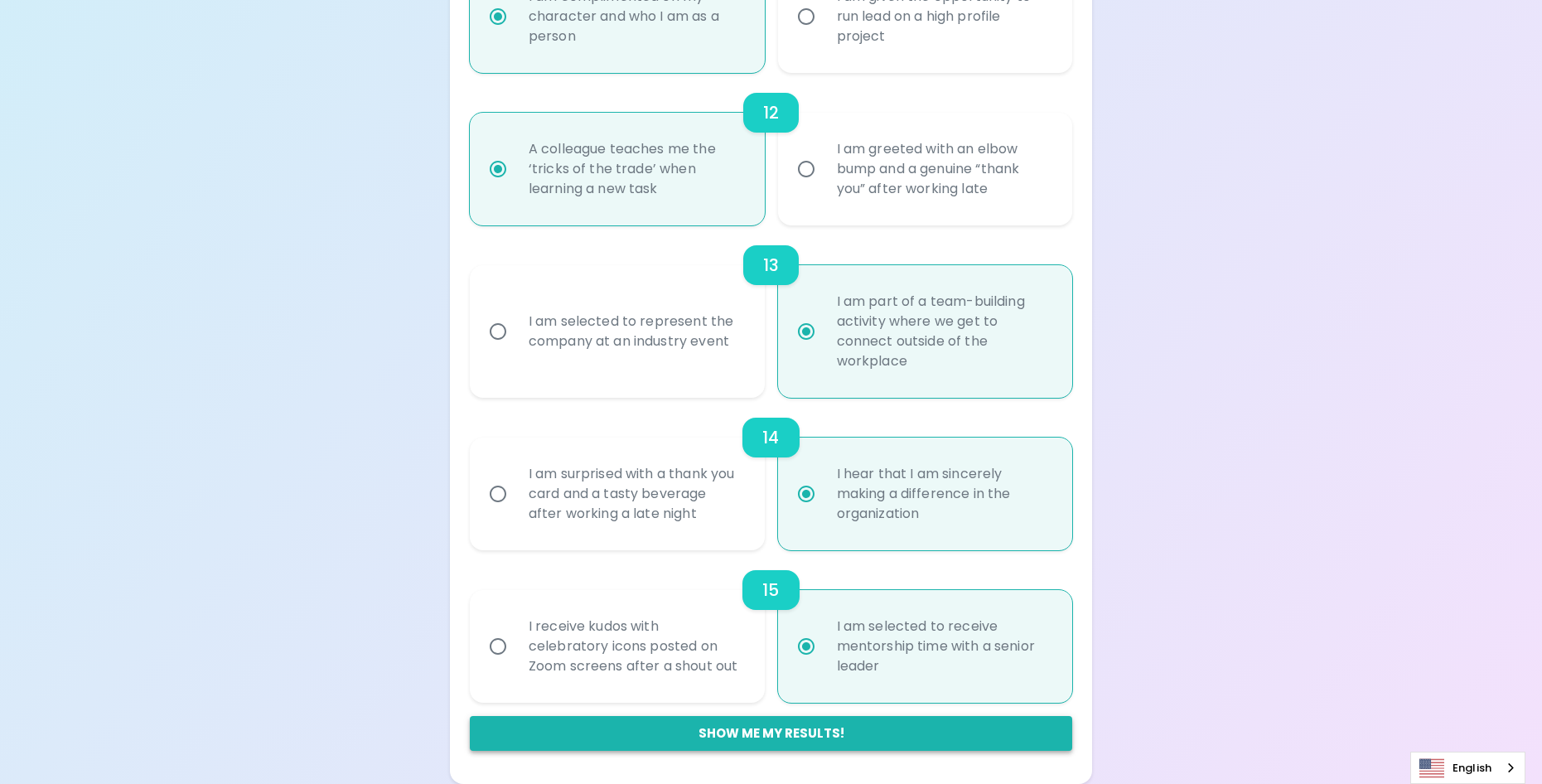
radio input "true"
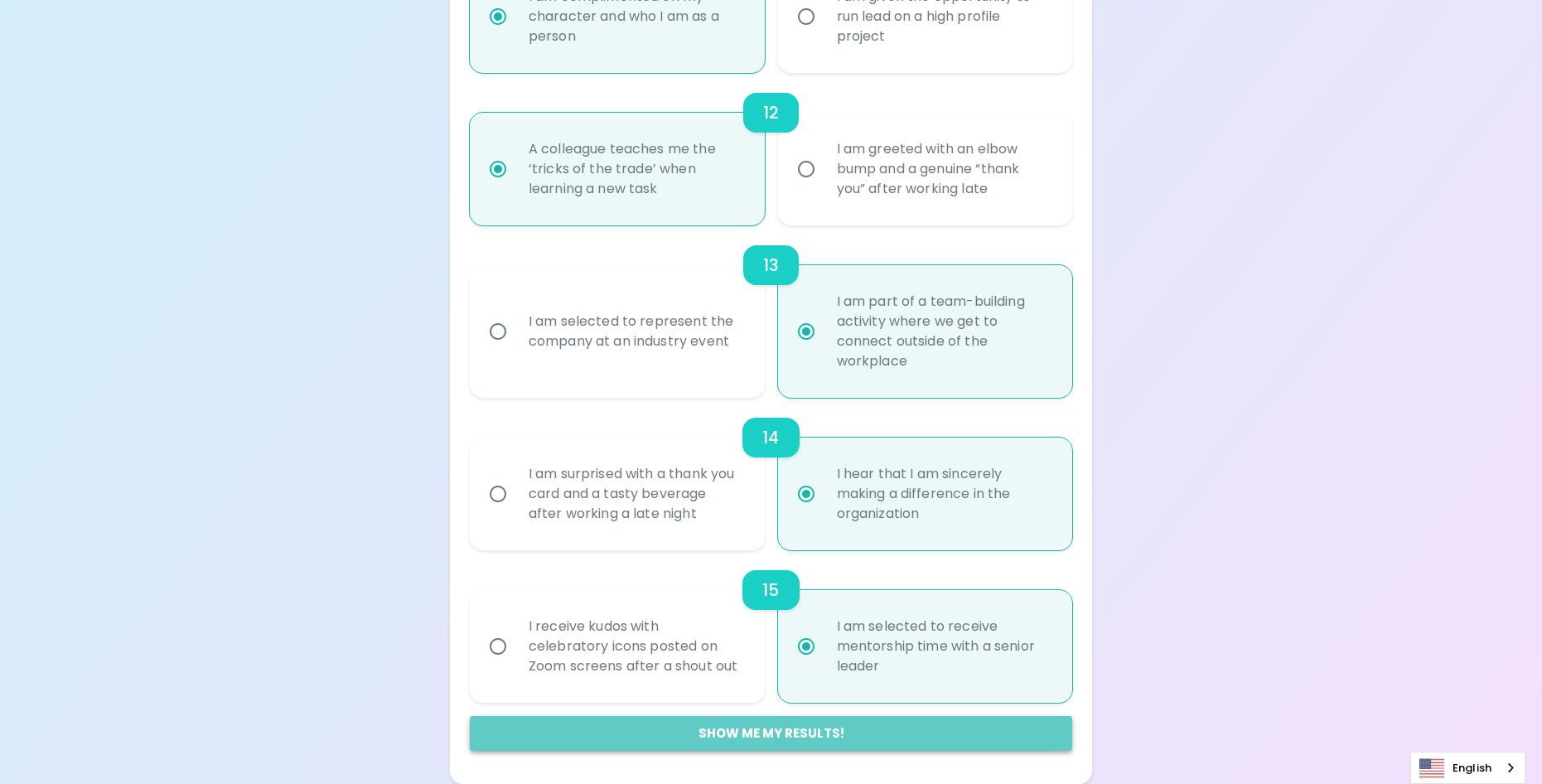
click at [879, 723] on button "Show me my results!" at bounding box center [771, 733] width 602 height 35
radio input "false"
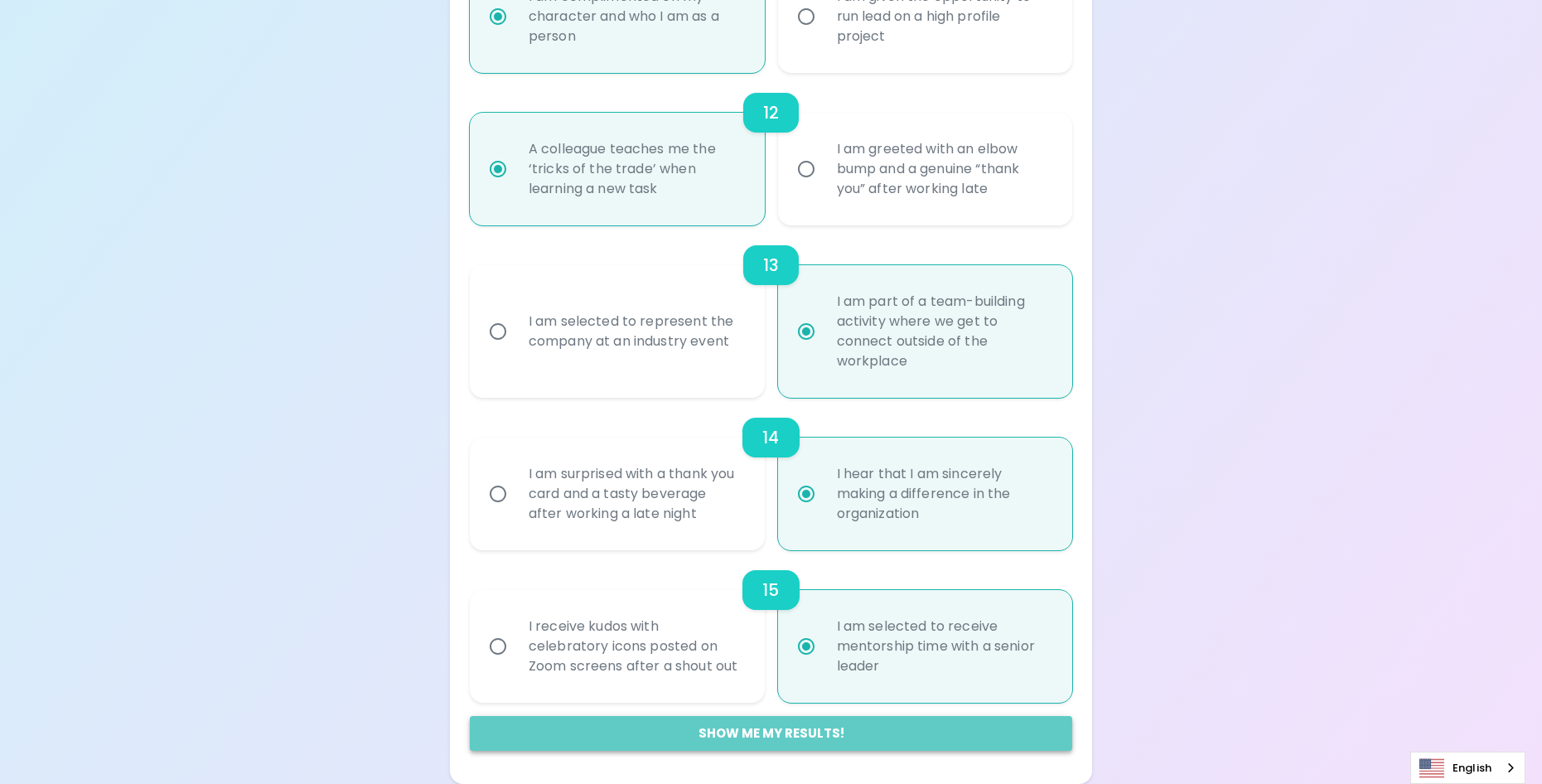
radio input "false"
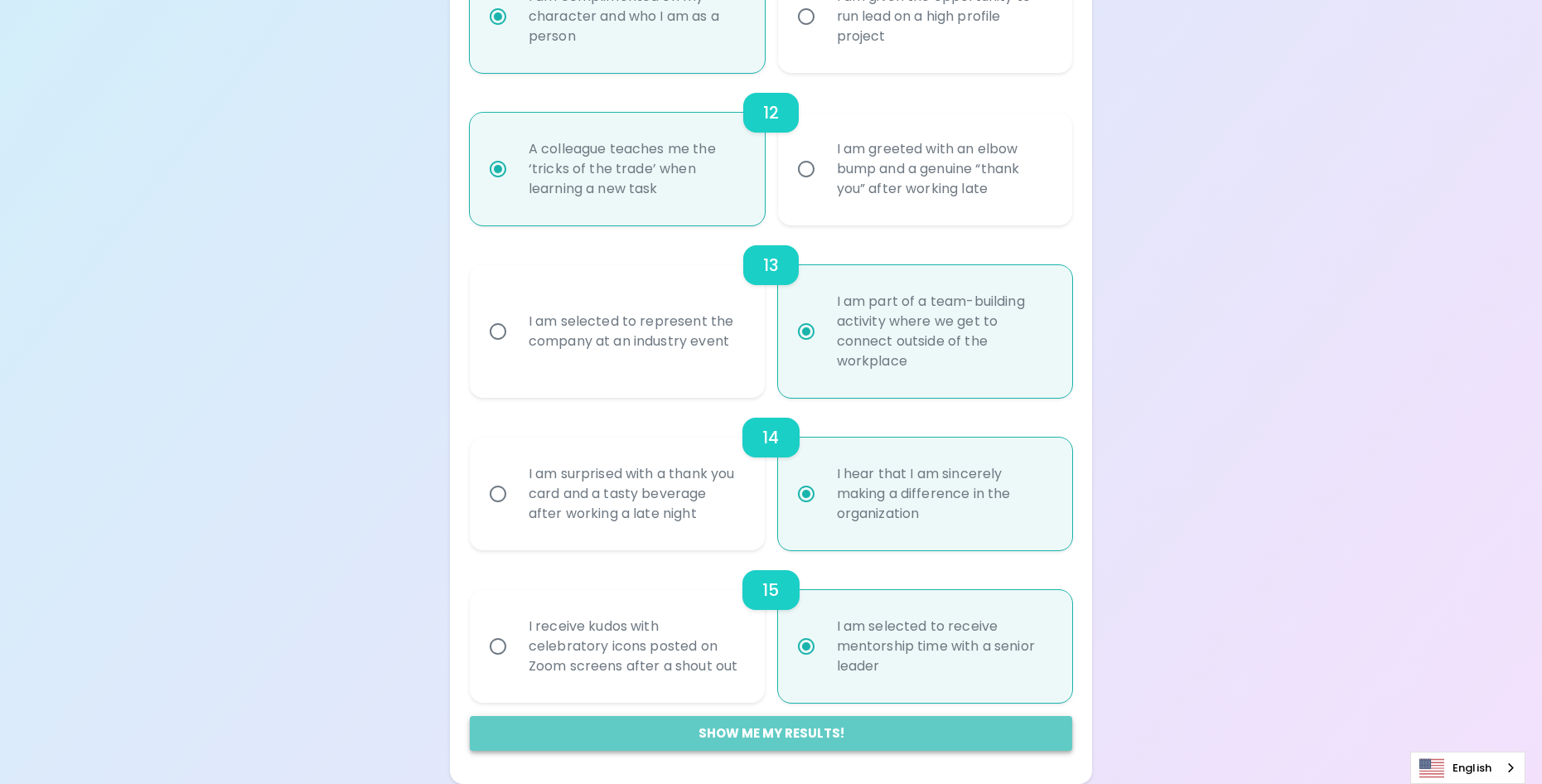
radio input "false"
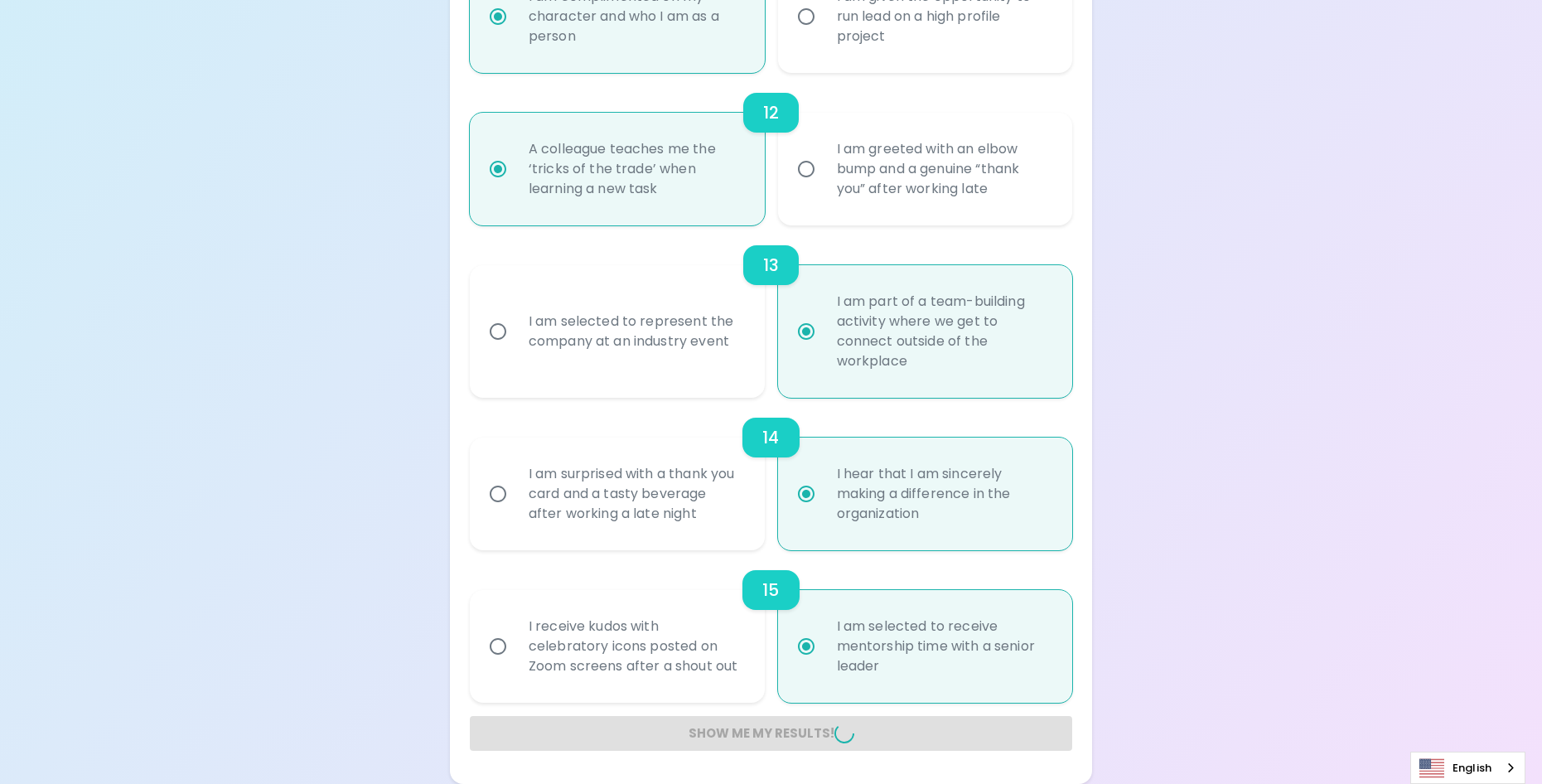
radio input "false"
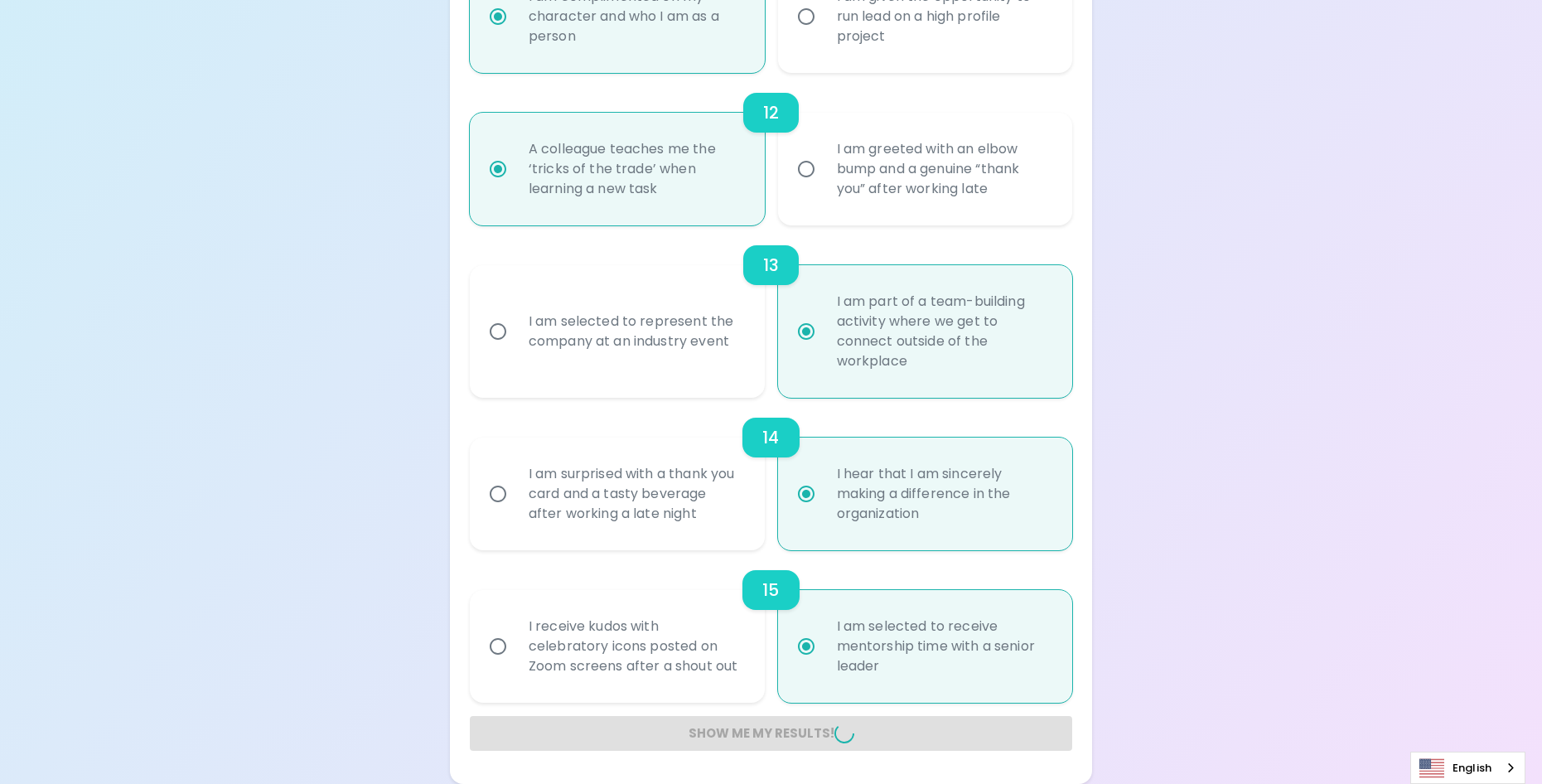
radio input "false"
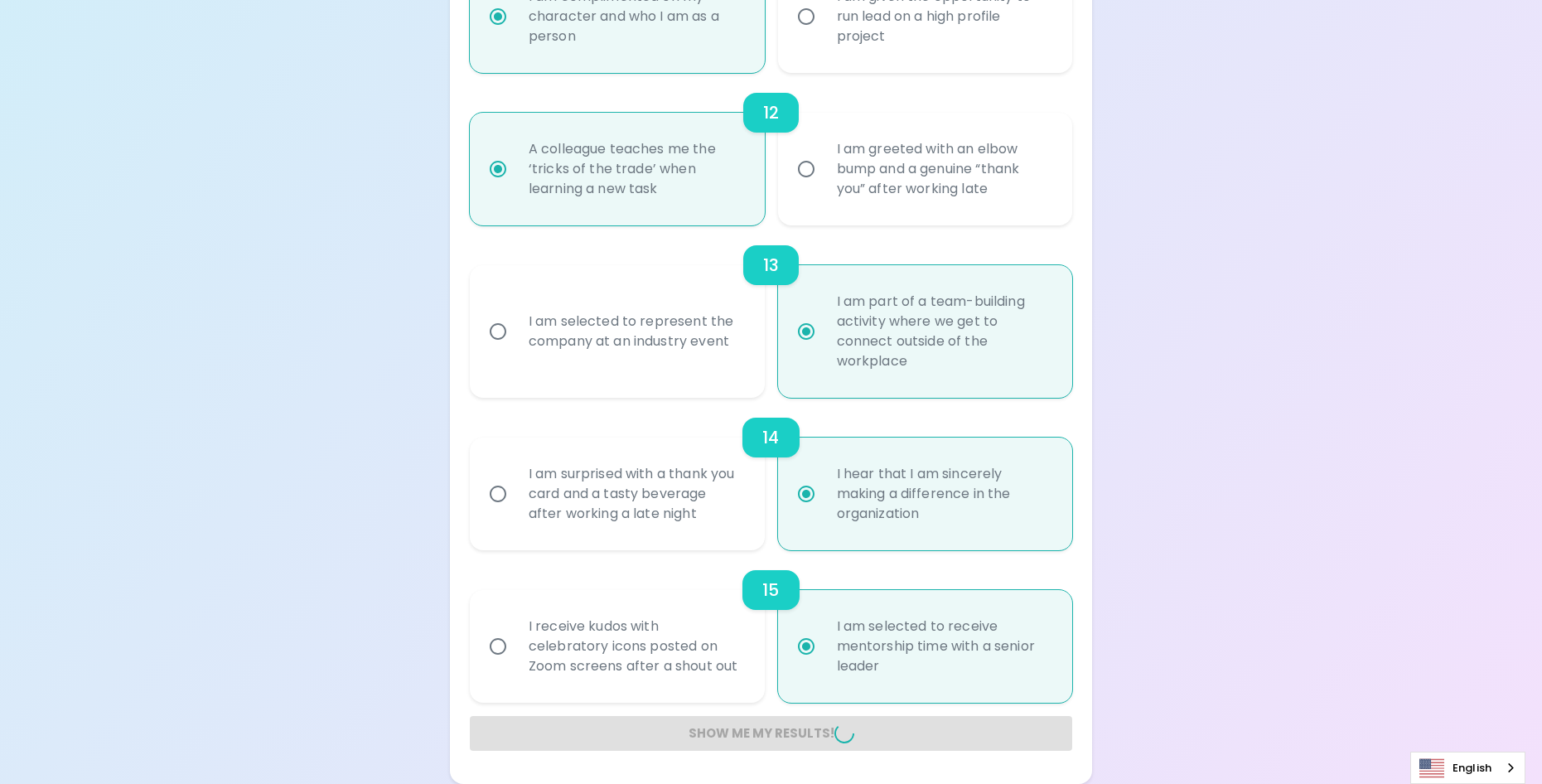
radio input "false"
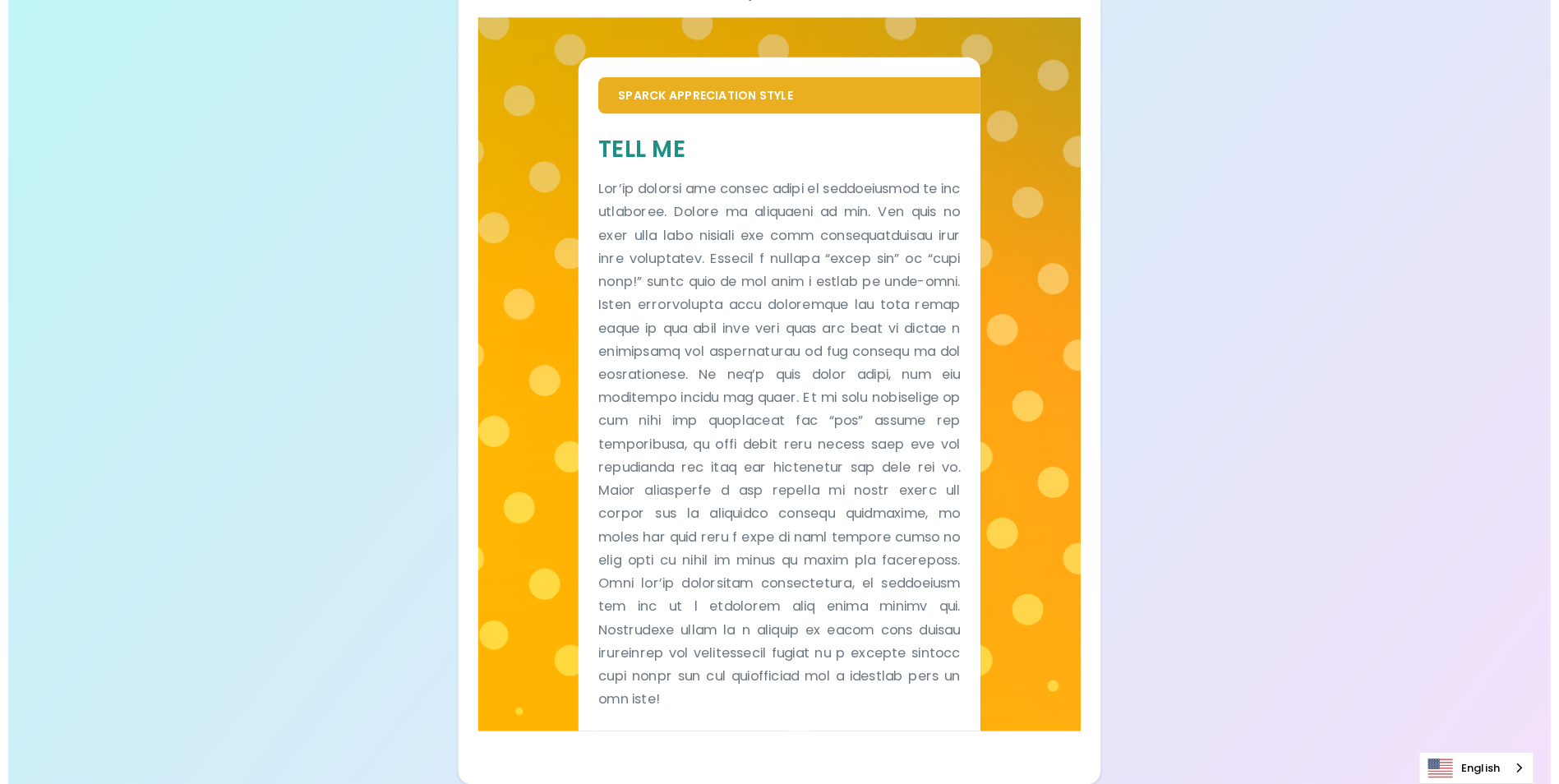
scroll to position [274, 0]
